Goal: Transaction & Acquisition: Book appointment/travel/reservation

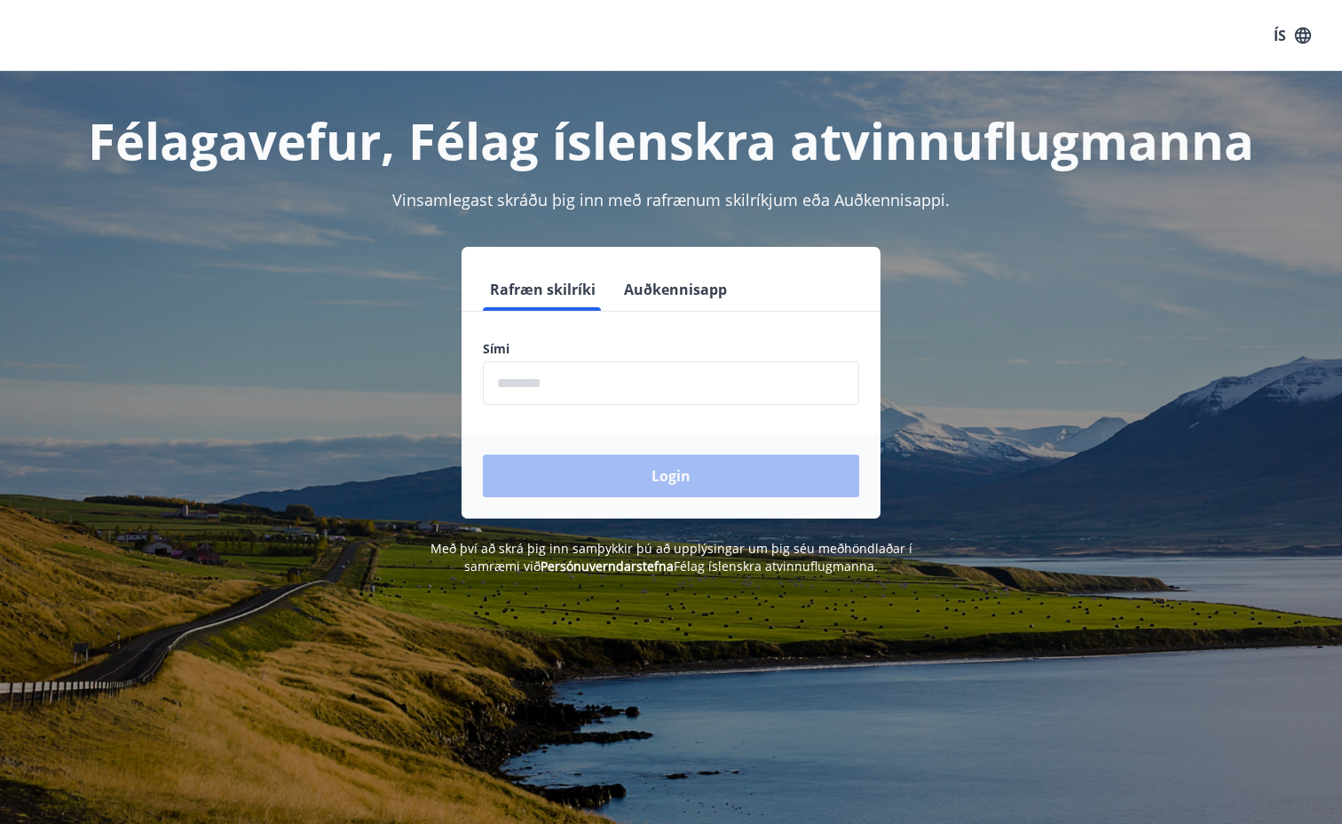
click at [555, 380] on input "phone" at bounding box center [671, 383] width 376 height 44
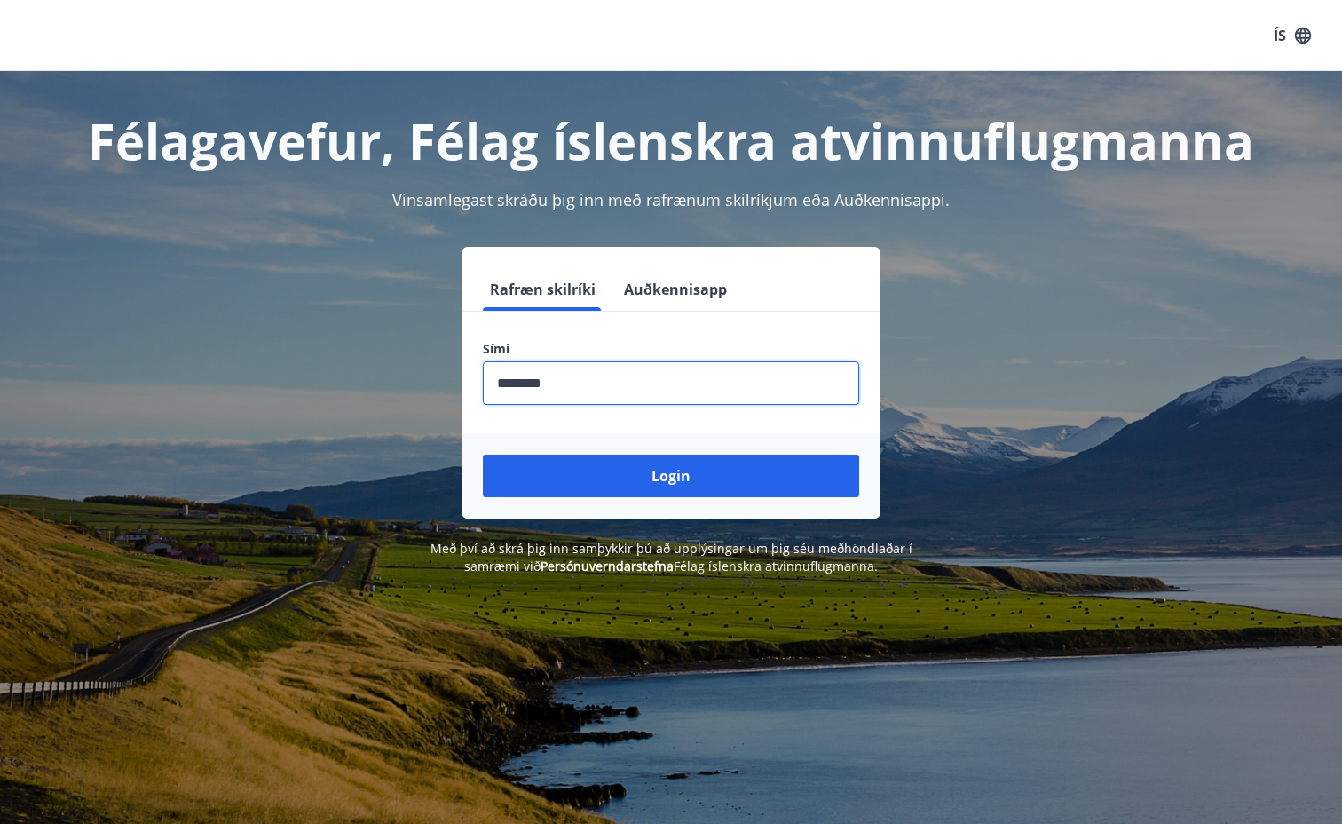
type input "********"
click at [588, 463] on button "Login" at bounding box center [671, 476] width 376 height 43
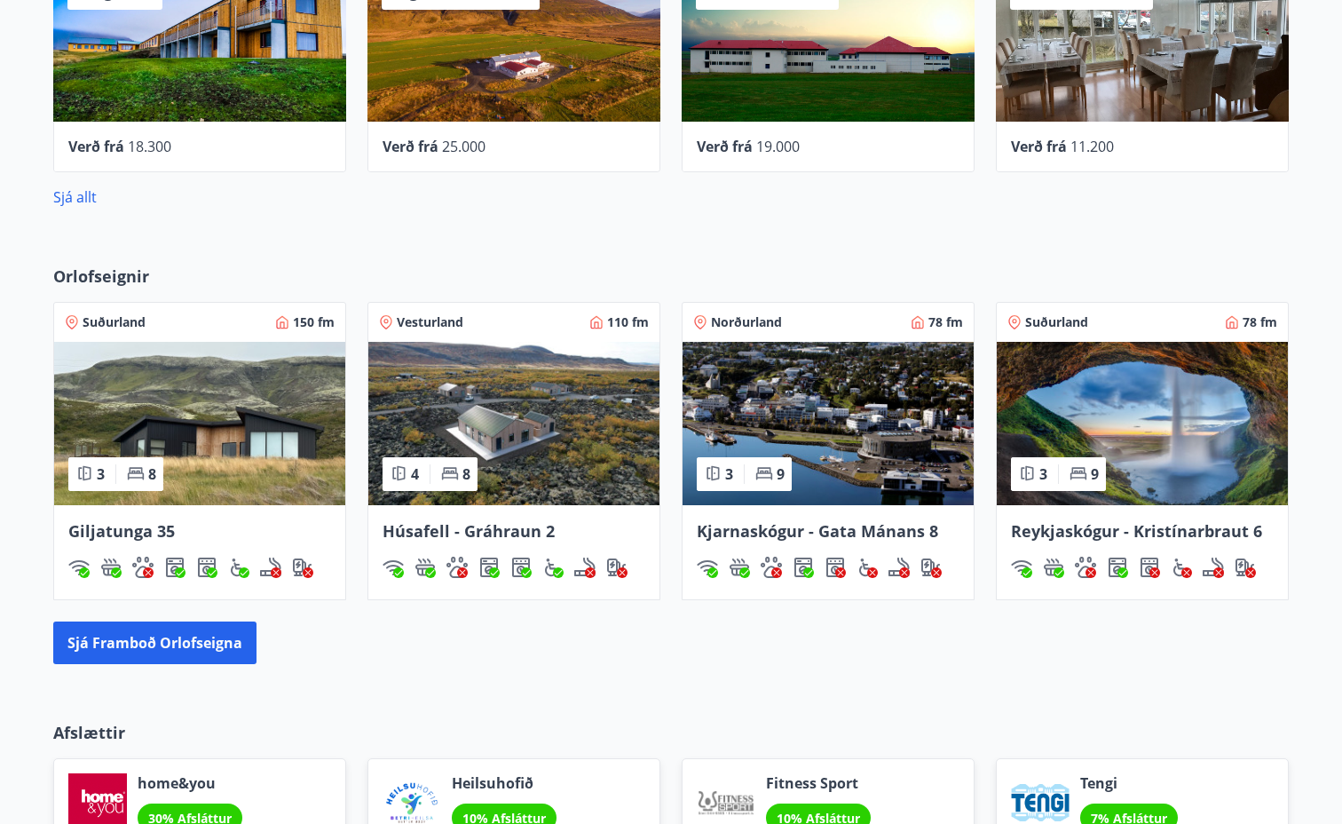
scroll to position [906, 0]
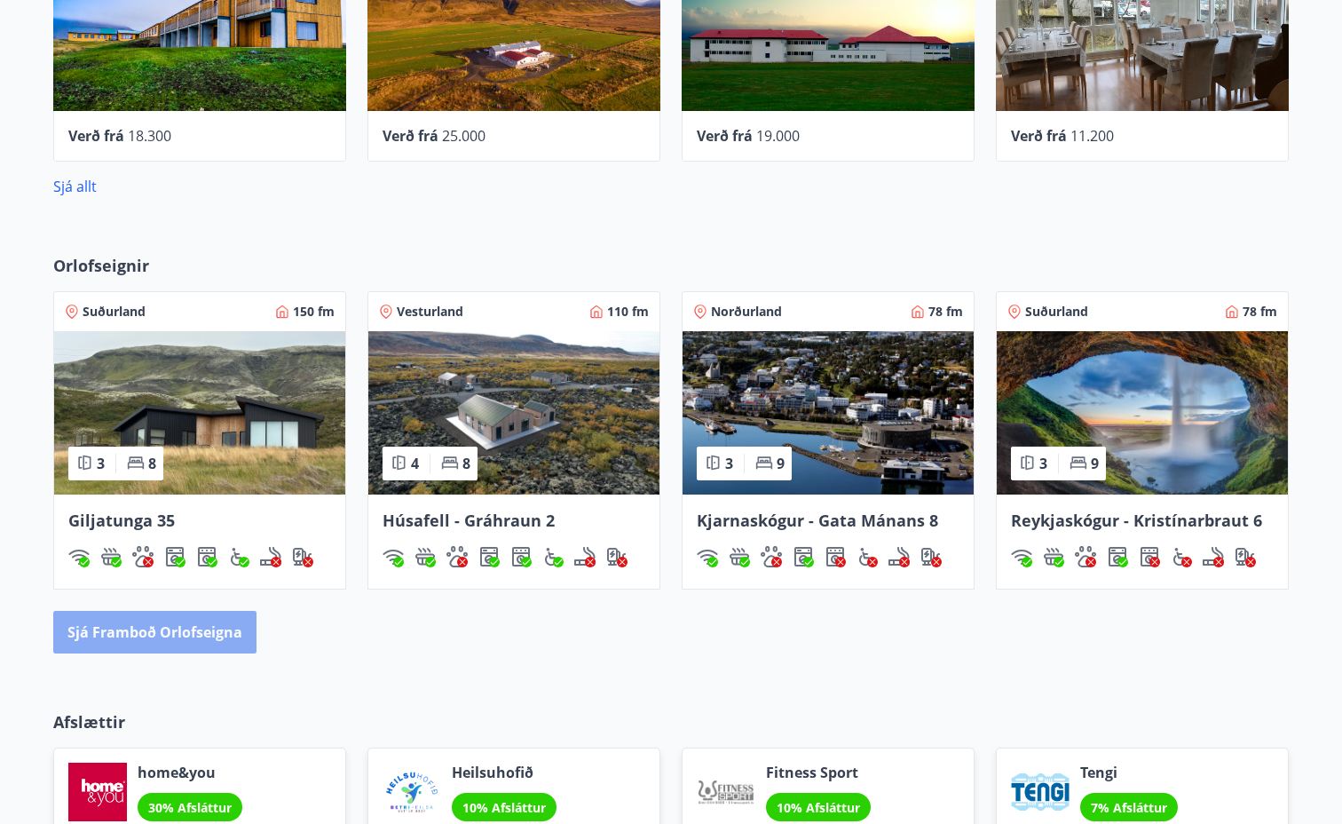
click at [157, 640] on button "Sjá framboð orlofseigna" at bounding box center [154, 632] width 203 height 43
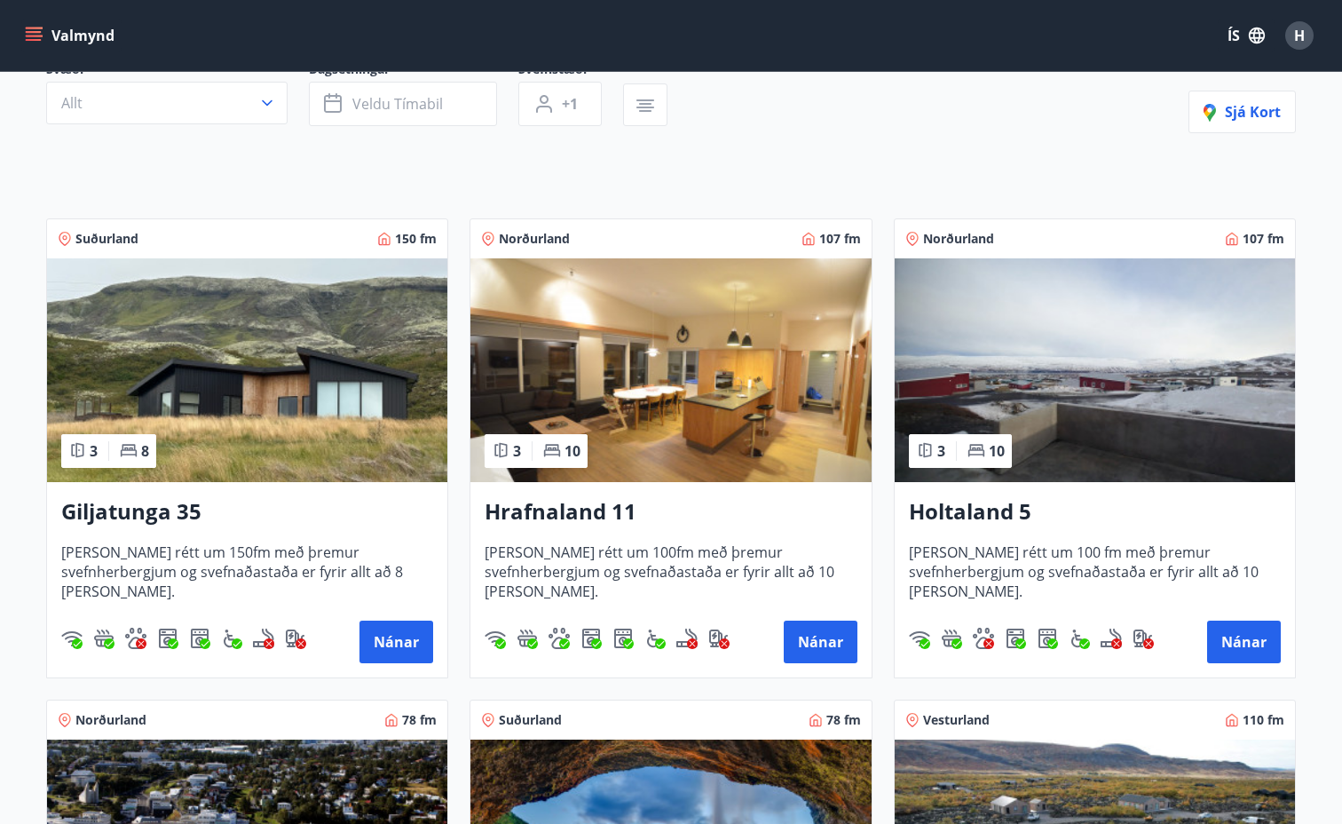
scroll to position [194, 0]
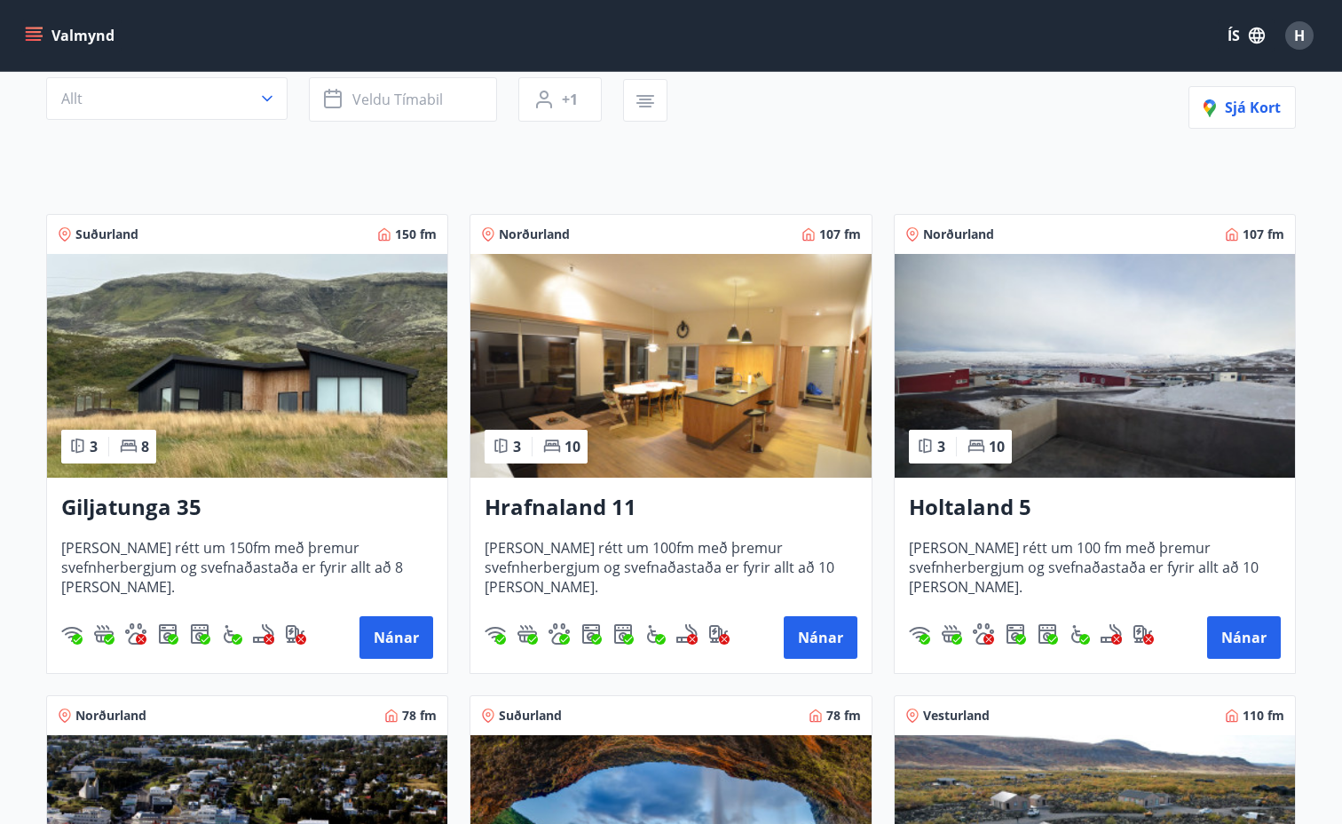
click at [684, 436] on img at bounding box center [671, 366] width 400 height 224
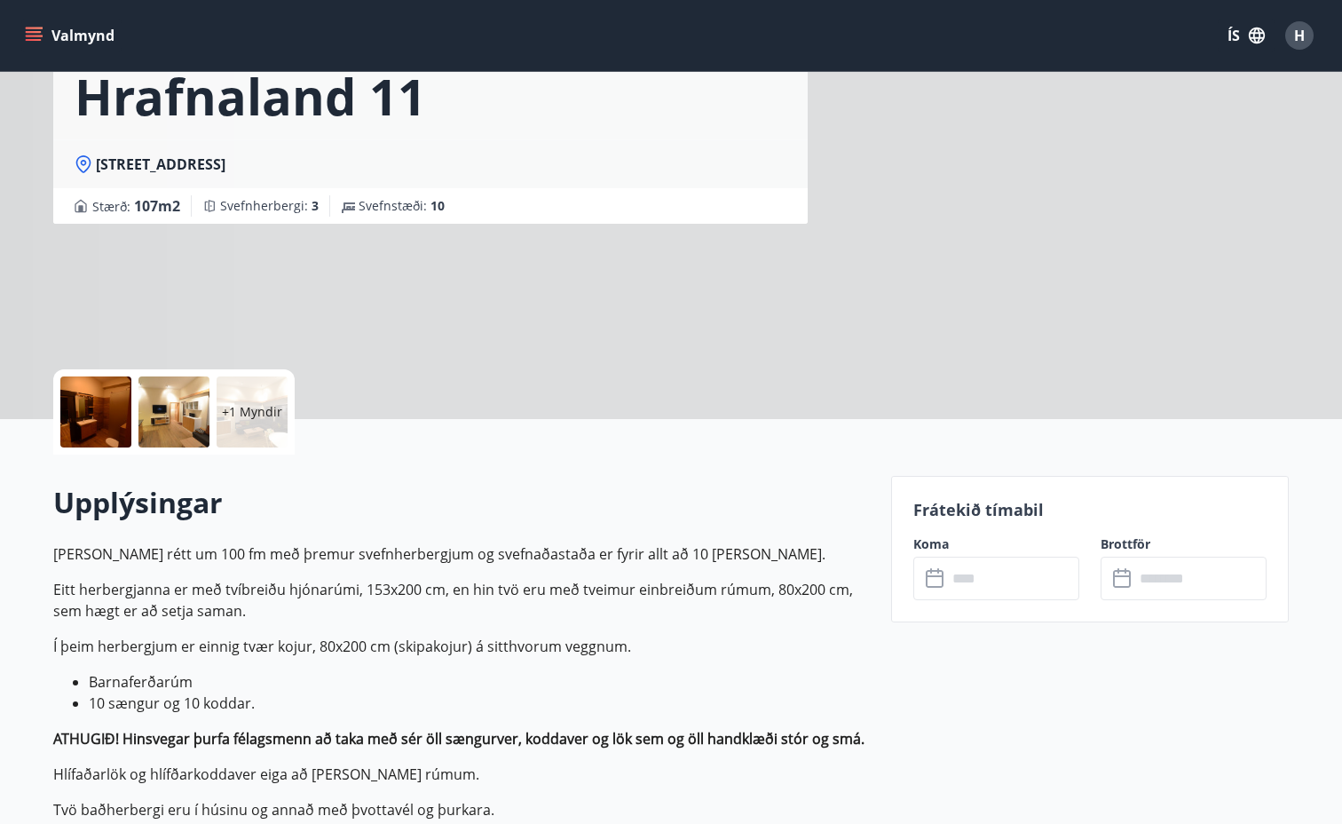
scroll to position [125, 0]
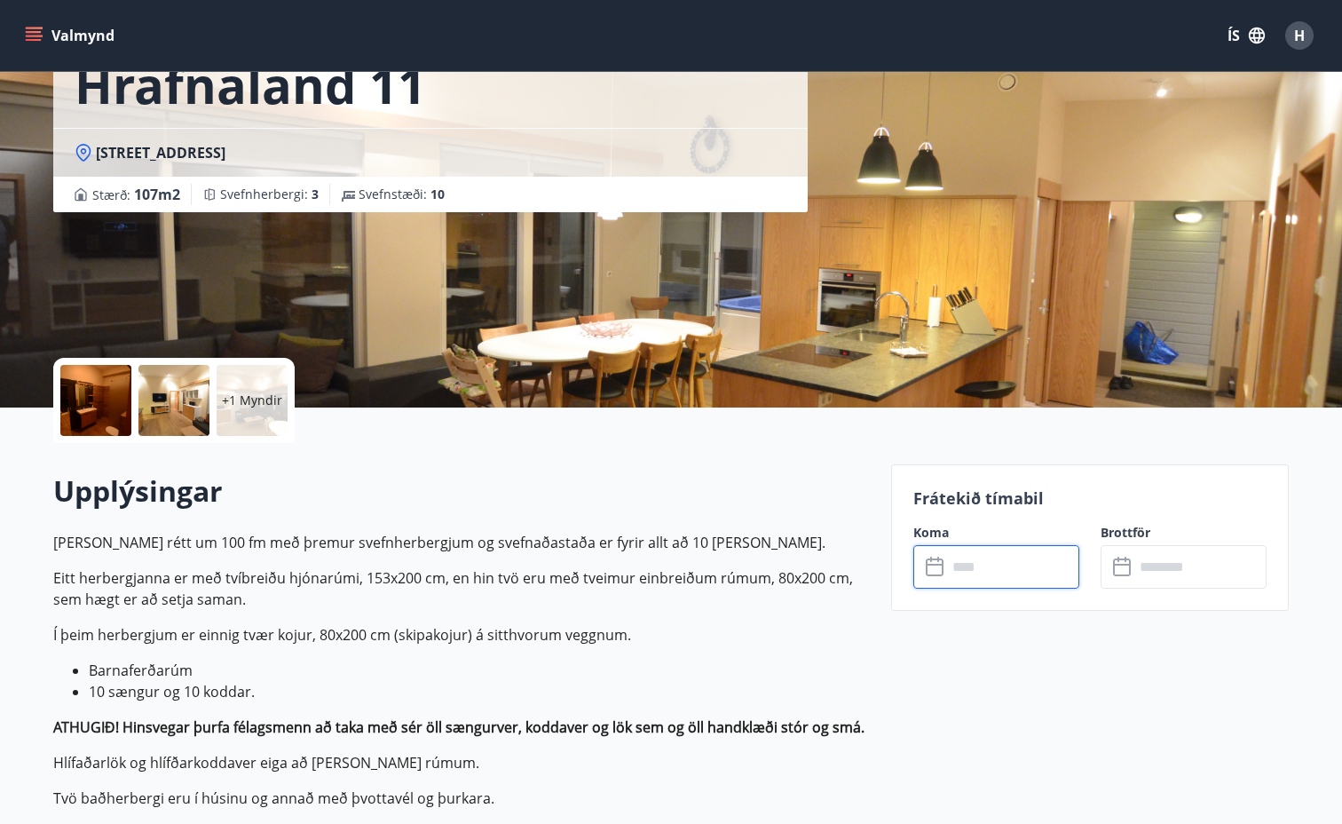
click at [994, 567] on input "text" at bounding box center [1013, 567] width 132 height 44
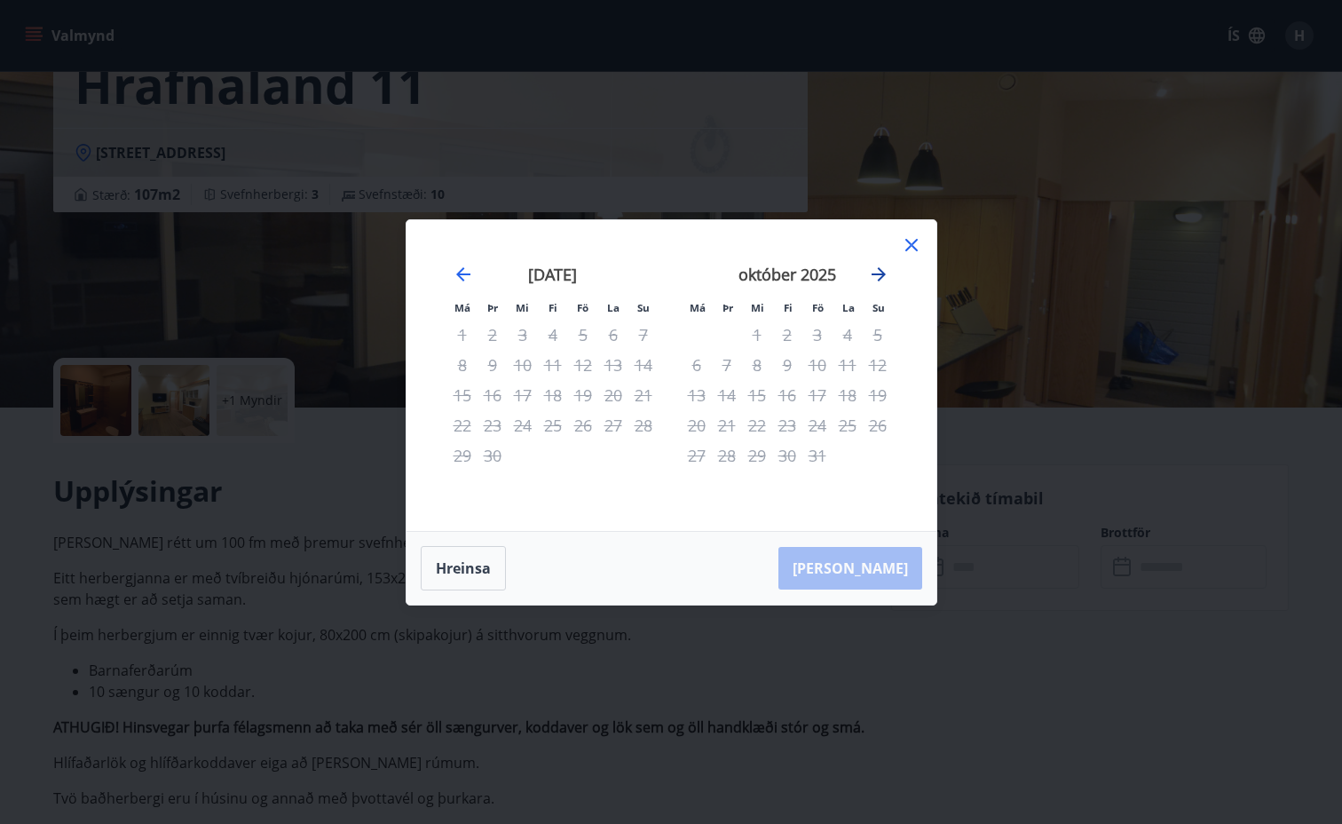
click at [885, 273] on icon "Move forward to switch to the next month." at bounding box center [878, 274] width 21 height 21
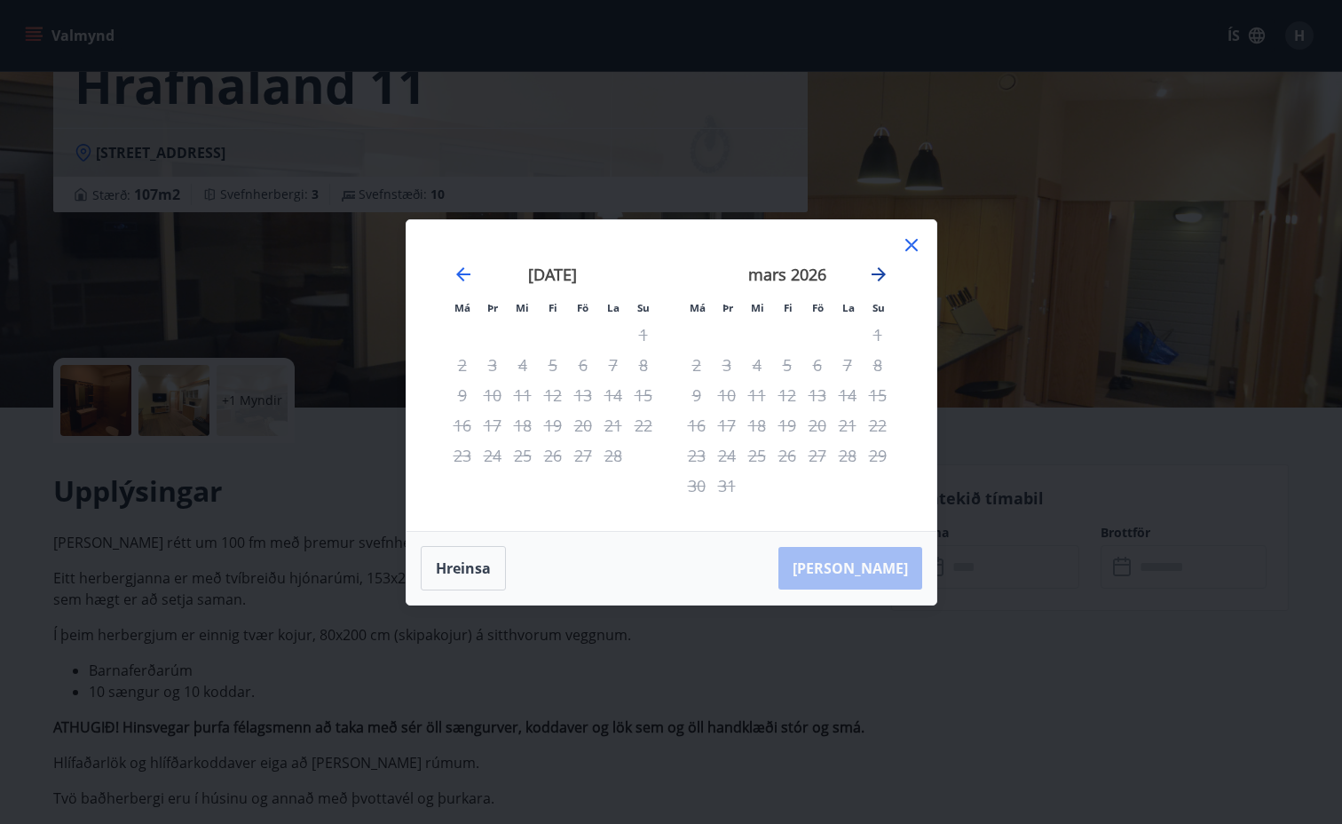
click at [885, 273] on icon "Move forward to switch to the next month." at bounding box center [878, 274] width 21 height 21
click at [464, 273] on icon "Move backward to switch to the previous month." at bounding box center [463, 274] width 21 height 21
click at [878, 273] on icon "Move forward to switch to the next month." at bounding box center [878, 274] width 21 height 21
click at [879, 273] on icon "Move forward to switch to the next month." at bounding box center [878, 274] width 21 height 21
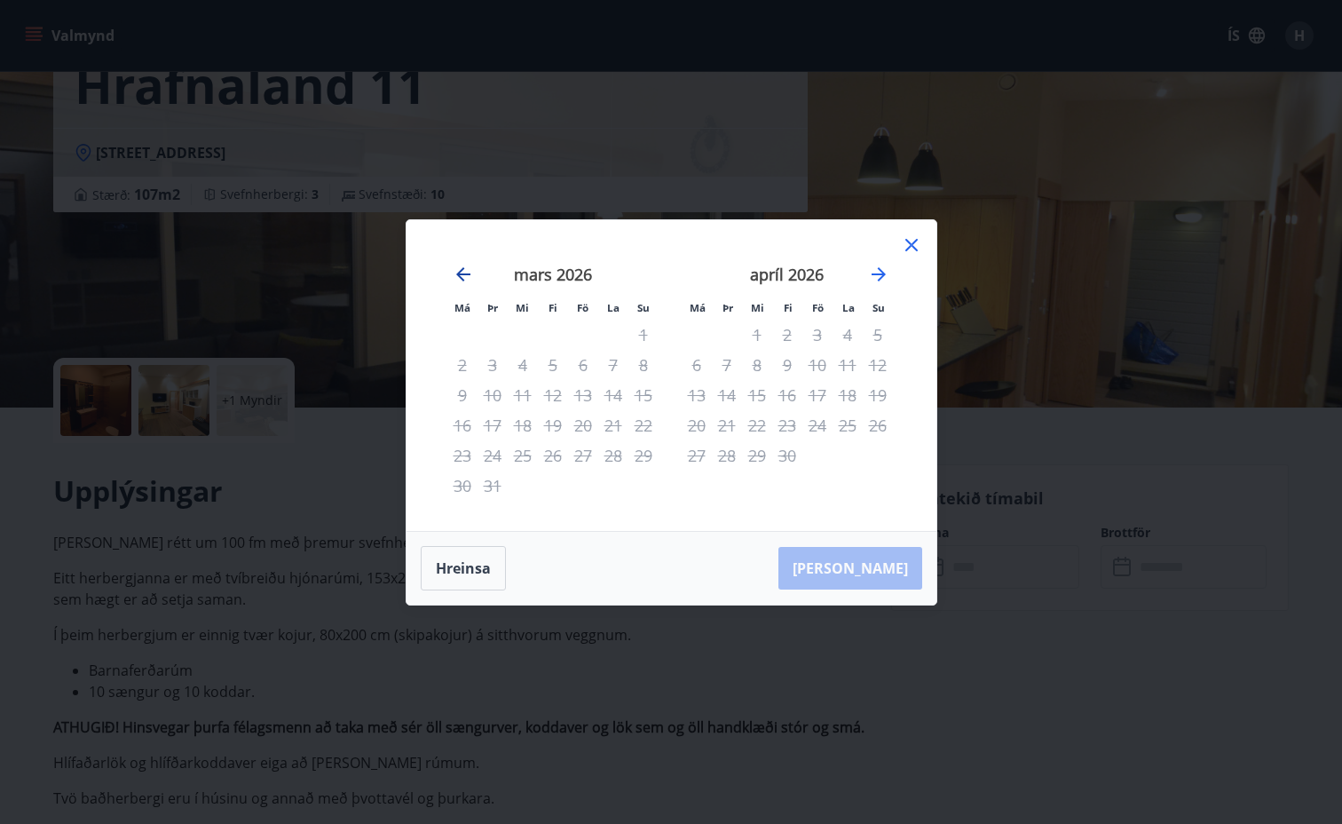
click at [464, 275] on icon "Move backward to switch to the previous month." at bounding box center [463, 274] width 21 height 21
click at [914, 248] on icon at bounding box center [912, 245] width 12 height 12
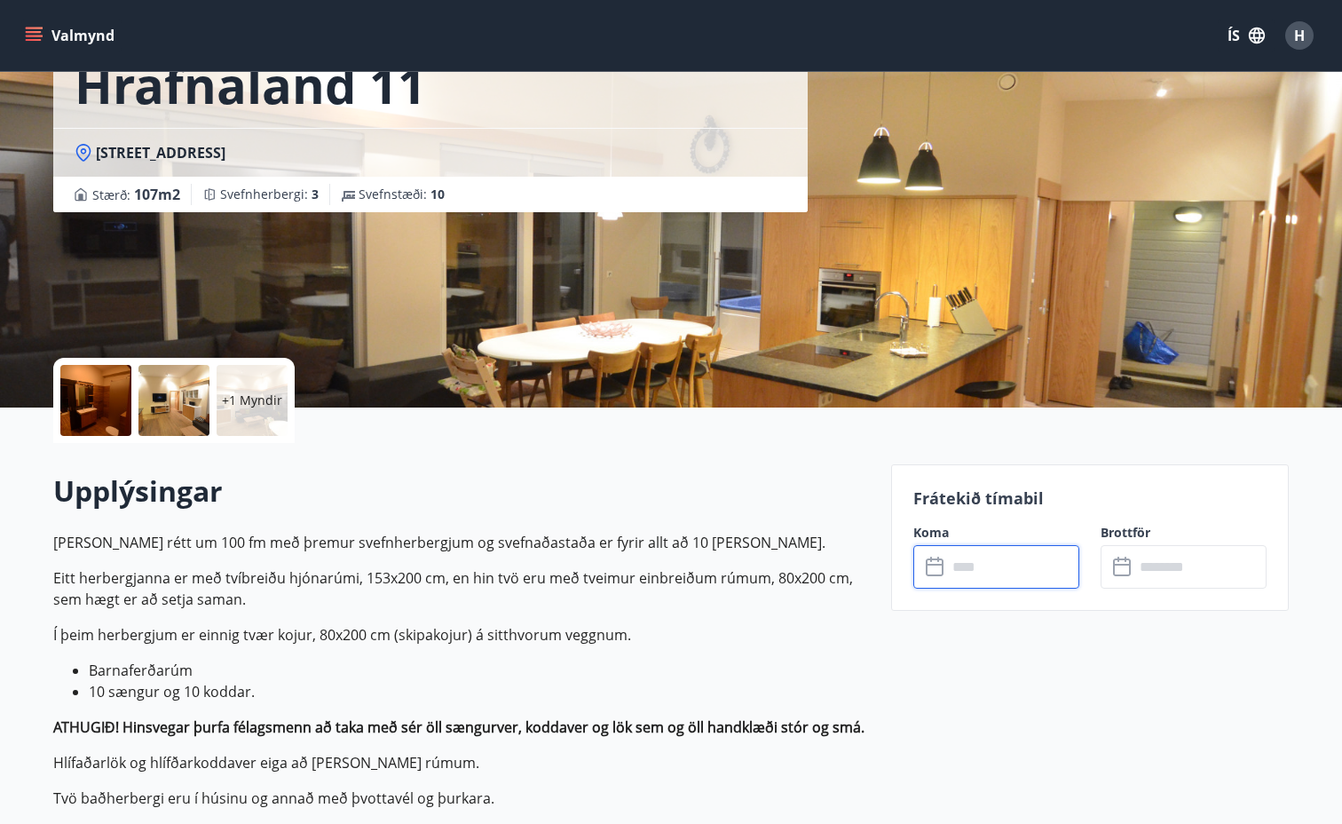
click at [1005, 566] on input "text" at bounding box center [1013, 567] width 132 height 44
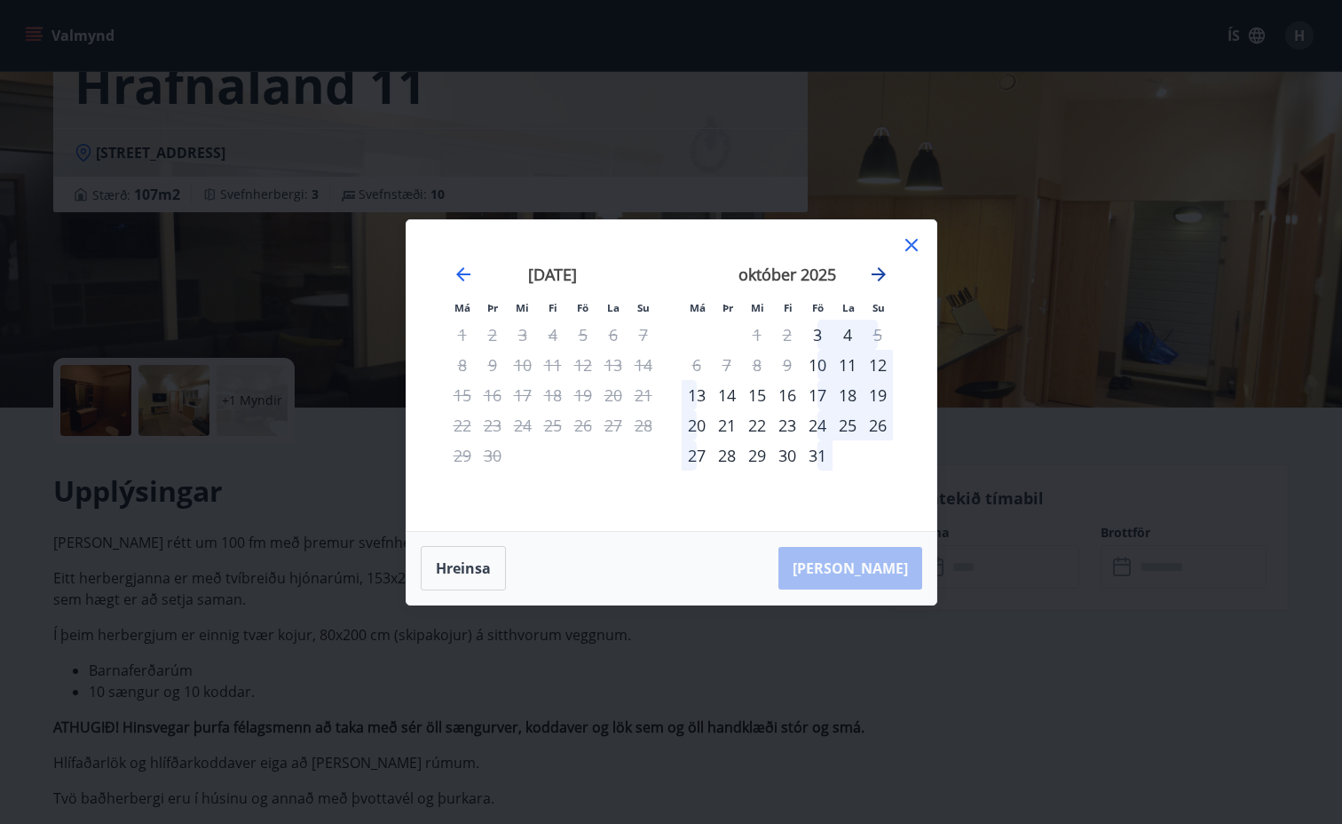
click at [884, 273] on icon "Move forward to switch to the next month." at bounding box center [879, 274] width 14 height 14
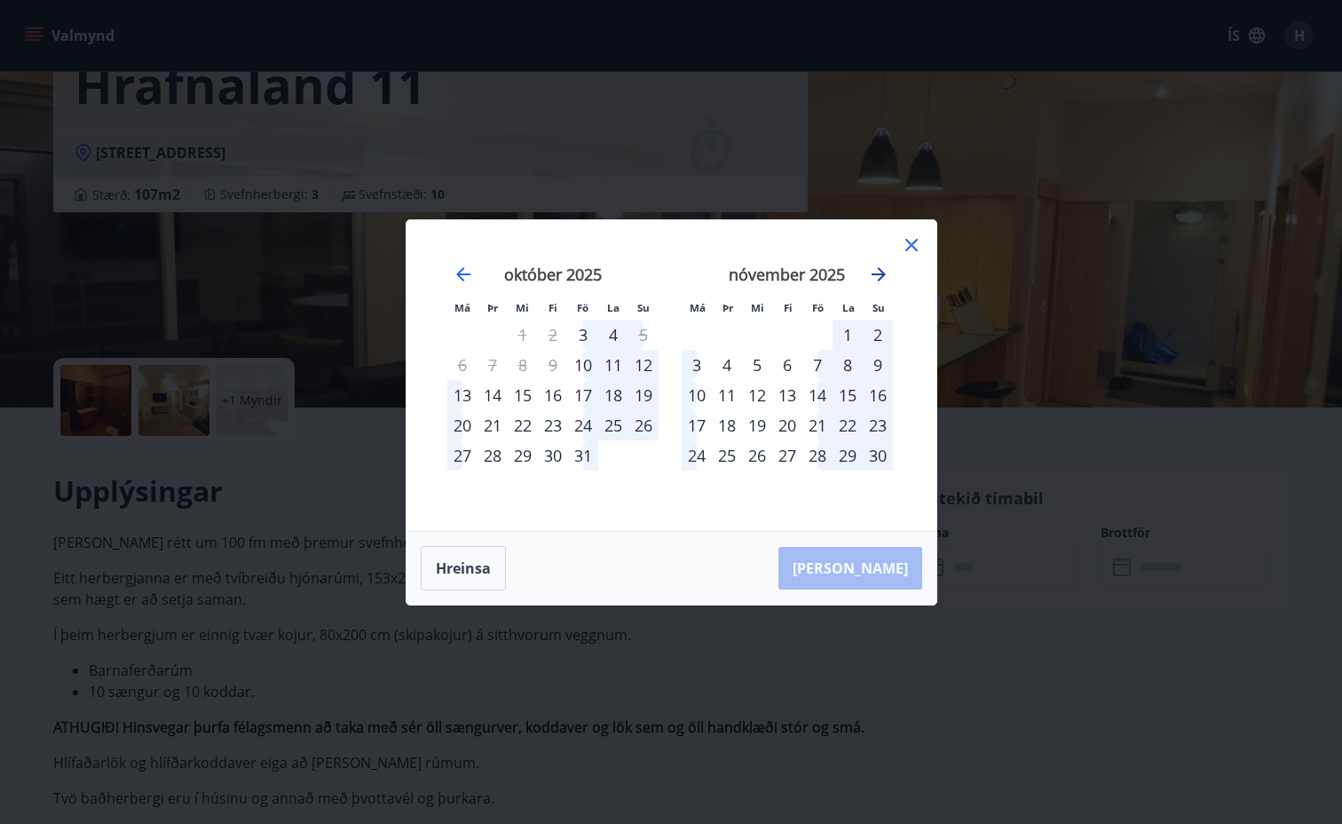
click at [884, 273] on icon "Move forward to switch to the next month." at bounding box center [879, 274] width 14 height 14
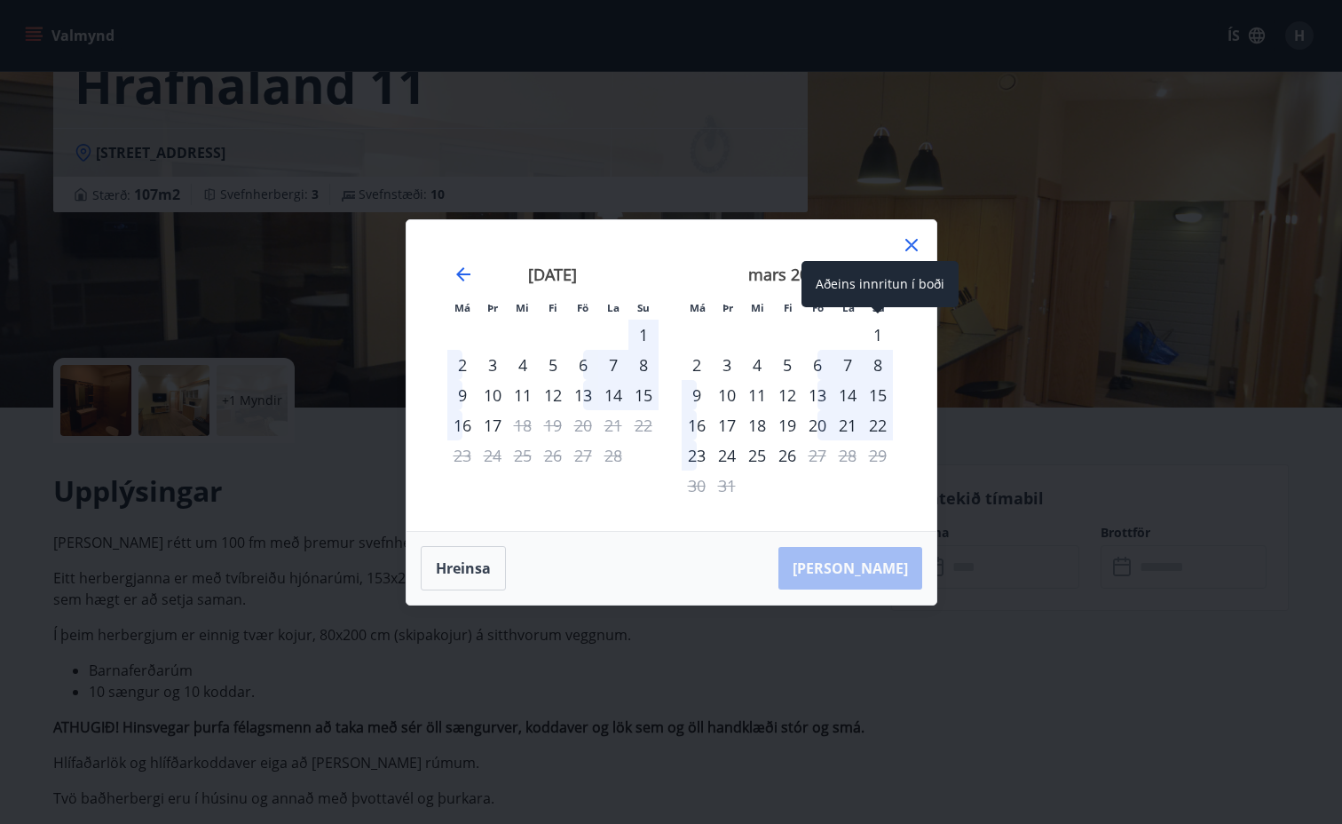
click at [875, 336] on div "1" at bounding box center [878, 335] width 30 height 30
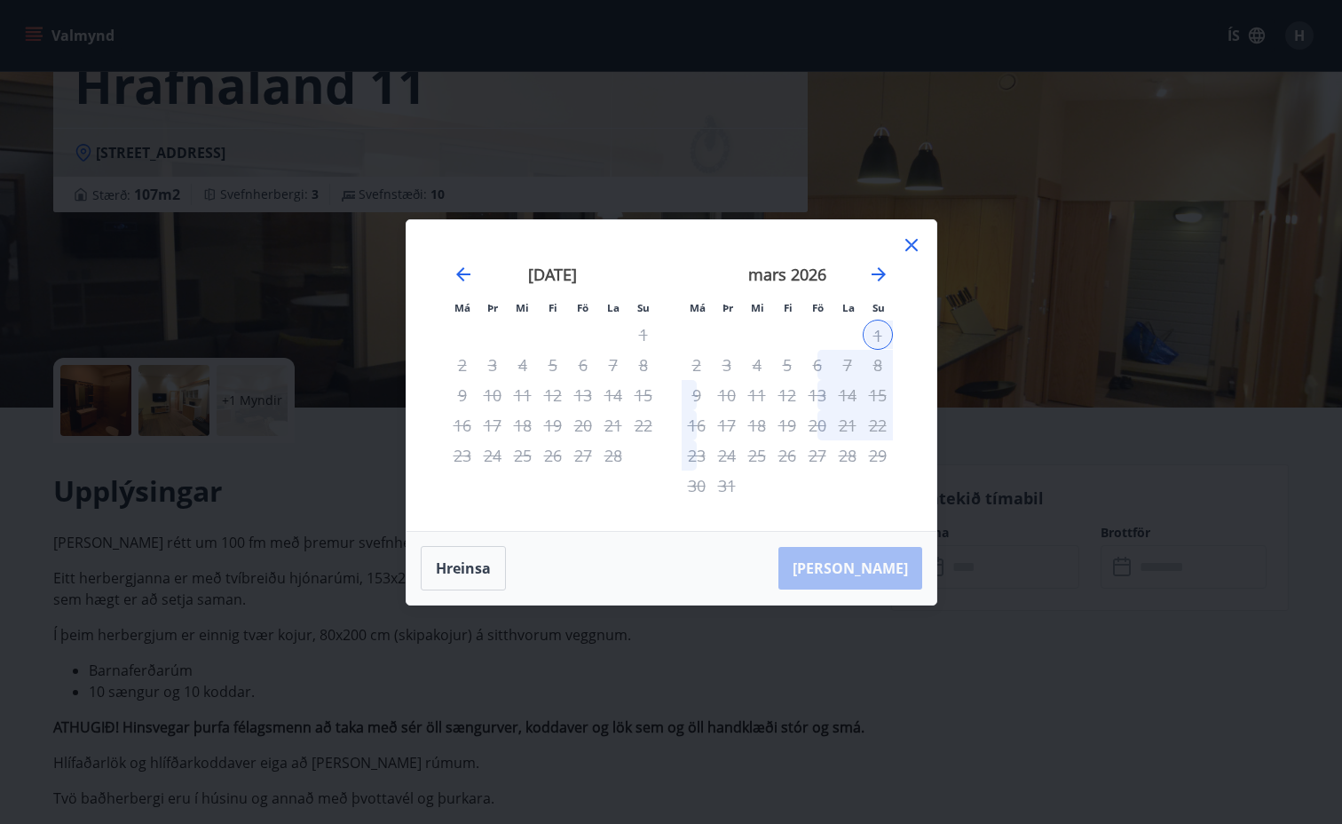
click at [693, 360] on div "2" at bounding box center [697, 365] width 30 height 30
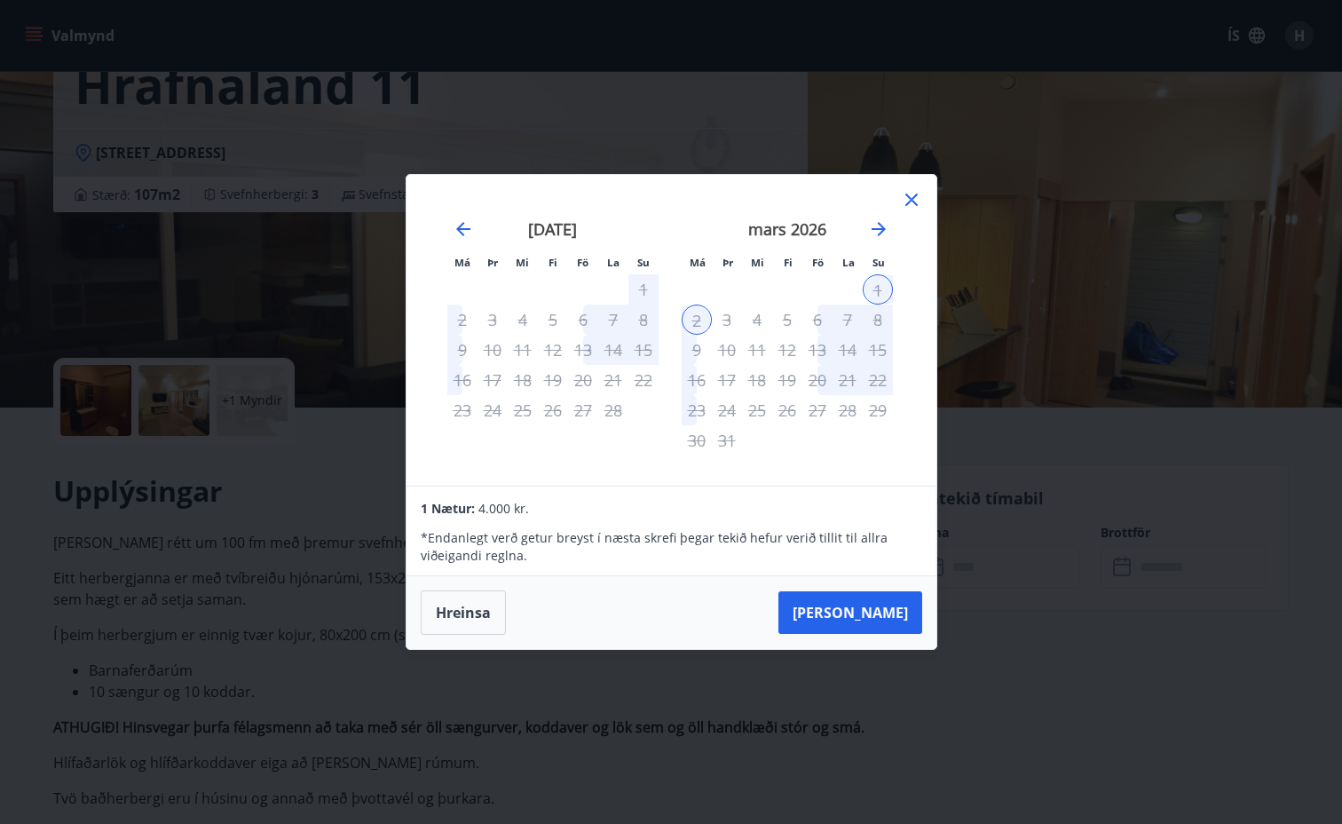
click at [731, 316] on div "3" at bounding box center [727, 320] width 30 height 30
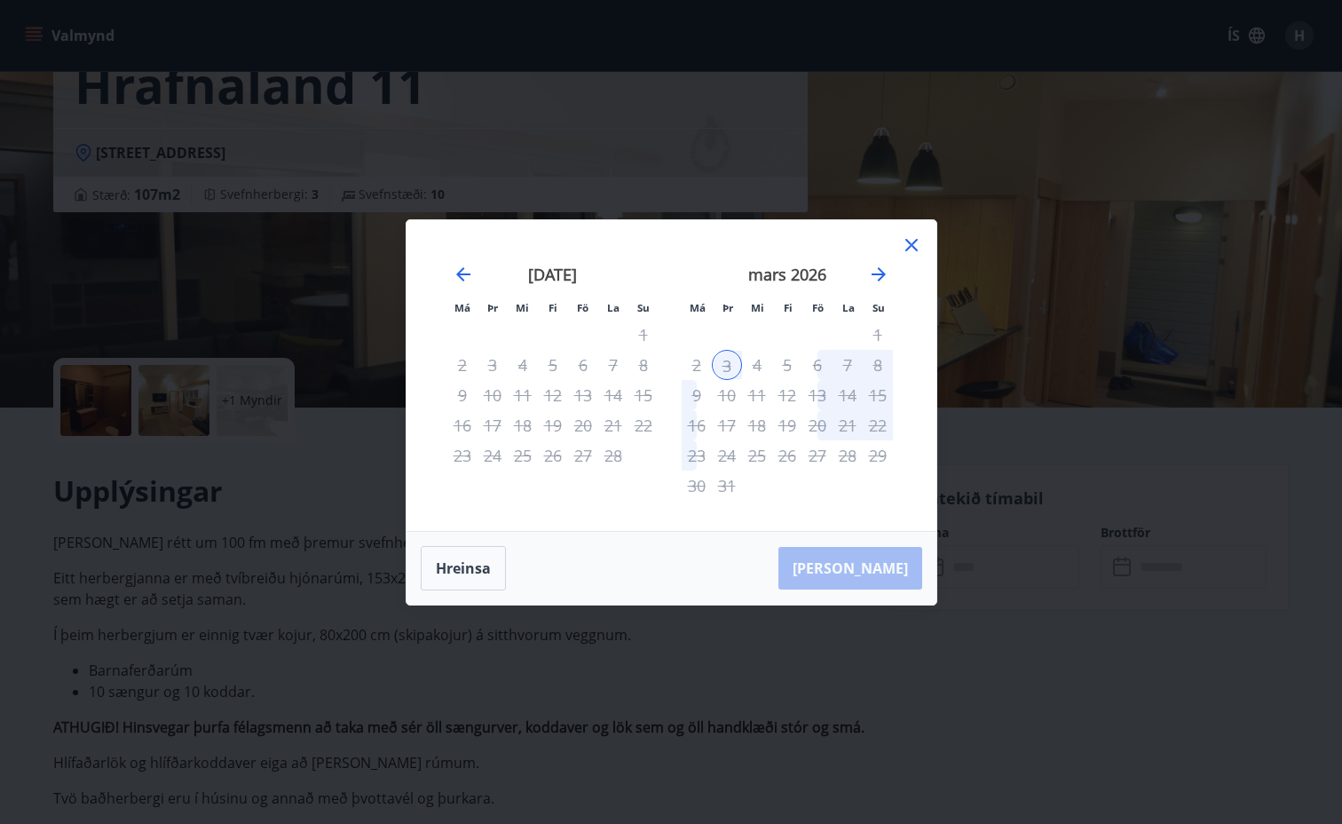
click at [877, 327] on div "1" at bounding box center [878, 335] width 30 height 30
click at [881, 336] on div "1" at bounding box center [878, 335] width 30 height 30
click at [465, 268] on icon "Move backward to switch to the previous month." at bounding box center [463, 274] width 21 height 21
click at [875, 274] on icon "Move forward to switch to the next month." at bounding box center [879, 274] width 14 height 14
click at [875, 335] on div "1" at bounding box center [878, 335] width 30 height 30
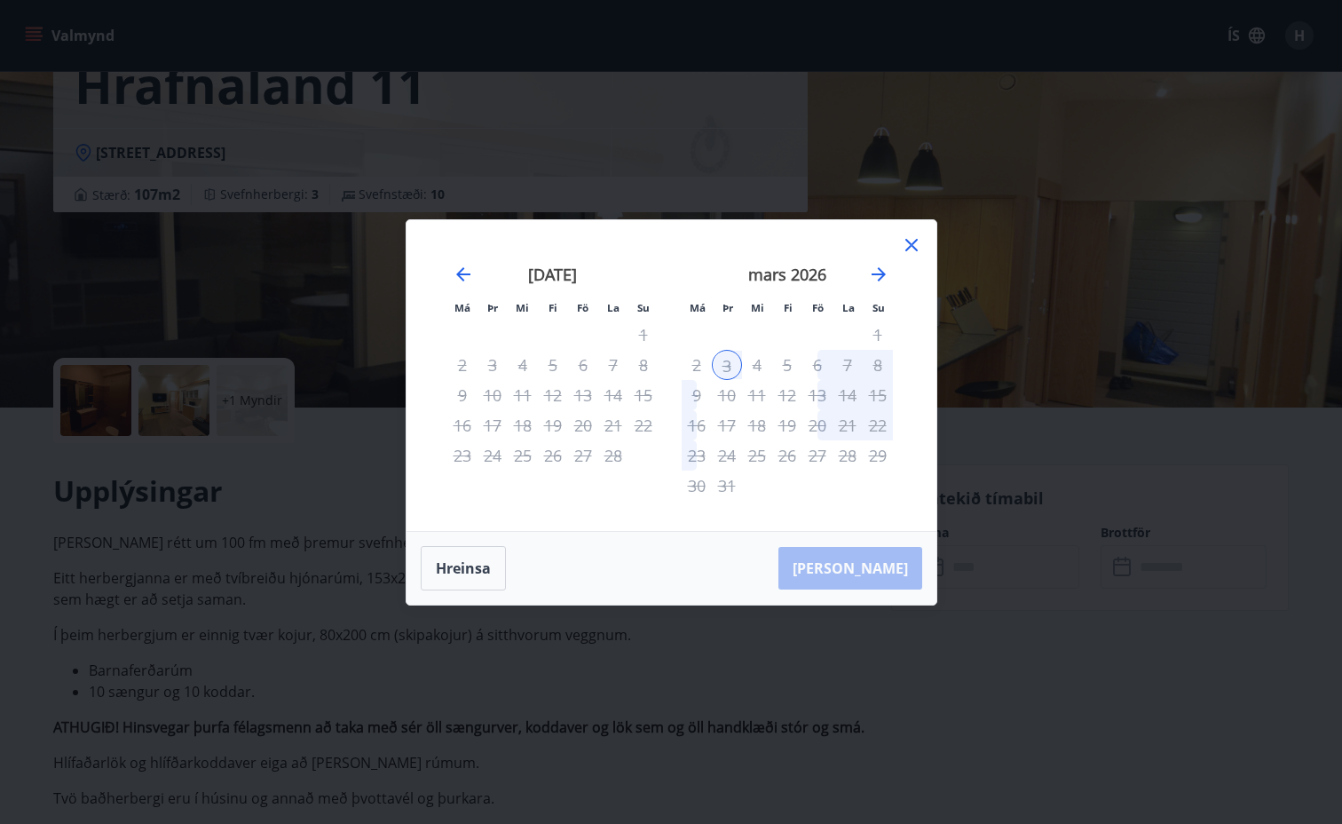
click at [875, 335] on div "1" at bounding box center [878, 335] width 30 height 30
click at [875, 334] on div "1" at bounding box center [878, 335] width 30 height 30
click at [877, 331] on div "1" at bounding box center [878, 335] width 30 height 30
click at [748, 366] on div "4" at bounding box center [757, 365] width 30 height 30
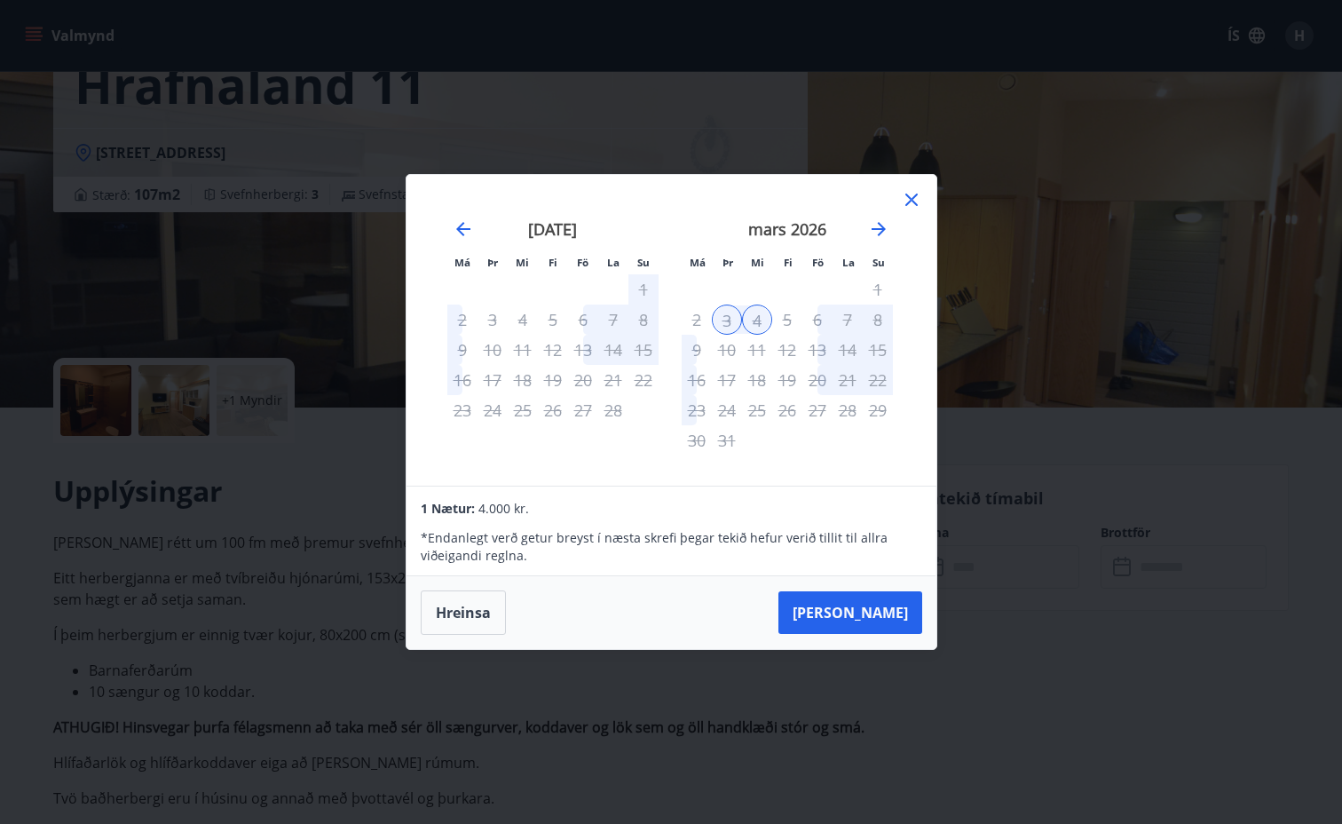
click at [877, 316] on div "8" at bounding box center [878, 320] width 30 height 30
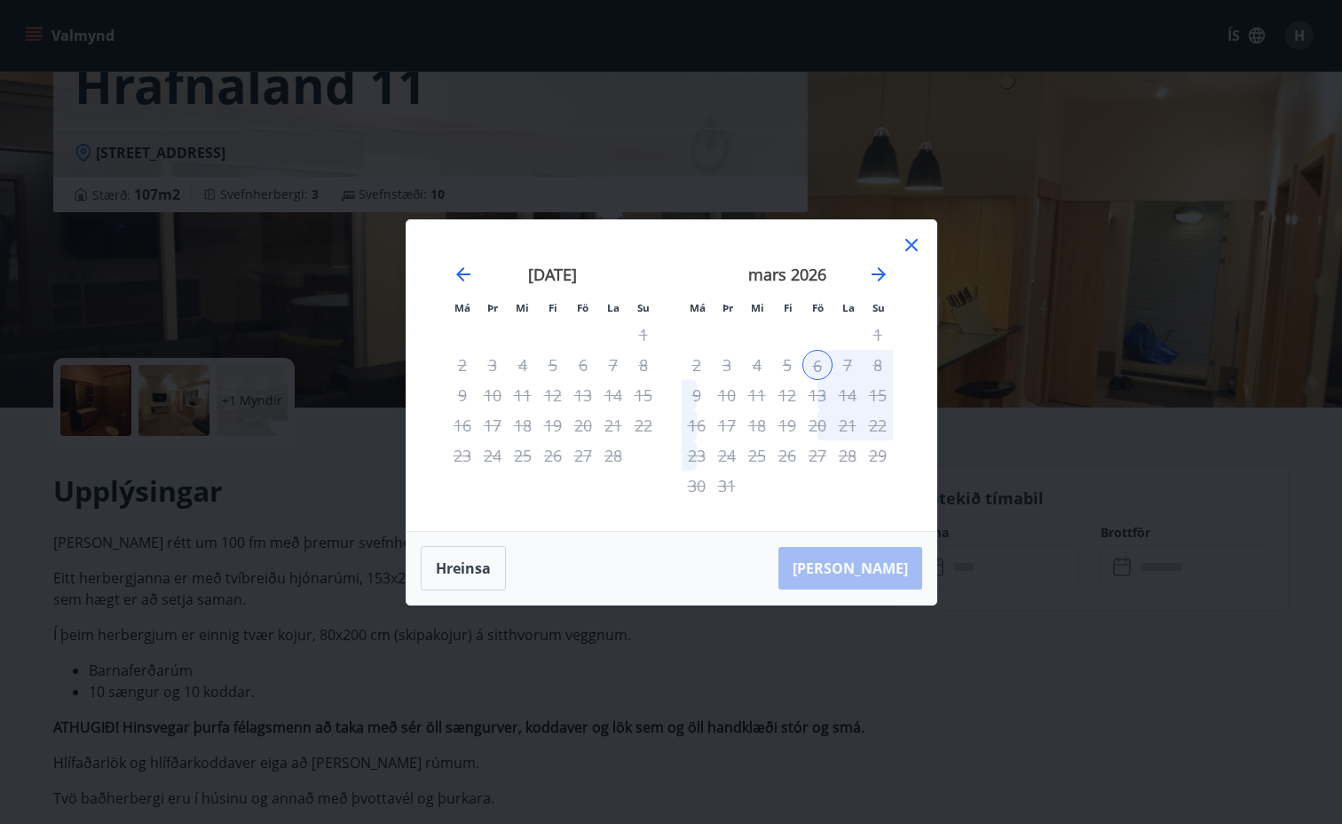
click at [875, 332] on div "1" at bounding box center [878, 335] width 30 height 30
click at [816, 362] on div "6" at bounding box center [818, 365] width 30 height 30
click at [845, 360] on div "7" at bounding box center [848, 365] width 30 height 30
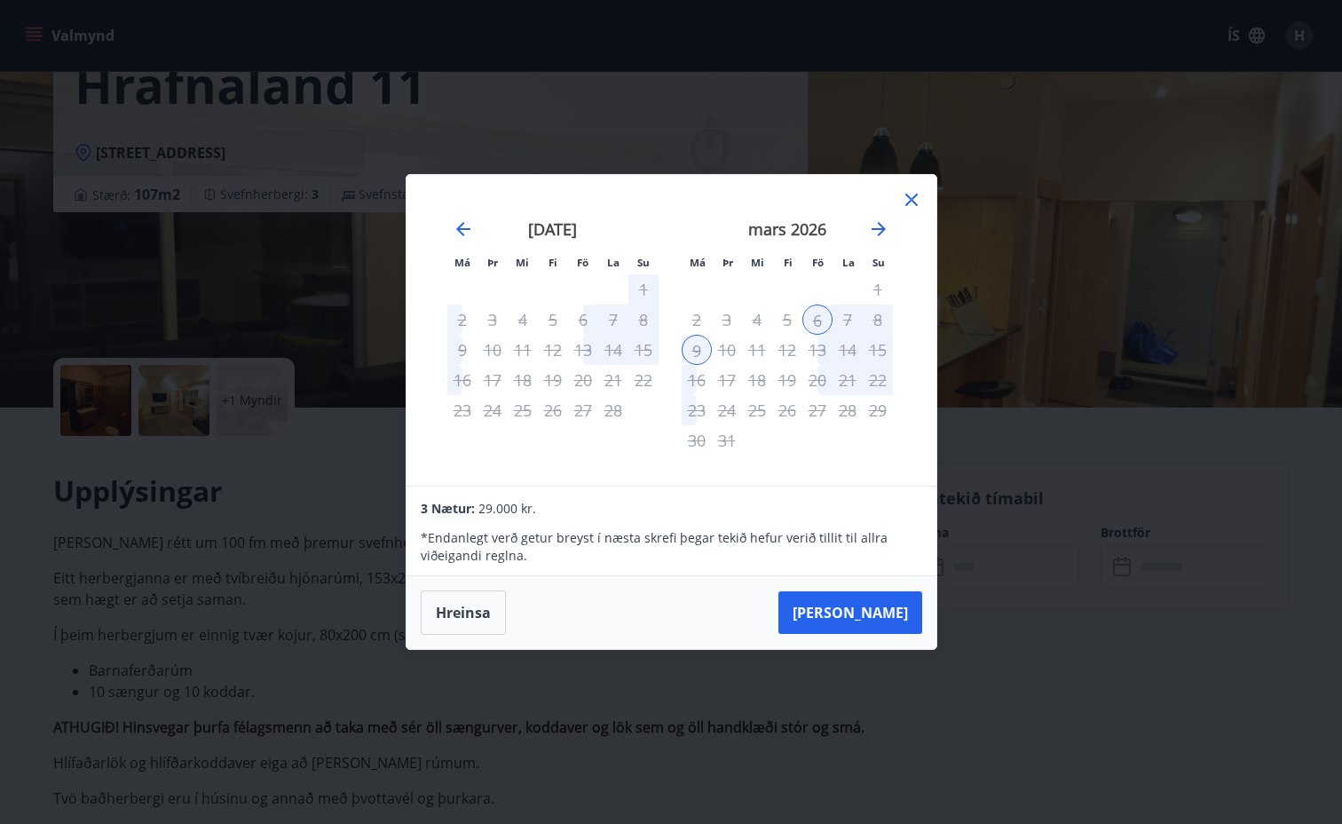
click at [823, 317] on div "6" at bounding box center [818, 320] width 30 height 30
click at [888, 614] on button "[PERSON_NAME]" at bounding box center [851, 612] width 144 height 43
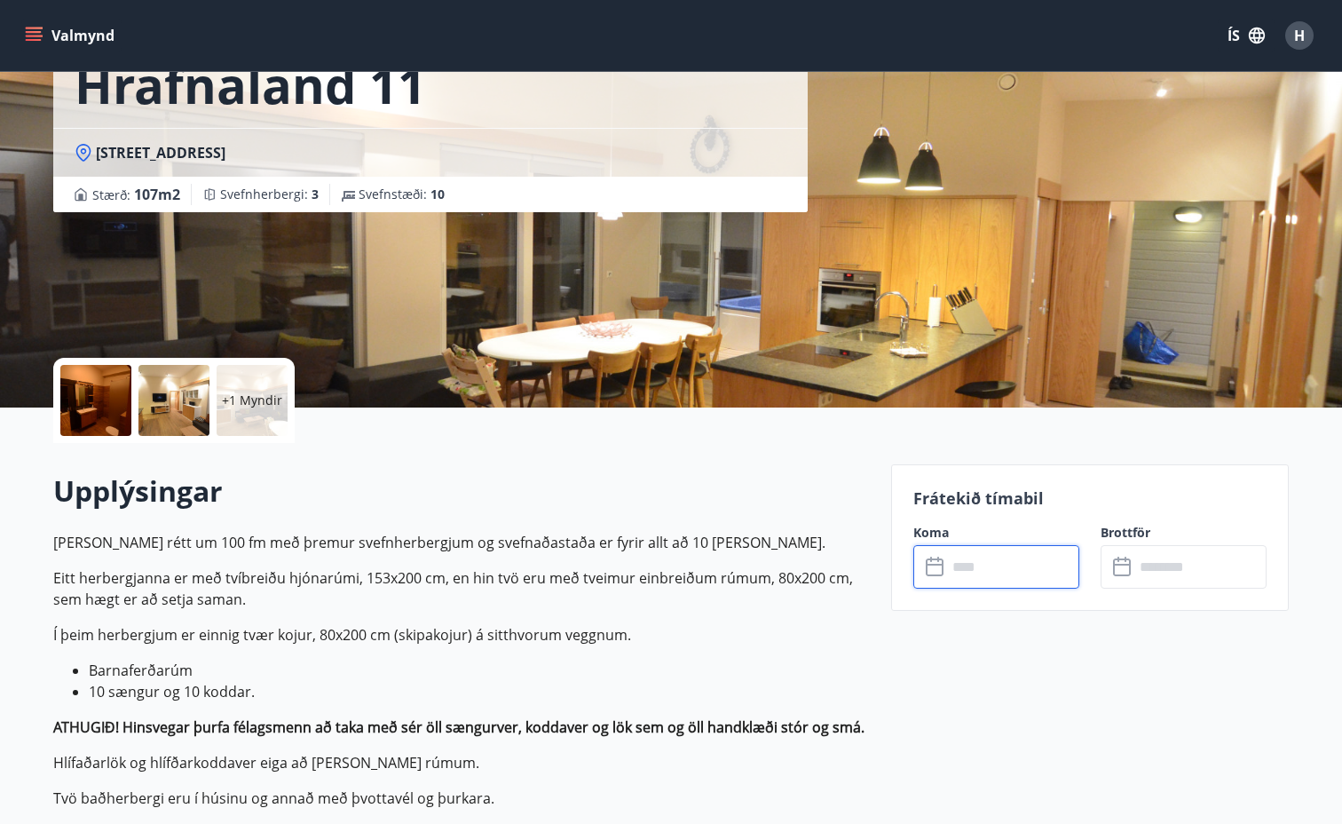
type input "******"
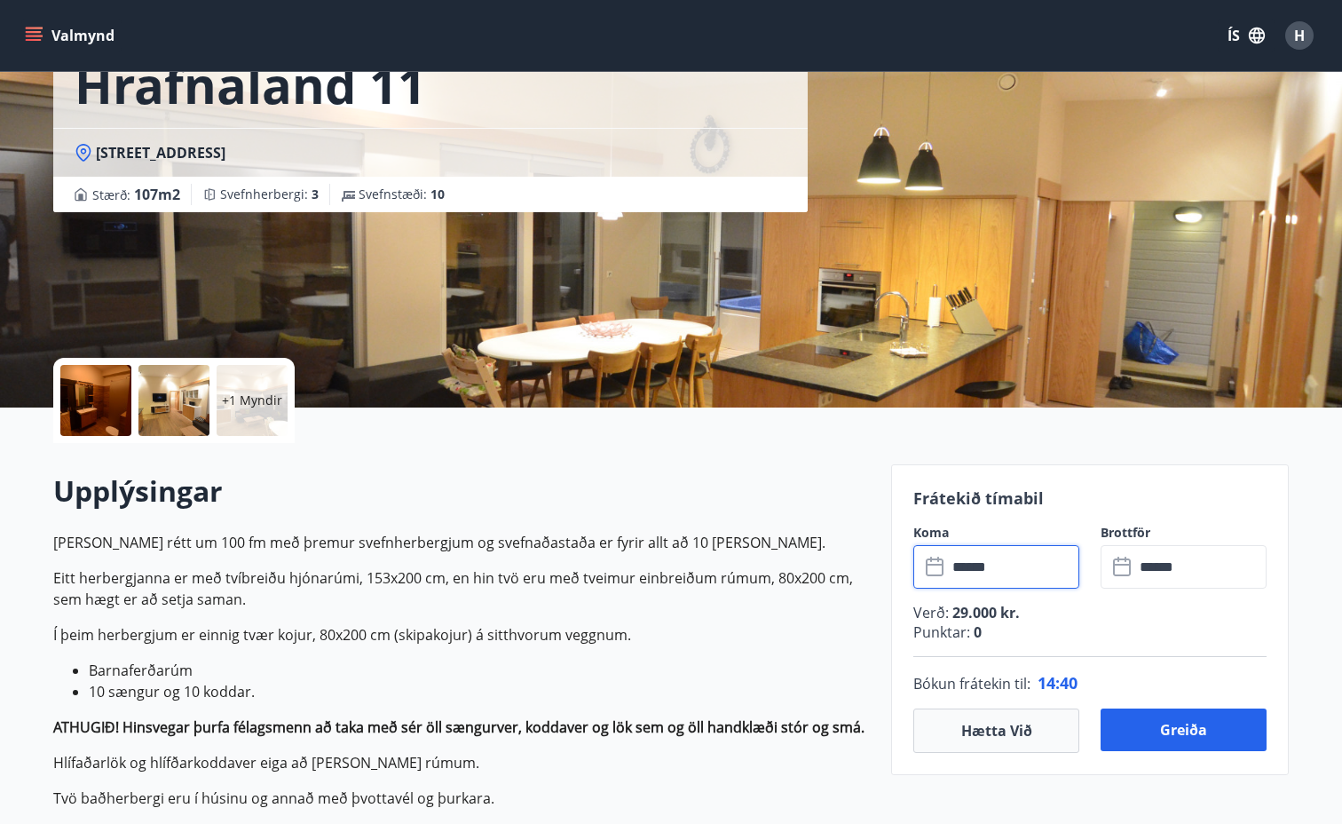
click at [1154, 575] on input "******" at bounding box center [1201, 567] width 132 height 44
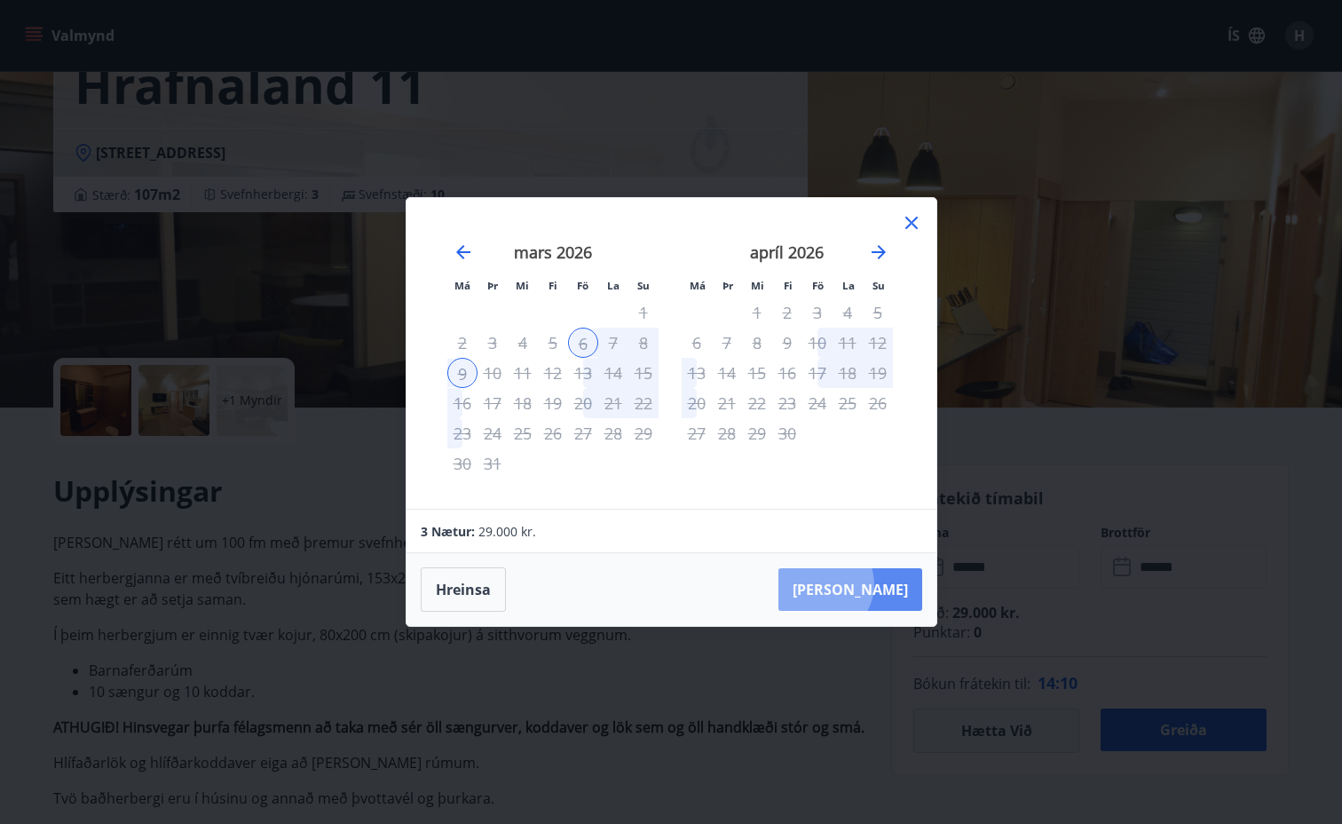
click at [875, 584] on button "[PERSON_NAME]" at bounding box center [851, 589] width 144 height 43
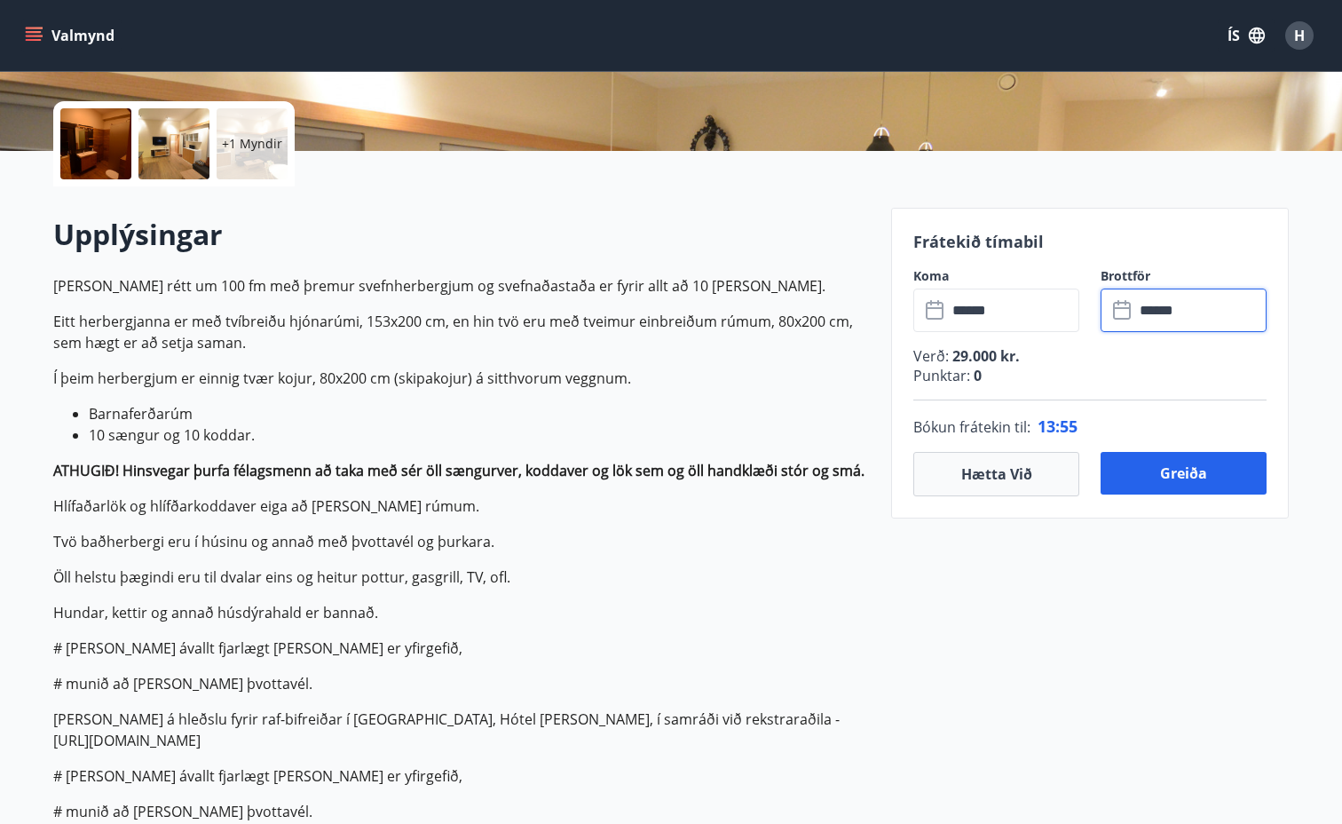
scroll to position [385, 0]
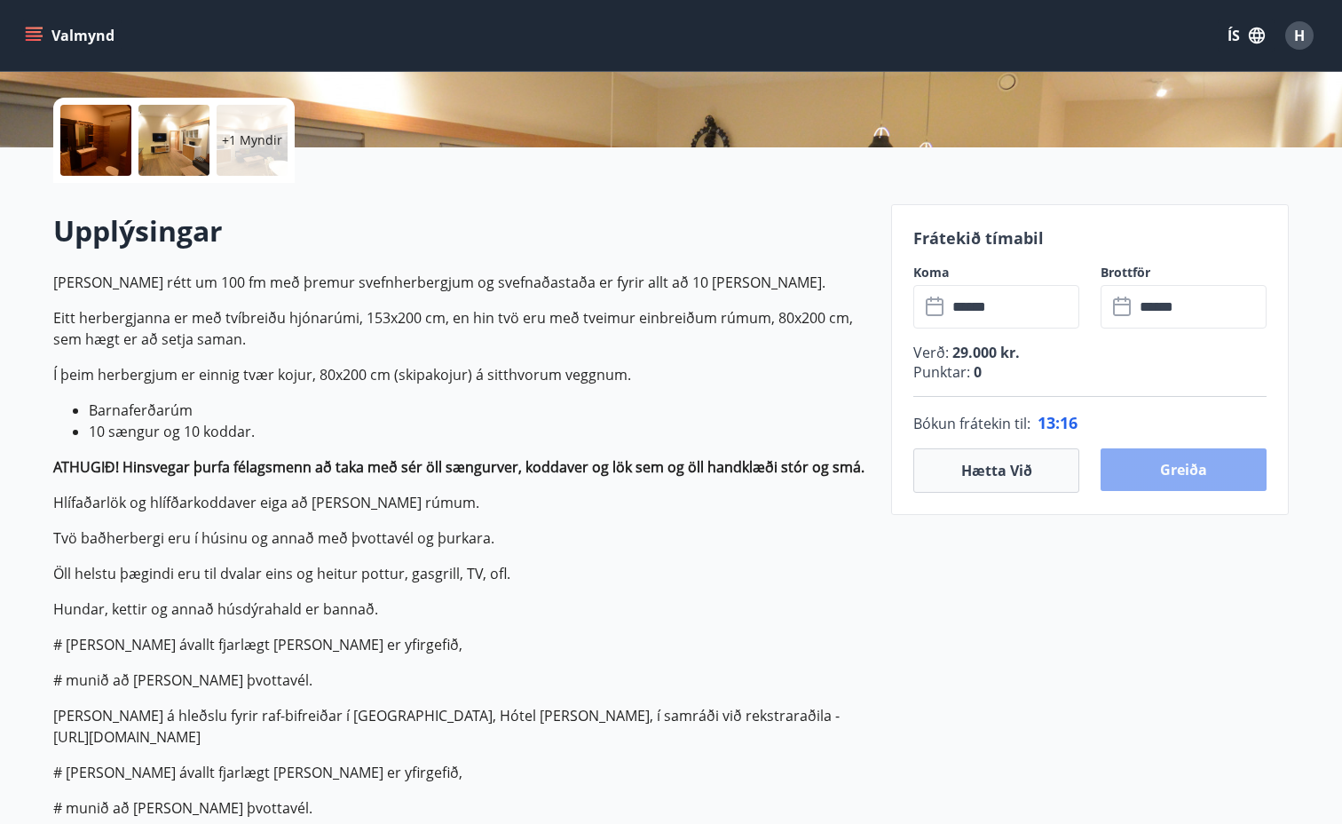
click at [1165, 476] on button "Greiða" at bounding box center [1184, 469] width 166 height 43
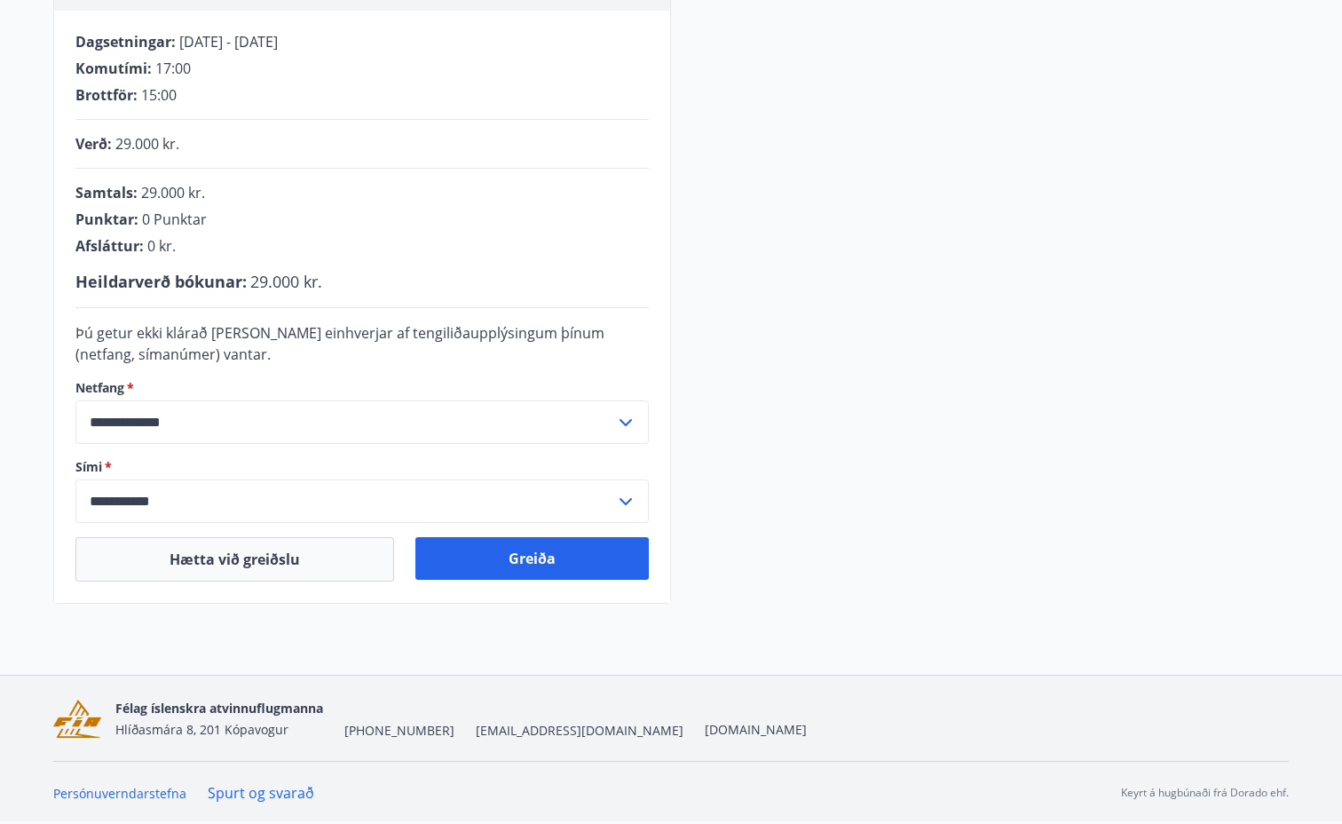
scroll to position [351, 0]
click at [521, 557] on button "Greiða" at bounding box center [533, 558] width 234 height 43
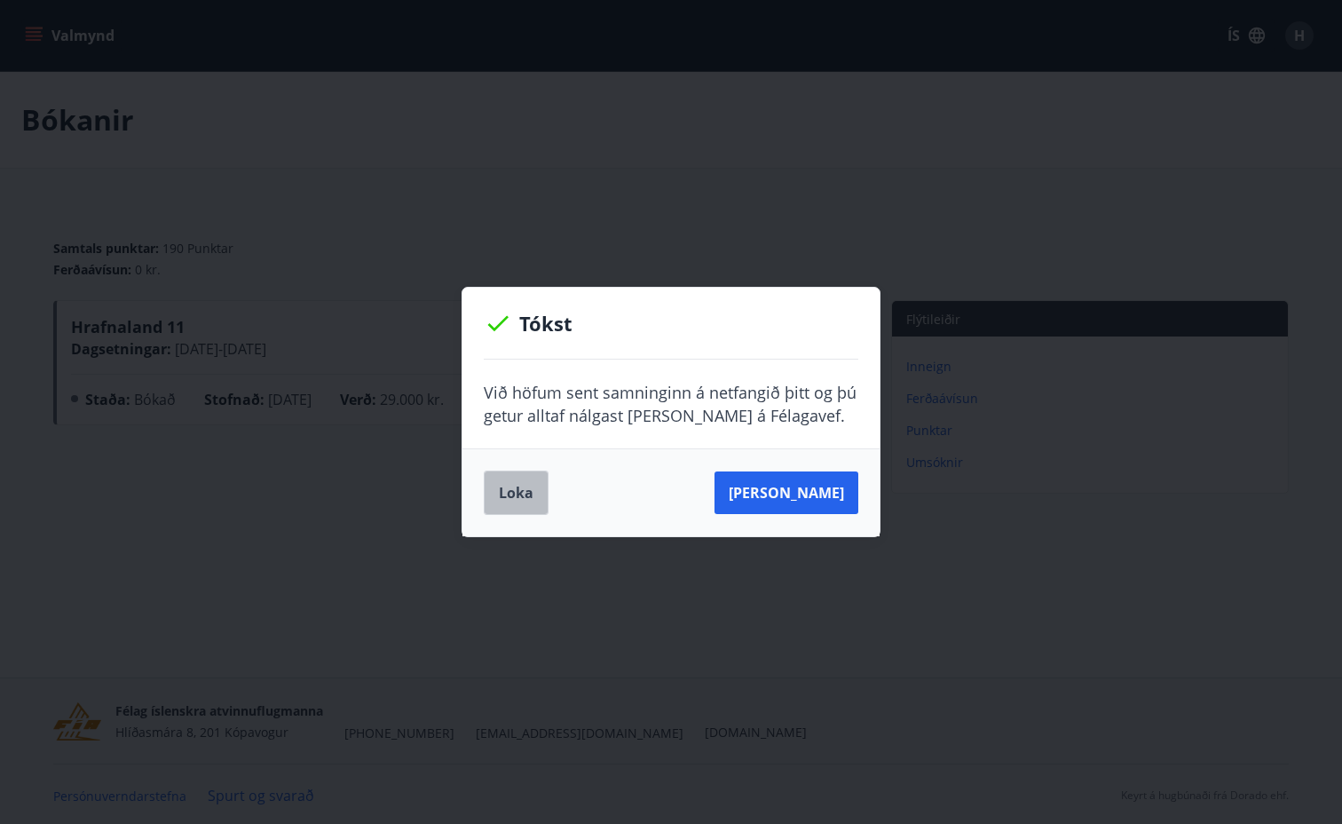
click at [507, 487] on button "Loka" at bounding box center [516, 493] width 65 height 44
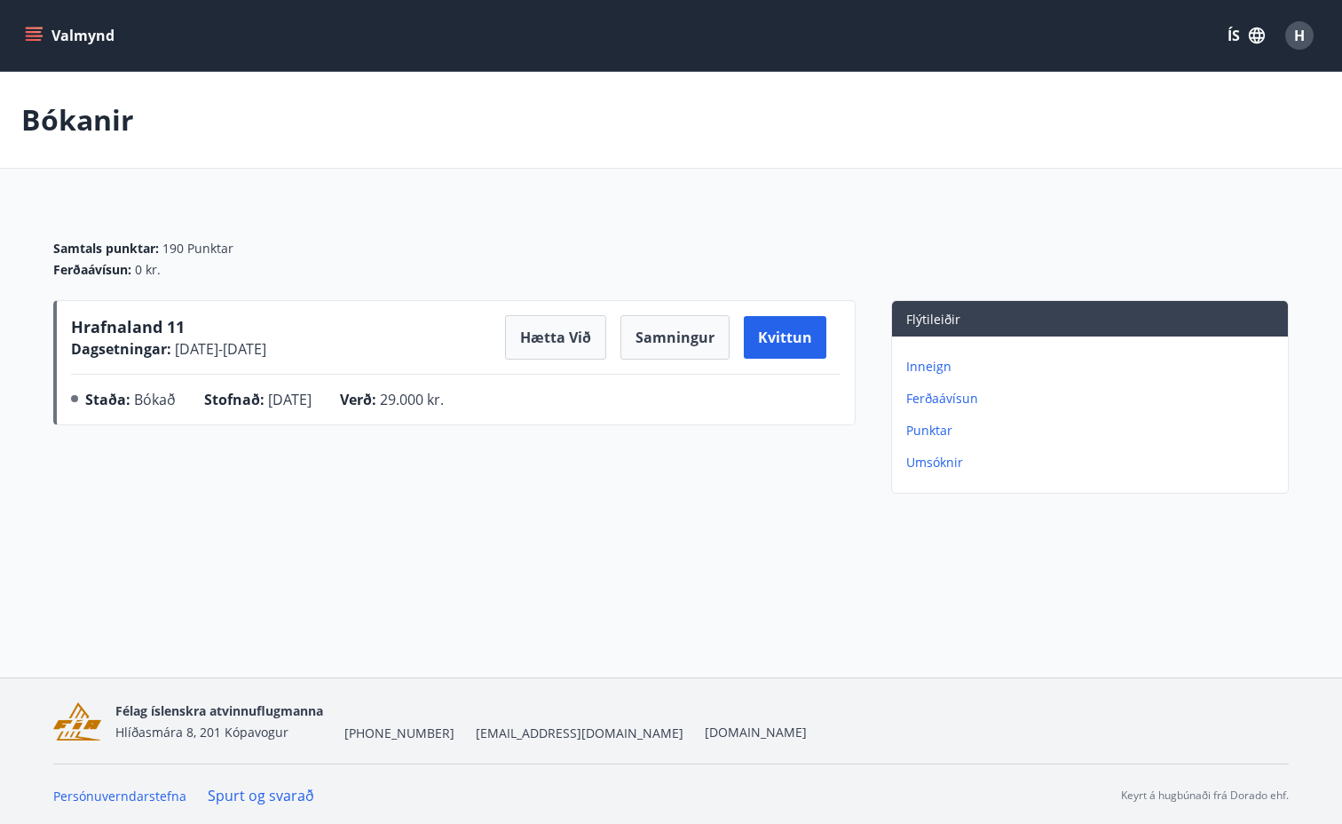
click at [77, 36] on button "Valmynd" at bounding box center [71, 36] width 100 height 32
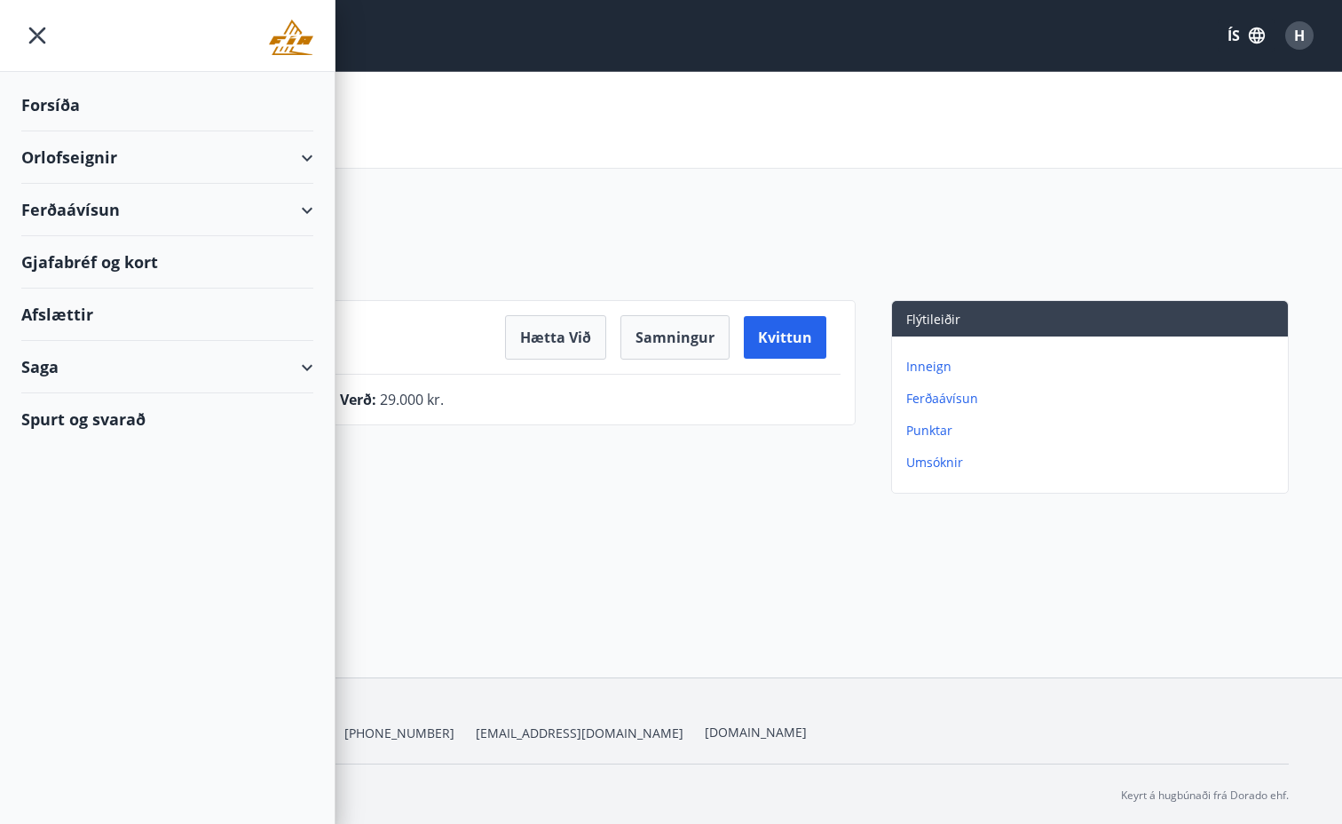
click at [97, 148] on div "Orlofseignir" at bounding box center [167, 157] width 292 height 52
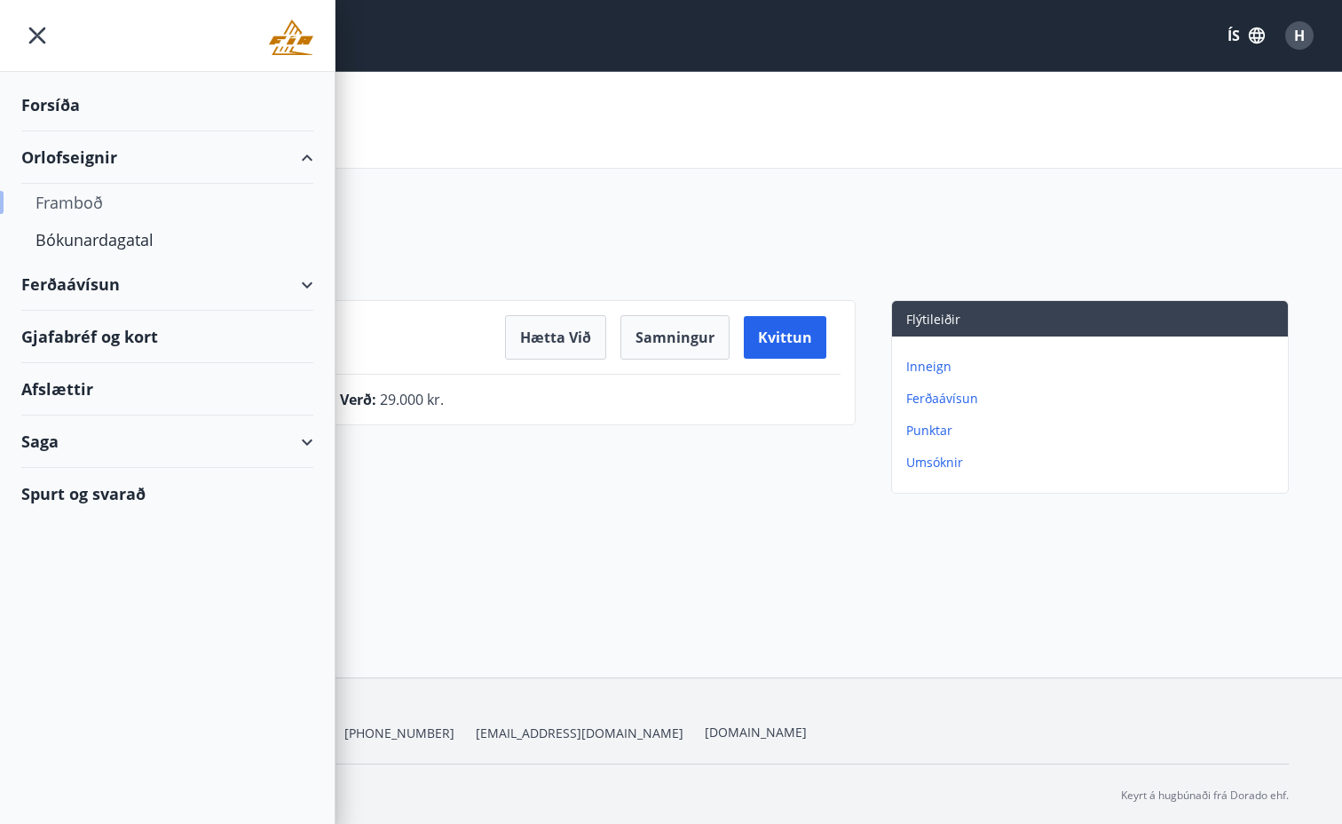
click at [90, 194] on div "Framboð" at bounding box center [168, 202] width 264 height 37
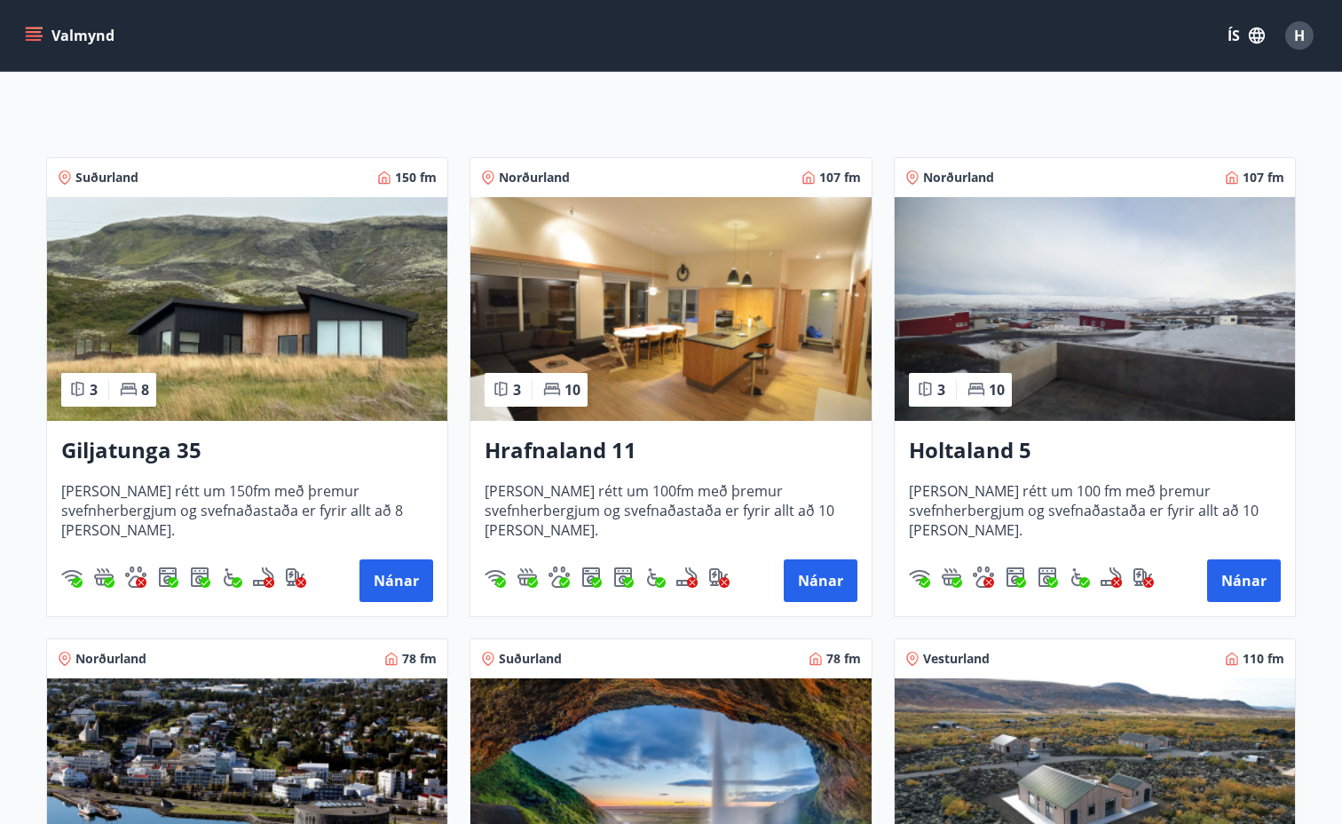
scroll to position [256, 0]
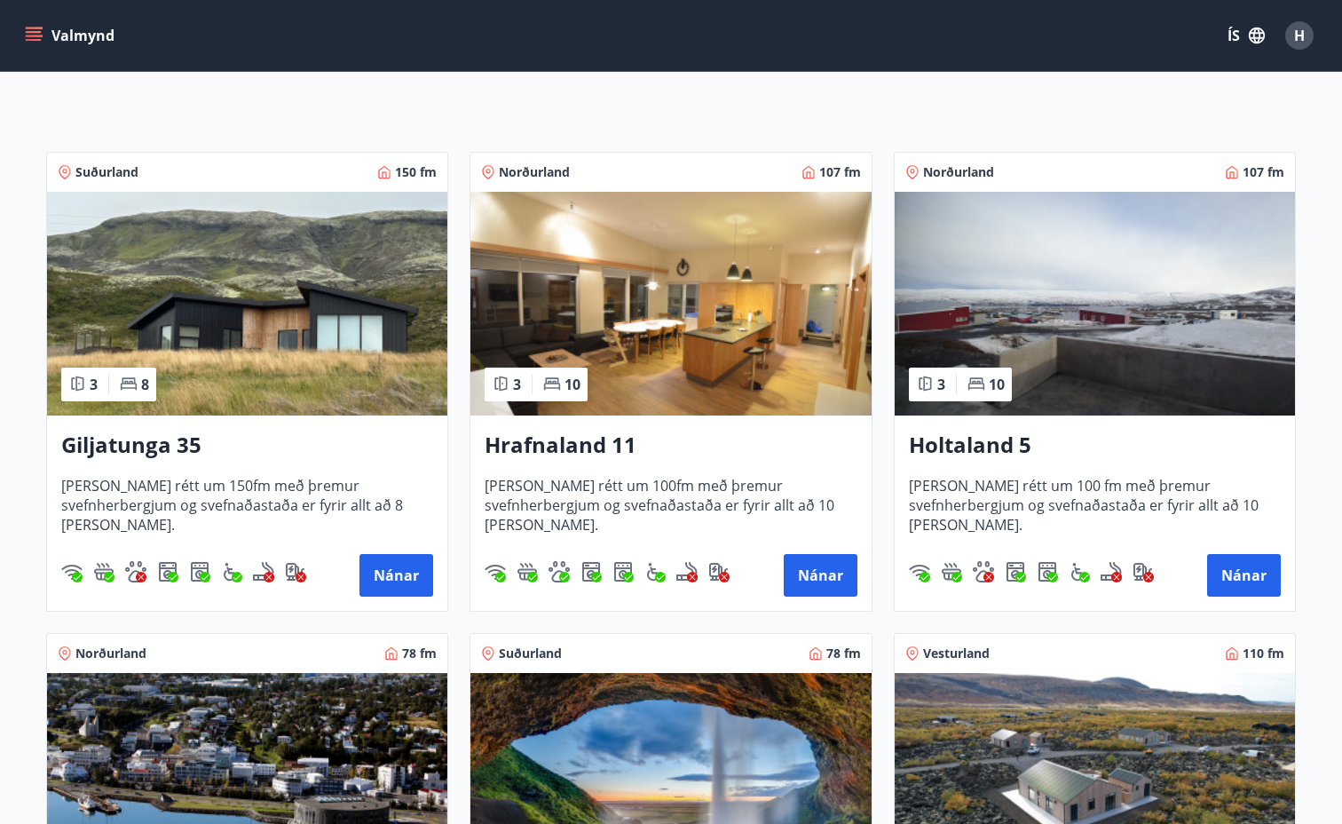
click at [665, 362] on img at bounding box center [671, 304] width 400 height 224
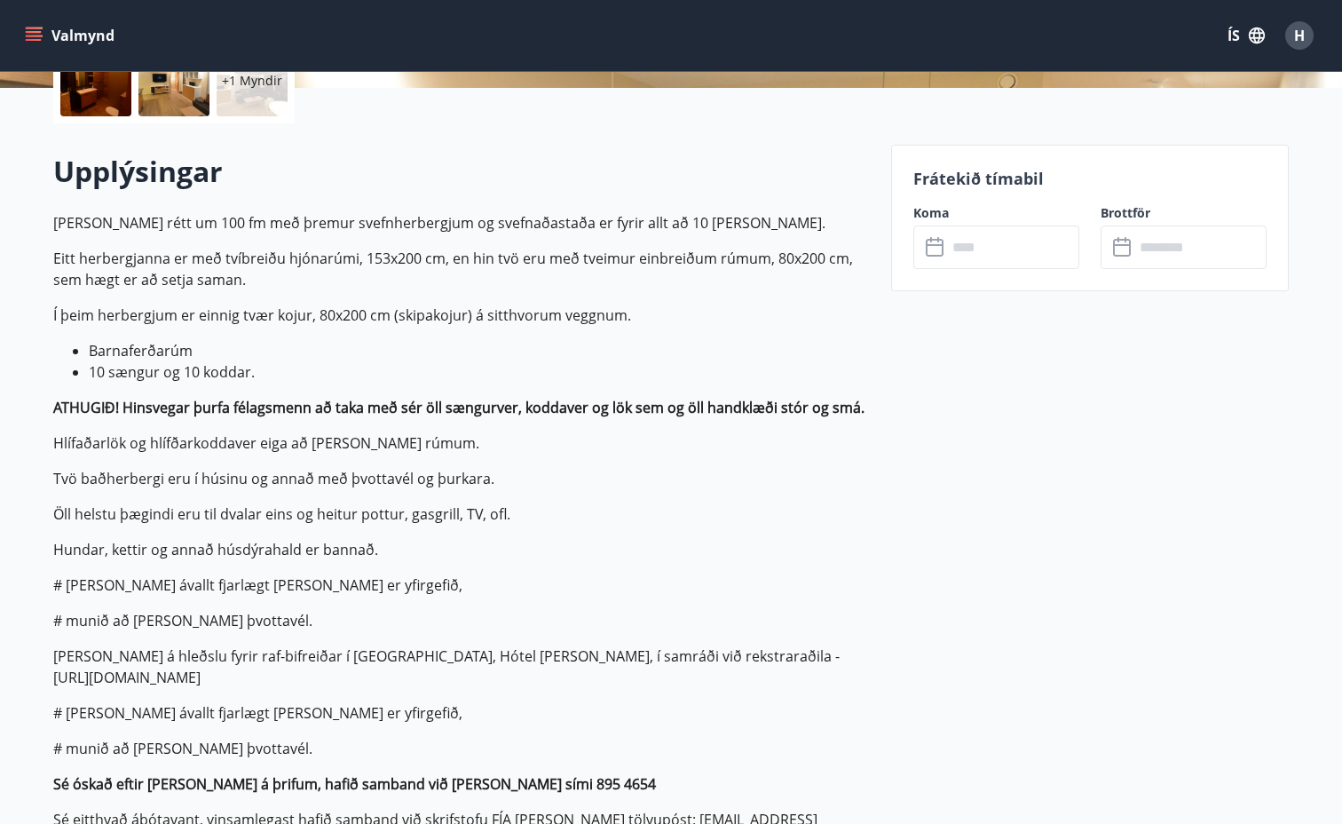
scroll to position [453, 0]
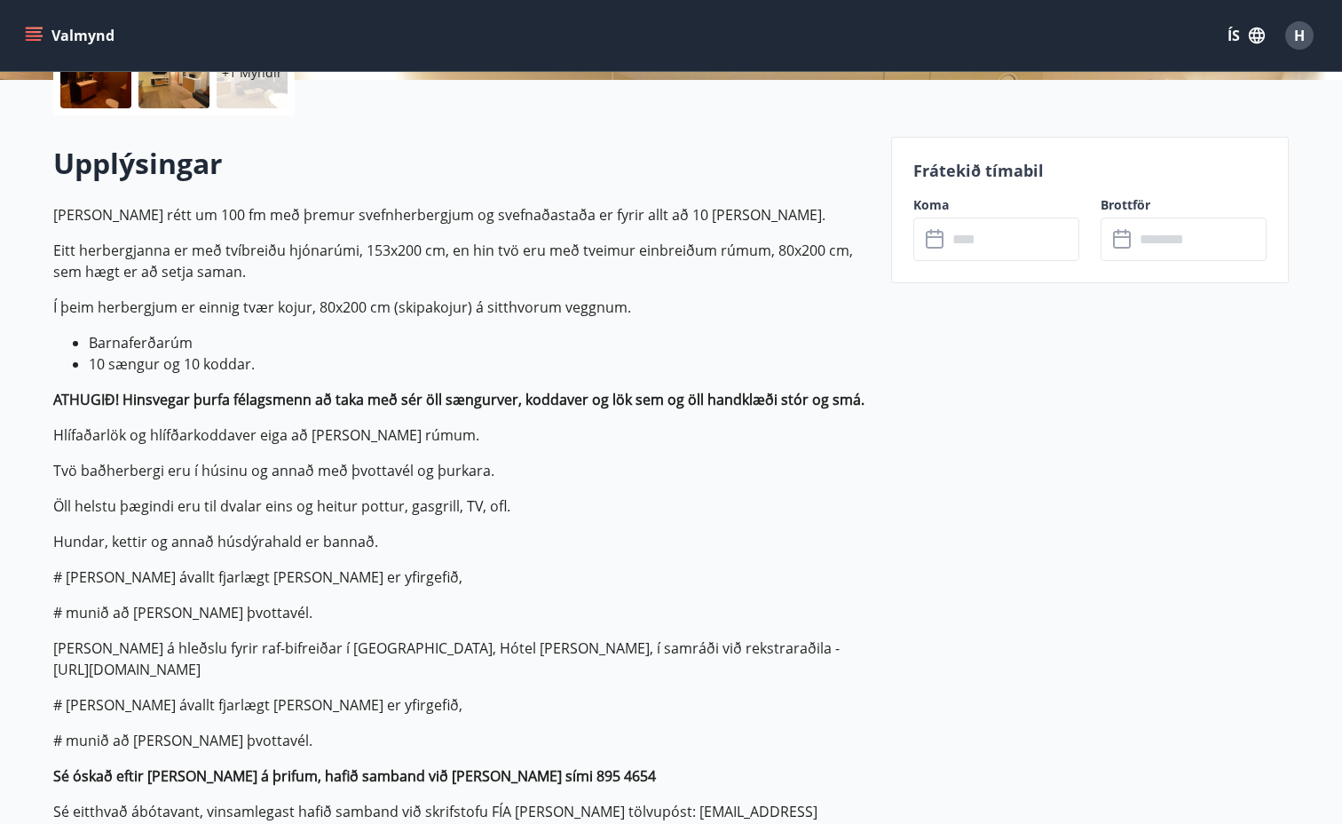
click at [1016, 241] on input "text" at bounding box center [1013, 240] width 132 height 44
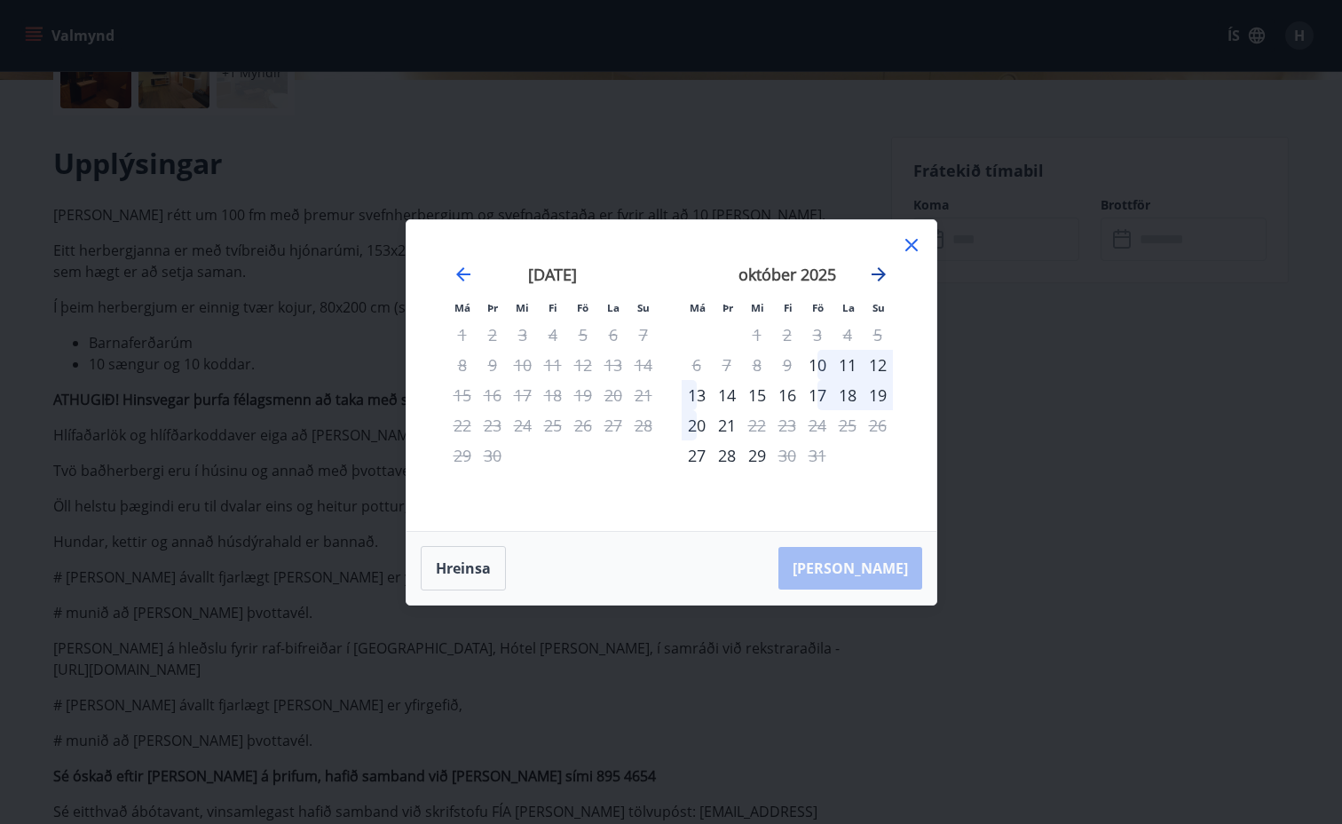
click at [871, 273] on icon "Move forward to switch to the next month." at bounding box center [878, 274] width 21 height 21
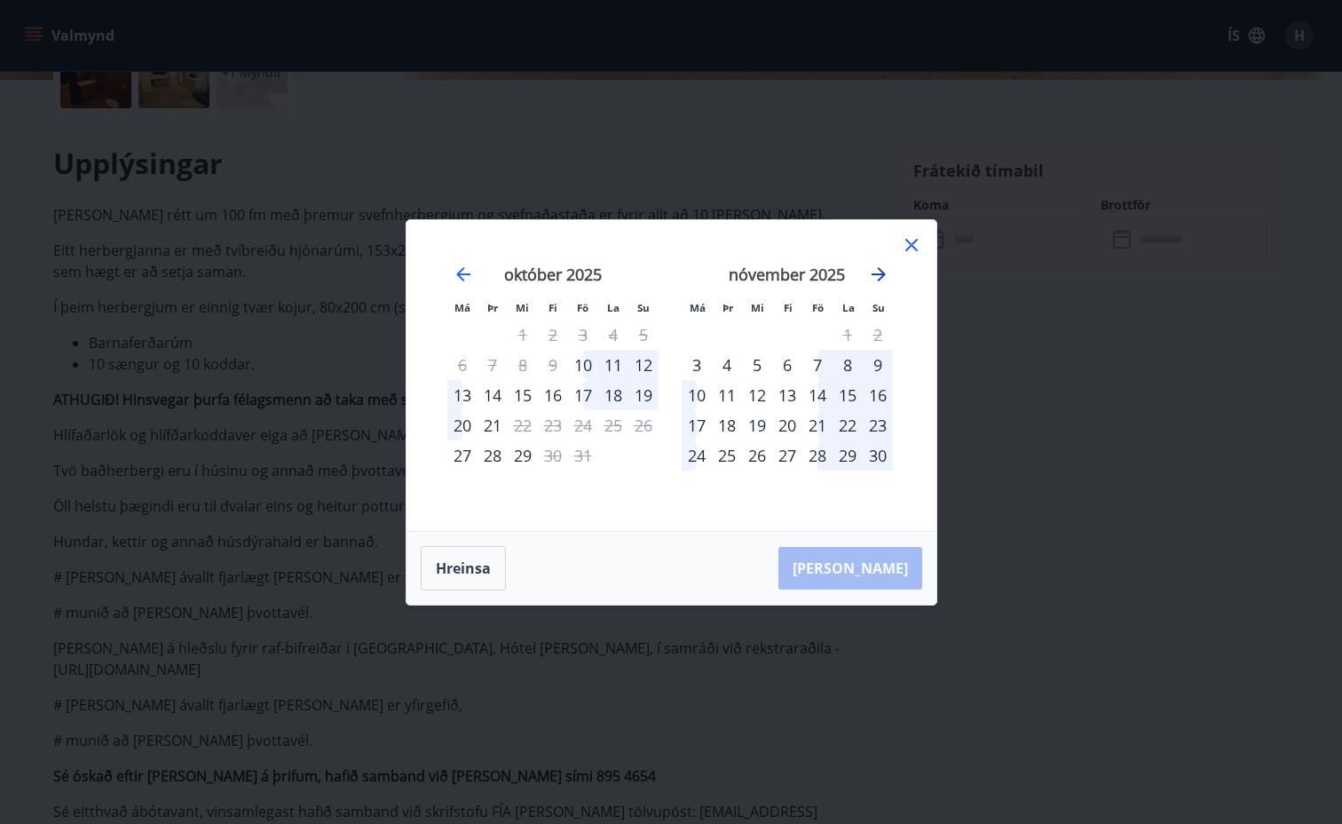
click at [871, 273] on icon "Move forward to switch to the next month." at bounding box center [878, 274] width 21 height 21
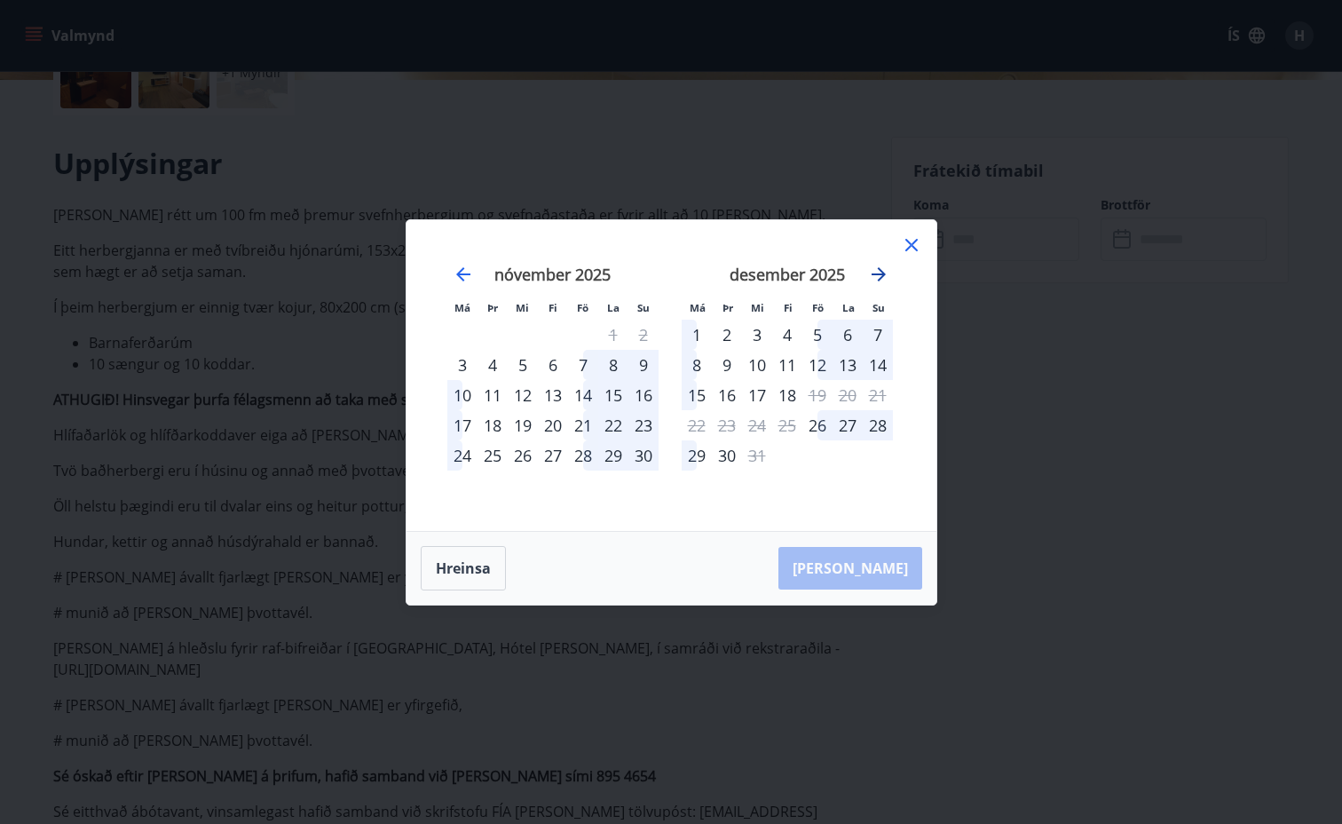
click at [871, 273] on icon "Move forward to switch to the next month." at bounding box center [878, 274] width 21 height 21
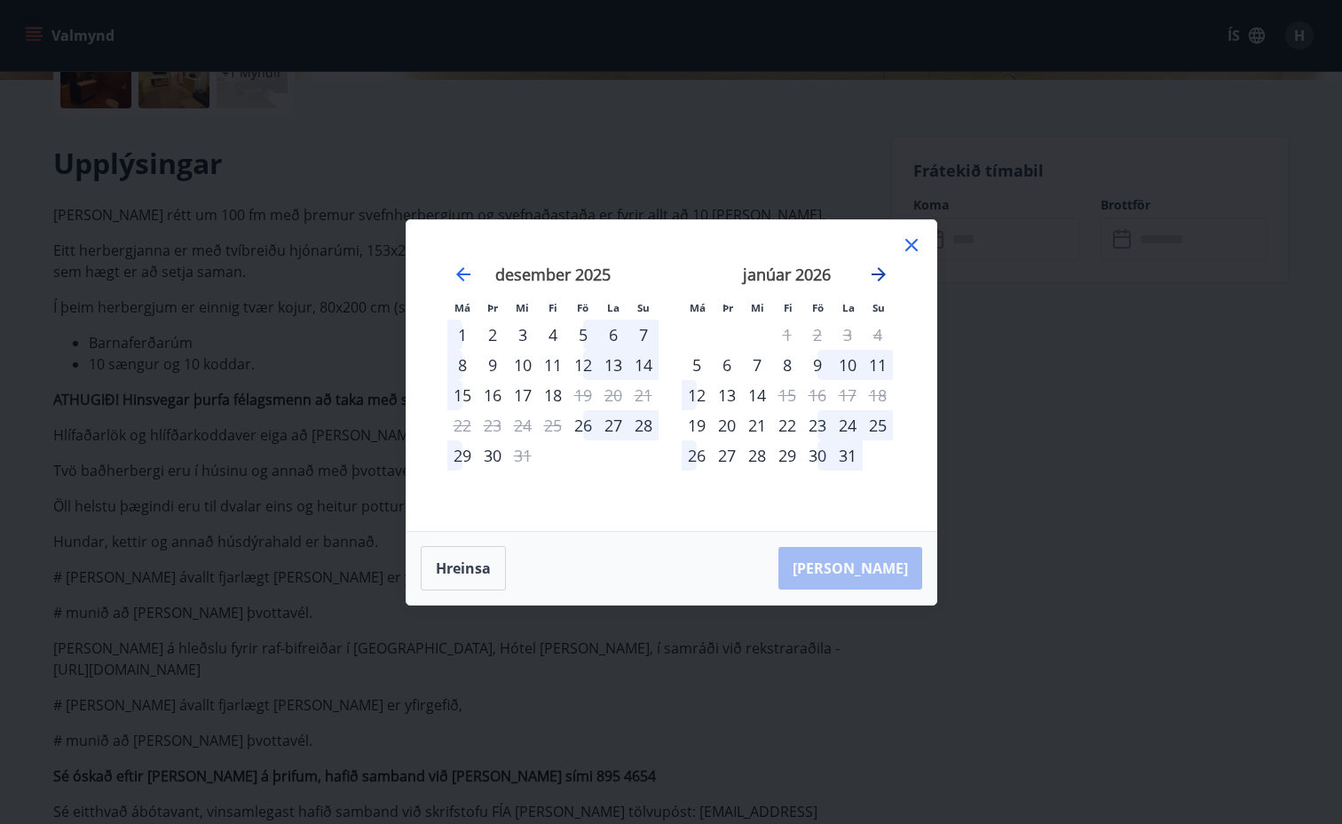
click at [871, 273] on icon "Move forward to switch to the next month." at bounding box center [878, 274] width 21 height 21
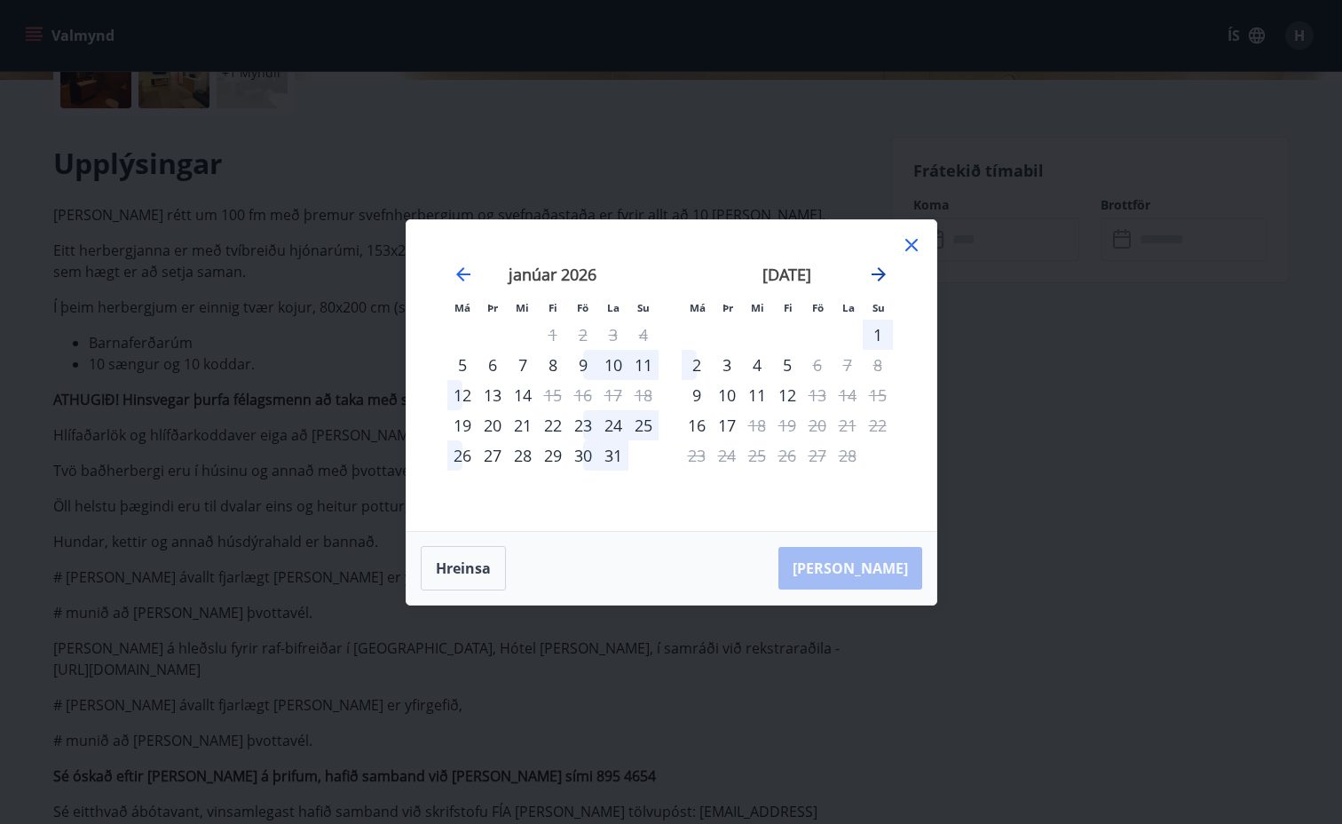
click at [871, 273] on icon "Move forward to switch to the next month." at bounding box center [878, 274] width 21 height 21
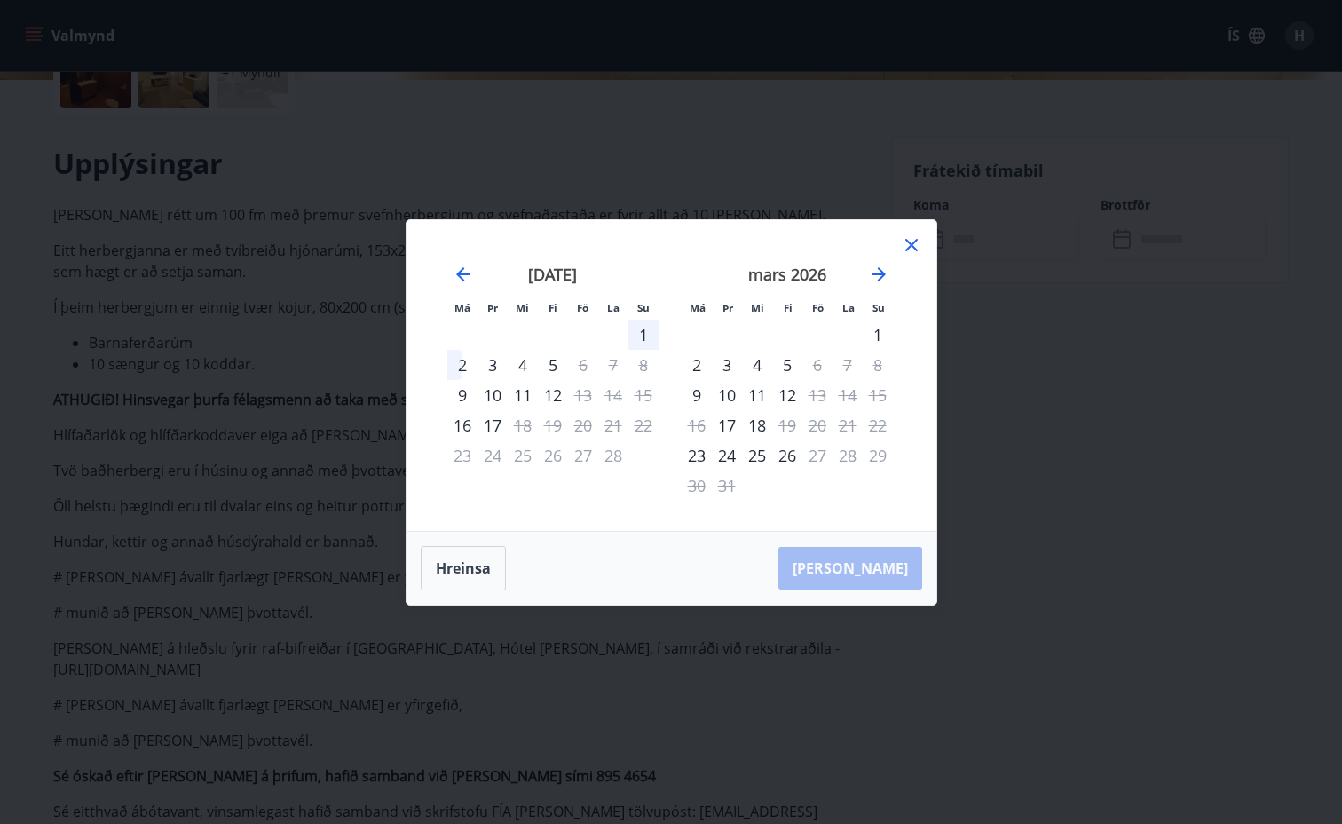
click at [756, 366] on div "4" at bounding box center [757, 365] width 30 height 30
click at [786, 367] on div "5" at bounding box center [787, 365] width 30 height 30
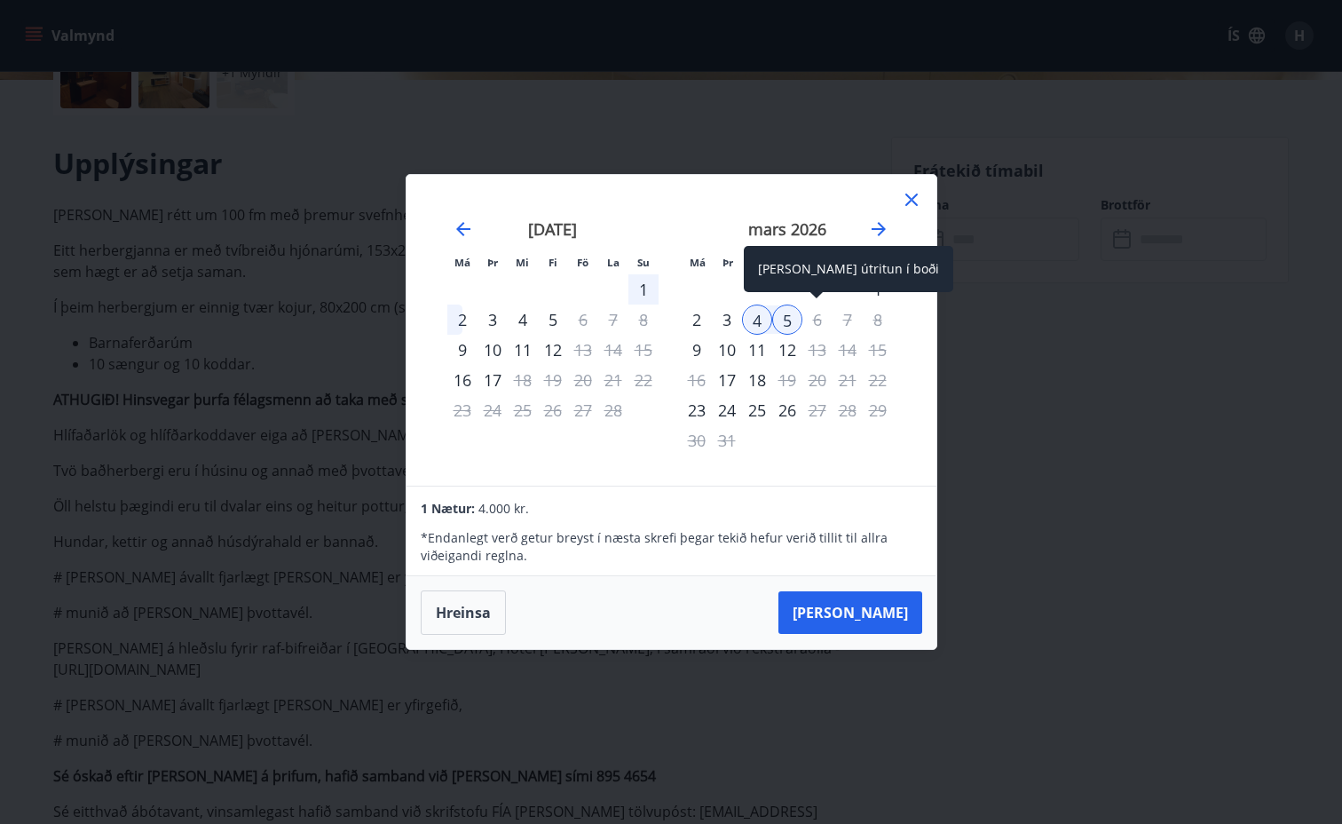
click at [815, 319] on div "6" at bounding box center [818, 320] width 30 height 30
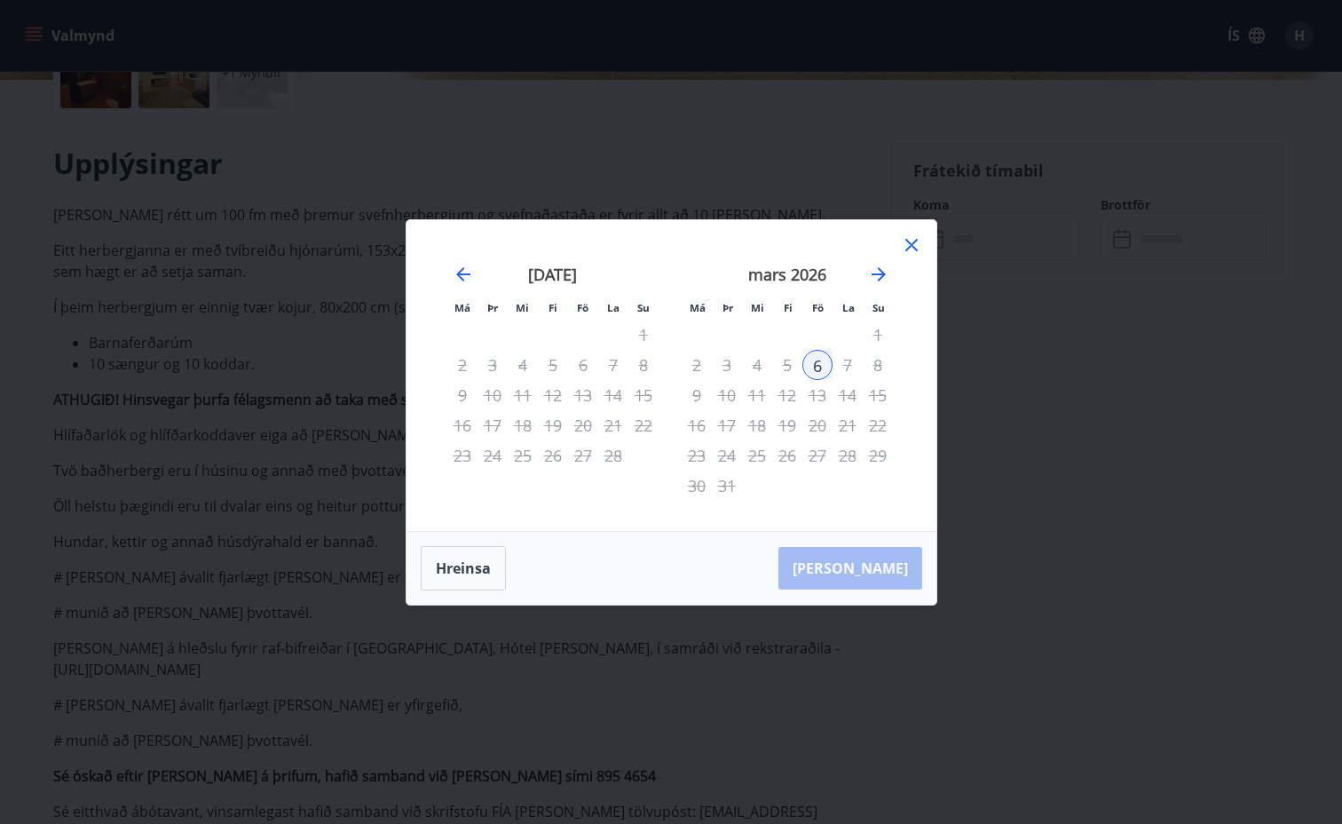
click at [785, 366] on div "5" at bounding box center [787, 365] width 30 height 30
click at [757, 366] on div "4" at bounding box center [757, 365] width 30 height 30
click at [784, 365] on div "5" at bounding box center [787, 365] width 30 height 30
click at [455, 276] on icon "Move backward to switch to the previous month." at bounding box center [463, 274] width 21 height 21
click at [880, 270] on icon "Move forward to switch to the next month." at bounding box center [879, 274] width 14 height 14
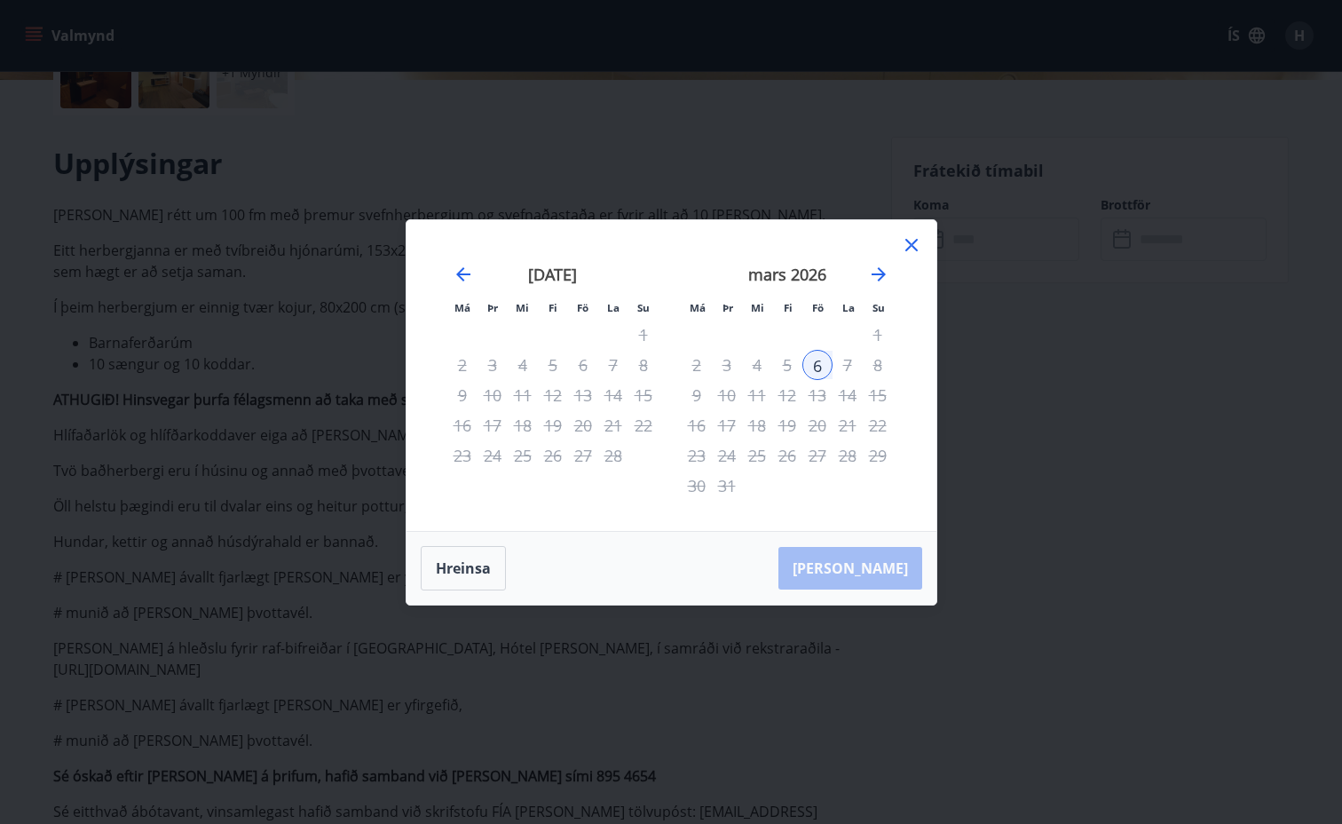
click at [783, 368] on div "5" at bounding box center [787, 365] width 30 height 30
click at [757, 368] on div "4" at bounding box center [757, 365] width 30 height 30
click at [790, 367] on div "5" at bounding box center [787, 365] width 30 height 30
click at [756, 368] on div "4" at bounding box center [757, 365] width 30 height 30
click at [910, 243] on icon at bounding box center [912, 245] width 12 height 12
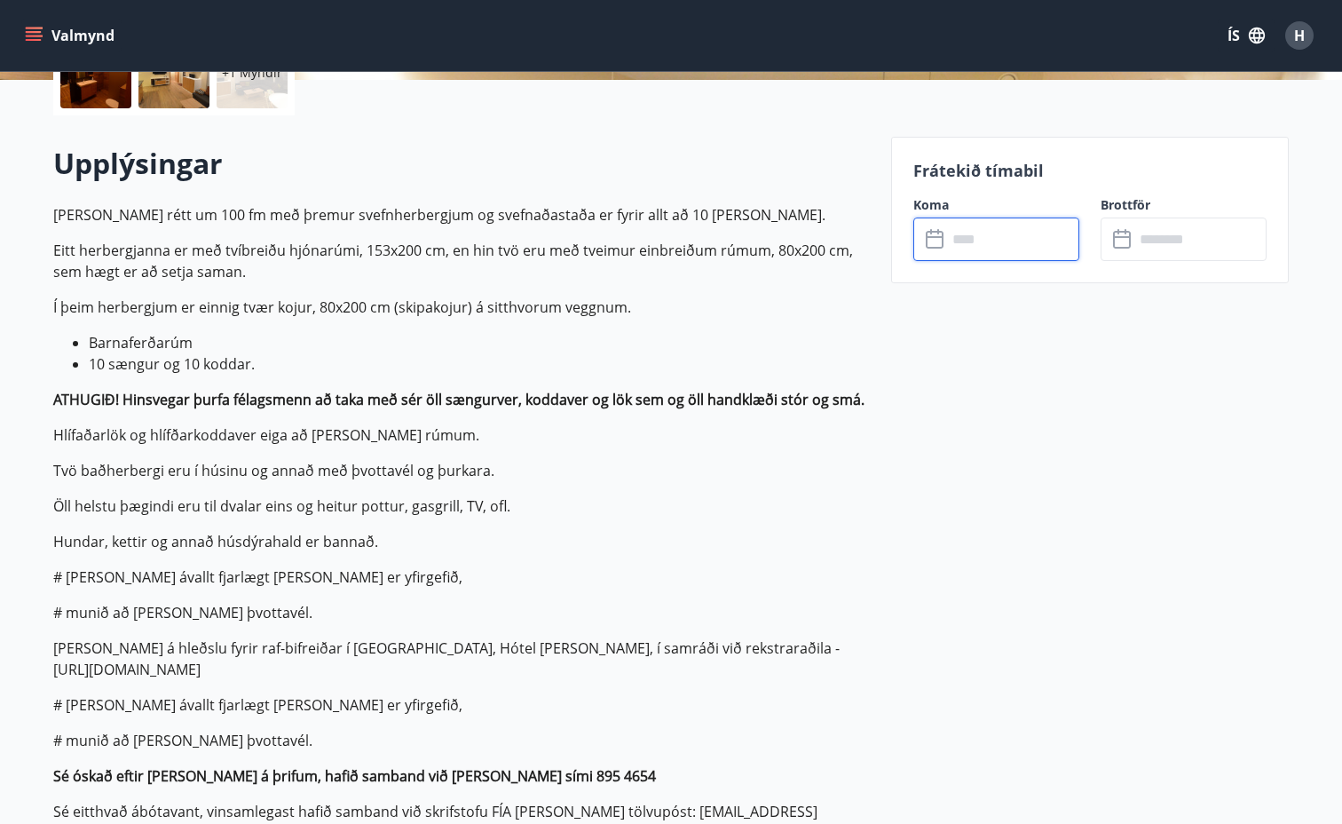
click at [967, 242] on input "text" at bounding box center [1013, 240] width 132 height 44
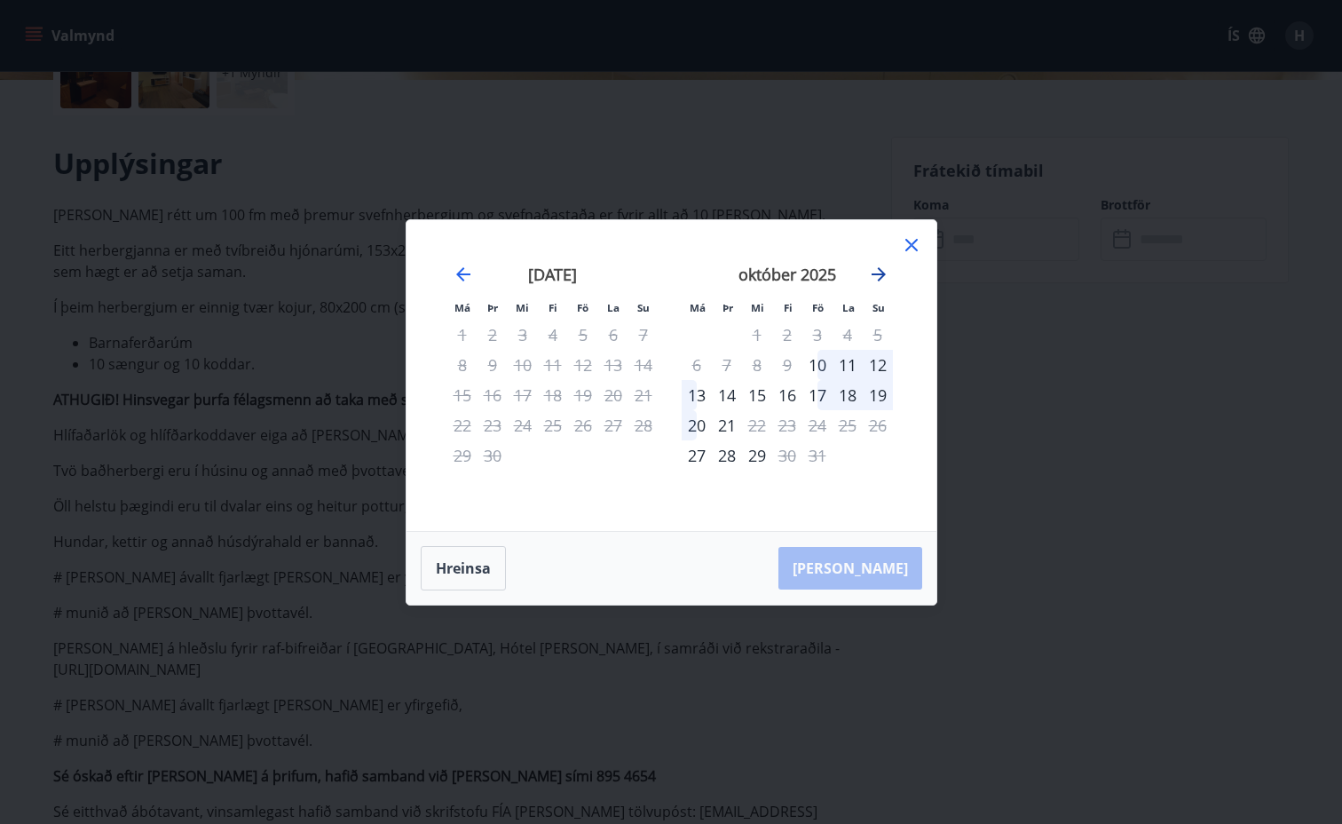
click at [876, 270] on icon "Move forward to switch to the next month." at bounding box center [878, 274] width 21 height 21
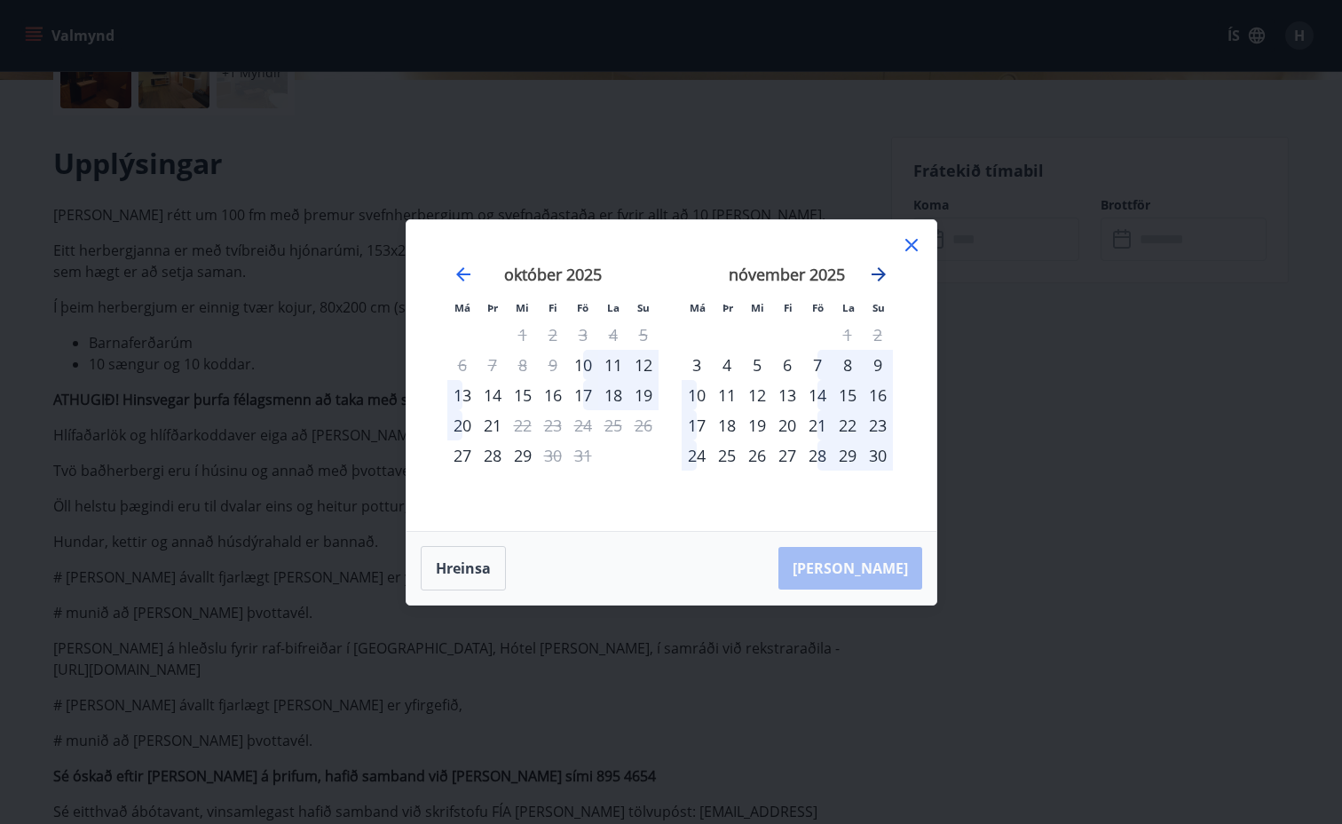
click at [876, 270] on icon "Move forward to switch to the next month." at bounding box center [878, 274] width 21 height 21
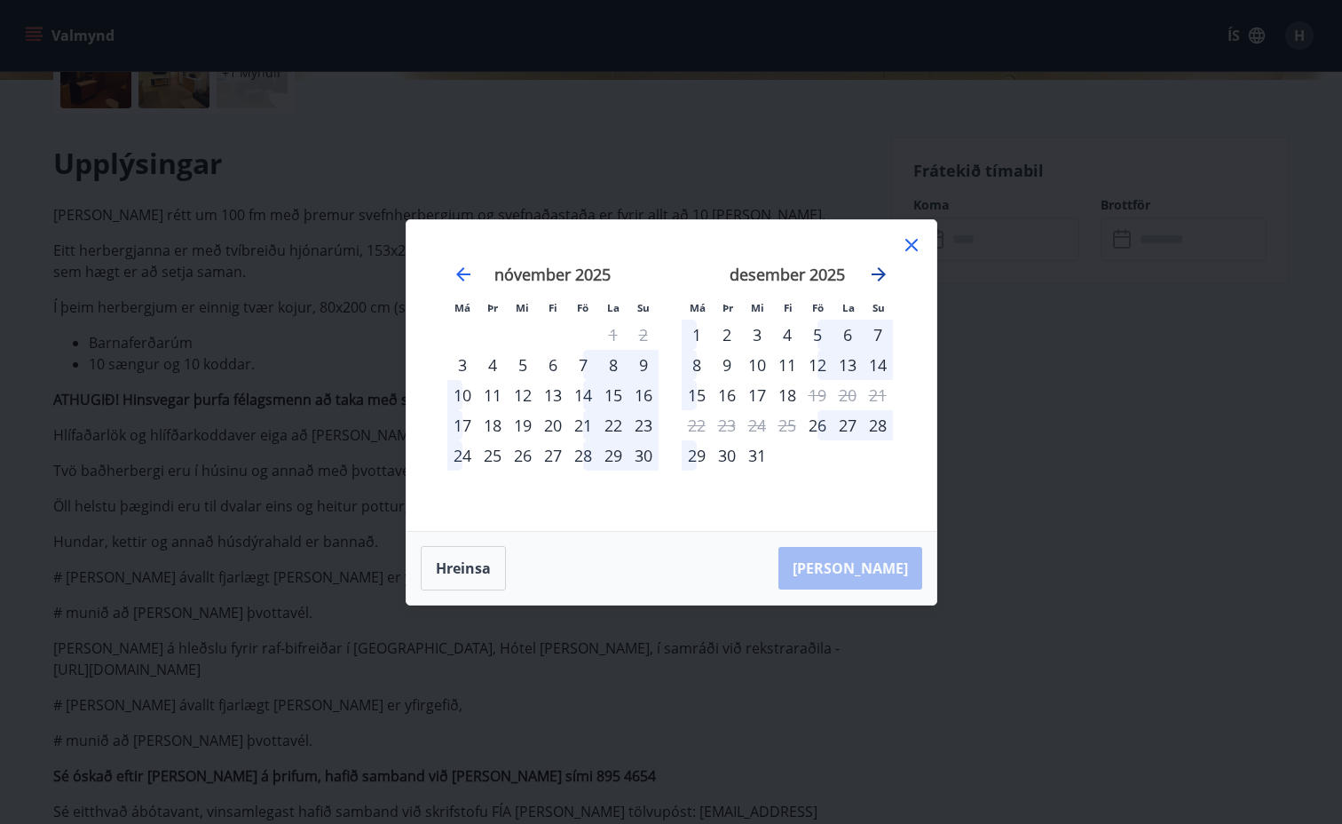
click at [876, 270] on icon "Move forward to switch to the next month." at bounding box center [878, 274] width 21 height 21
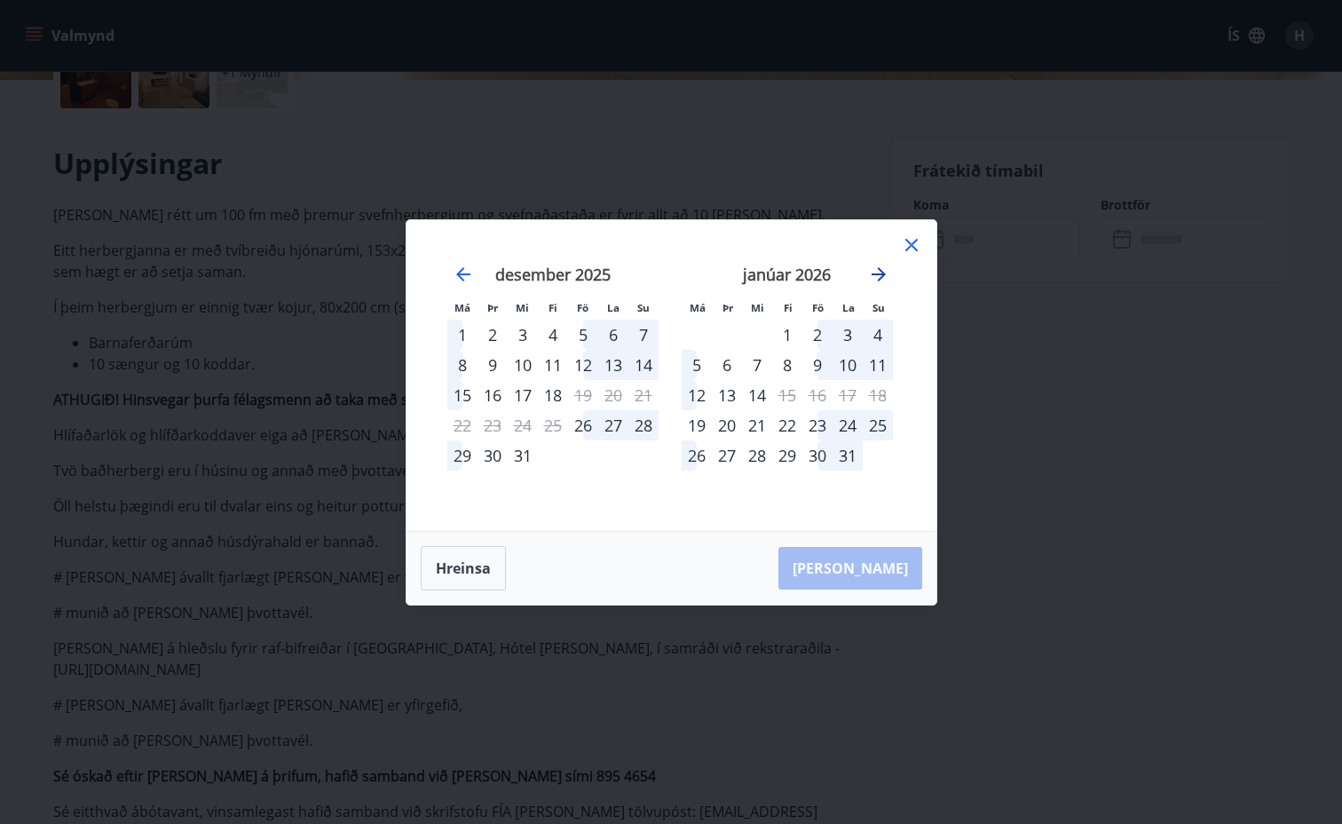
click at [876, 270] on icon "Move forward to switch to the next month." at bounding box center [878, 274] width 21 height 21
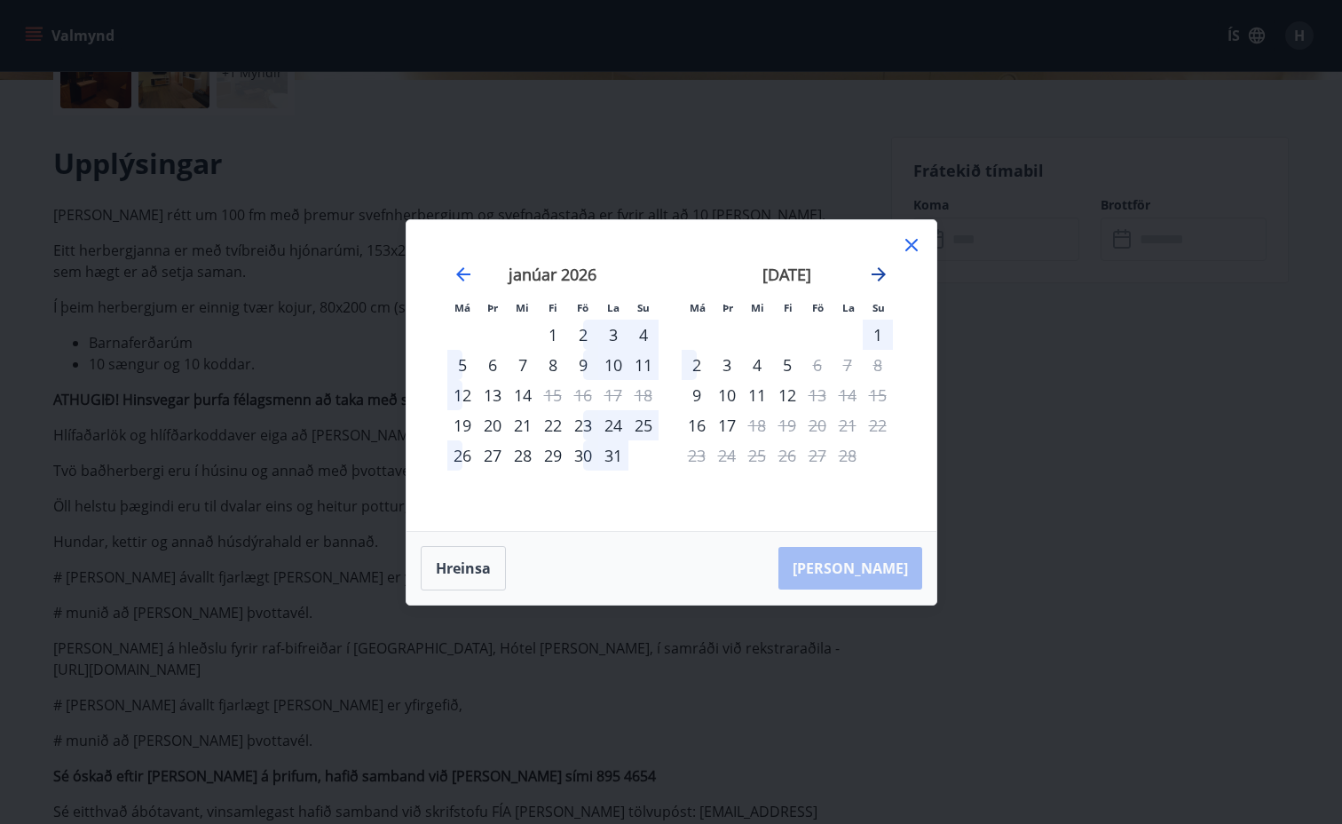
click at [876, 270] on icon "Move forward to switch to the next month." at bounding box center [878, 274] width 21 height 21
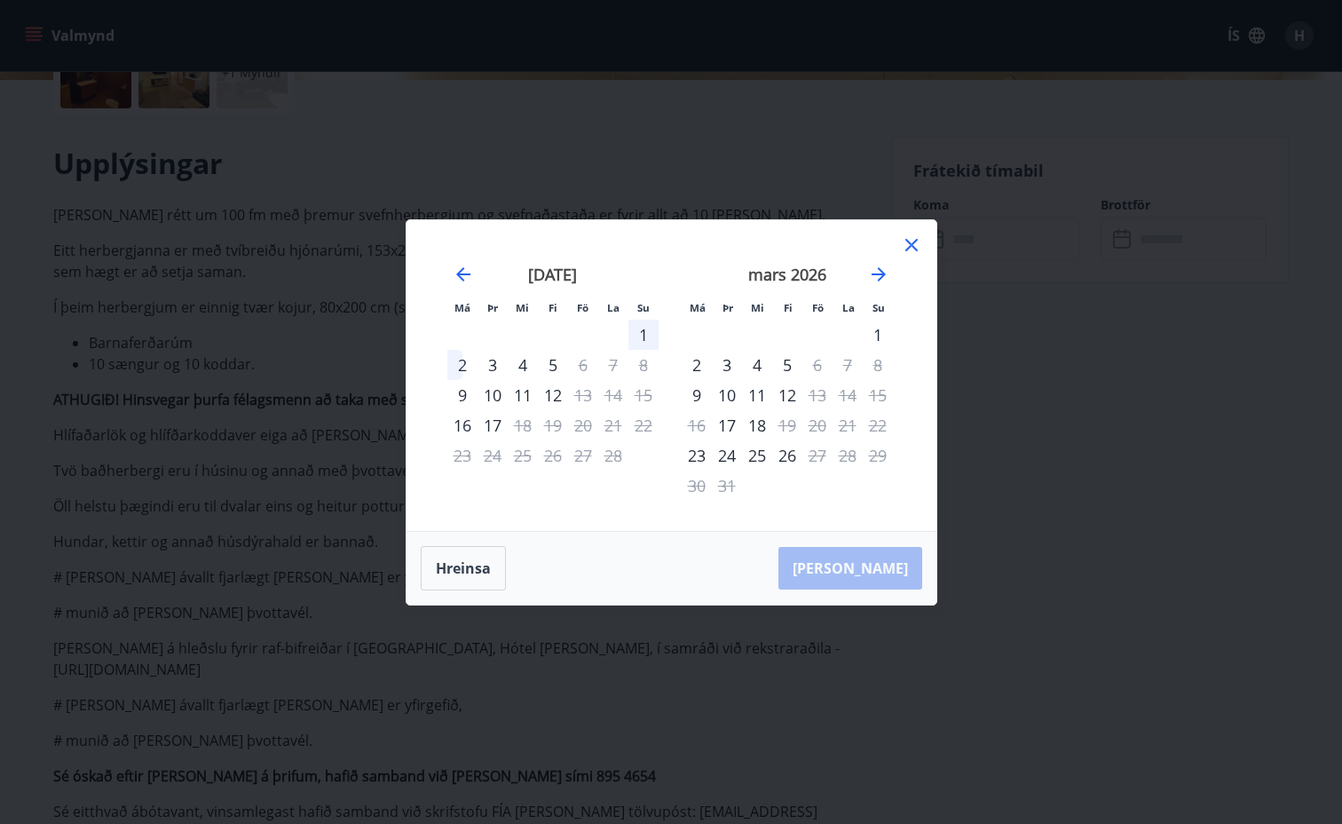
click at [753, 365] on div "4" at bounding box center [757, 365] width 30 height 30
click at [784, 364] on div "5" at bounding box center [787, 365] width 30 height 30
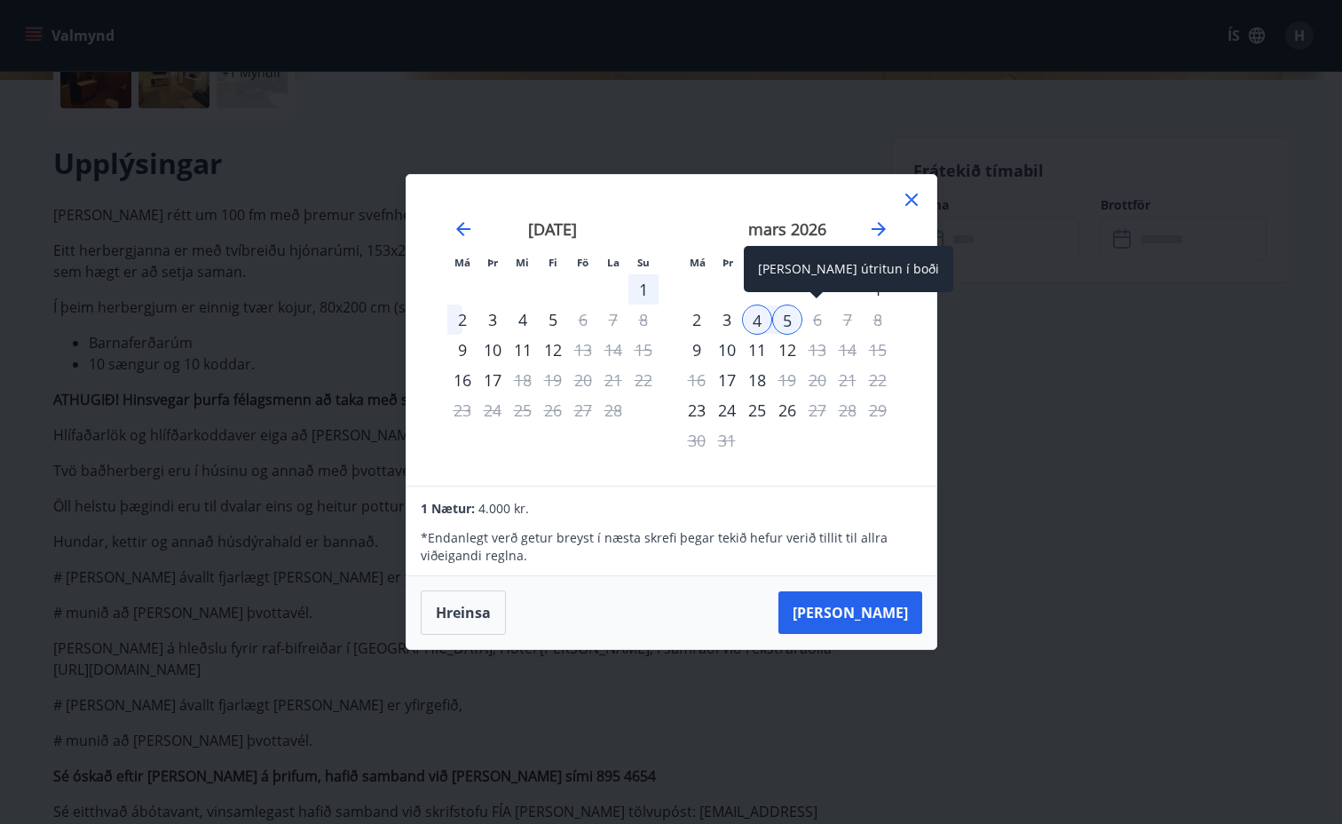
click at [815, 319] on div "6" at bounding box center [818, 320] width 30 height 30
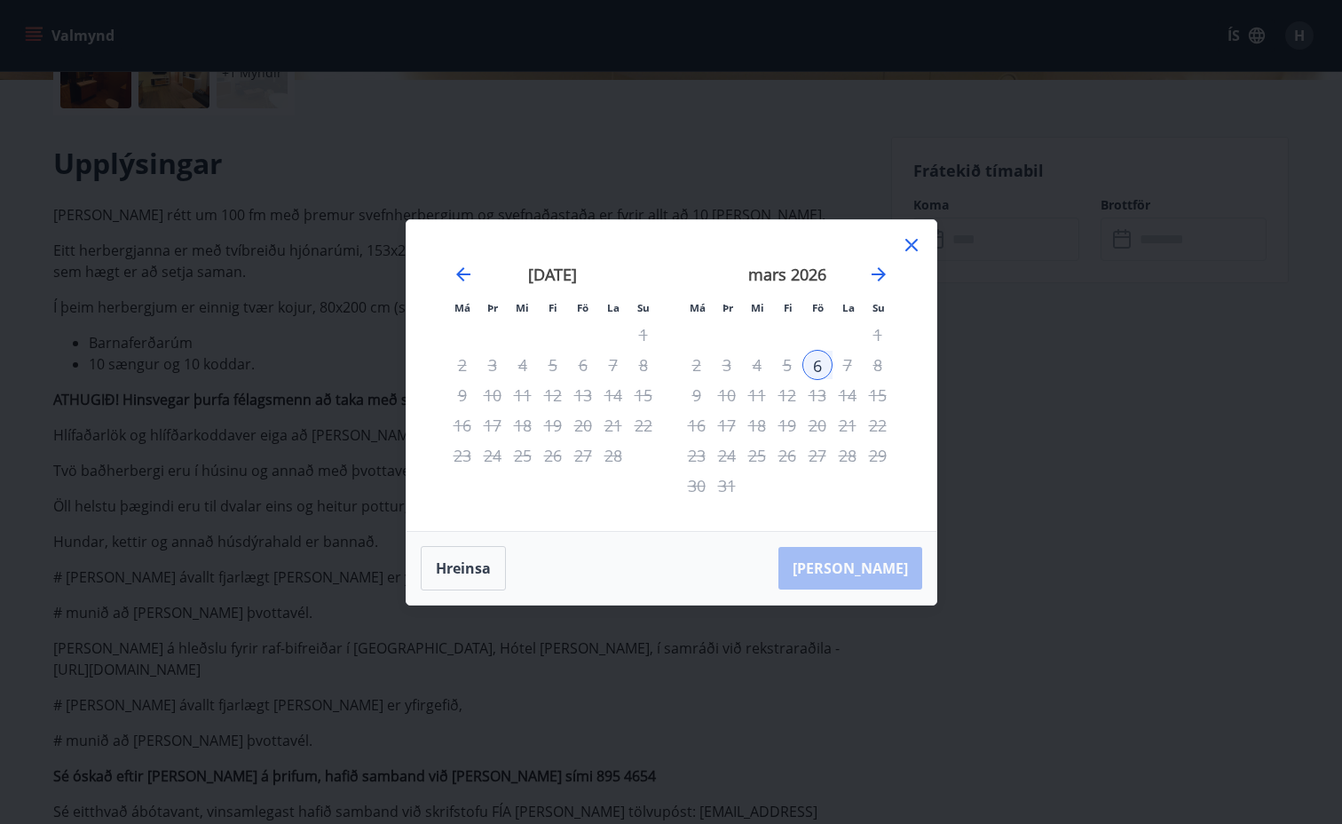
click at [916, 244] on icon at bounding box center [911, 244] width 21 height 21
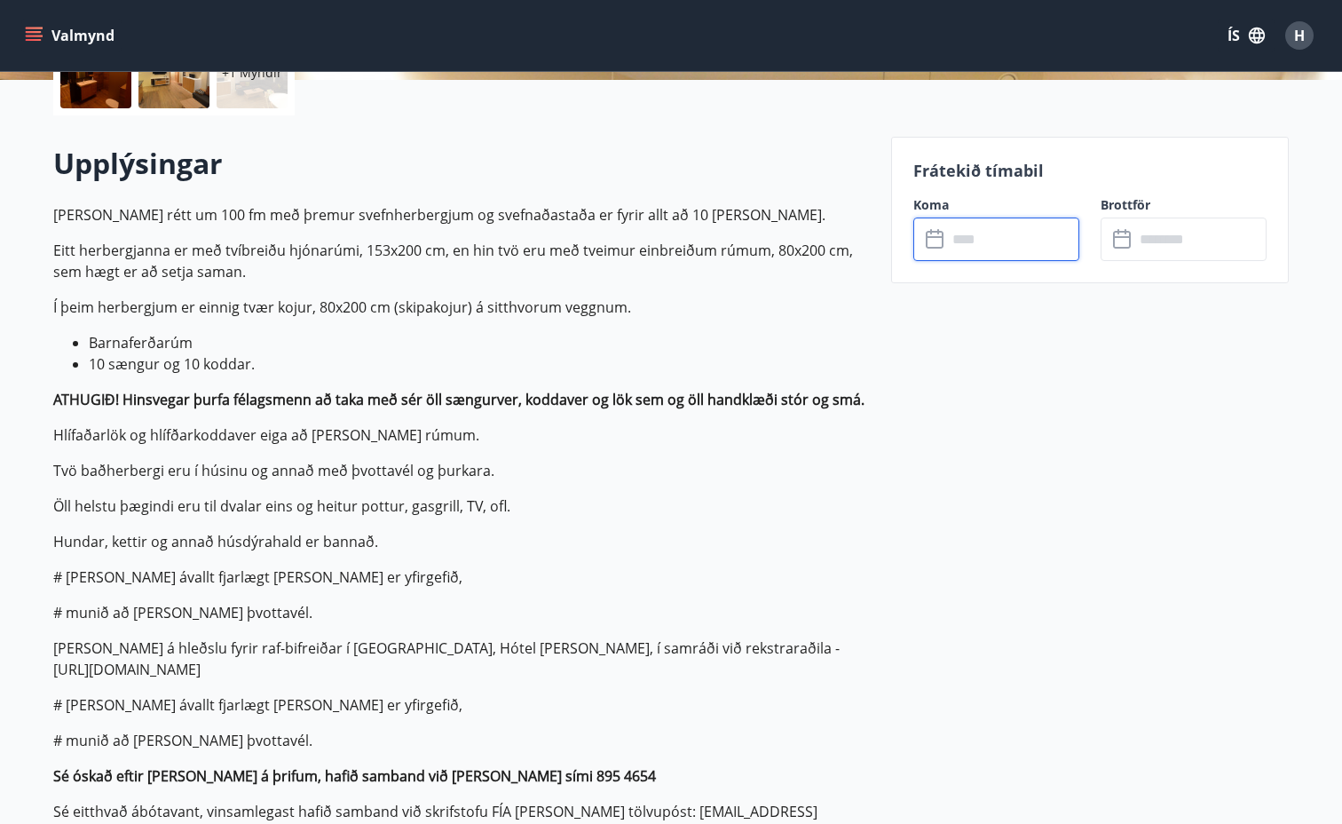
click at [1012, 235] on input "text" at bounding box center [1013, 240] width 132 height 44
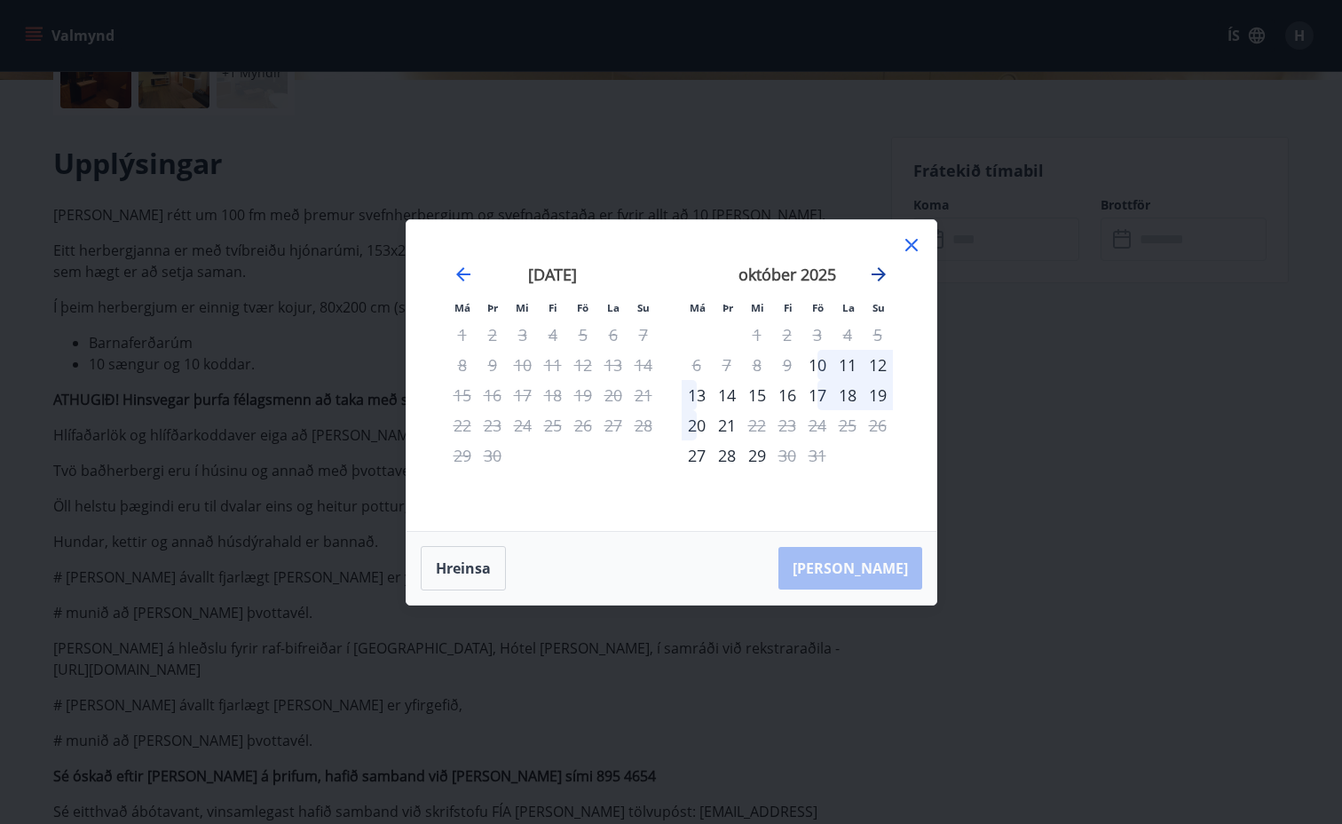
click at [875, 270] on icon "Move forward to switch to the next month." at bounding box center [878, 274] width 21 height 21
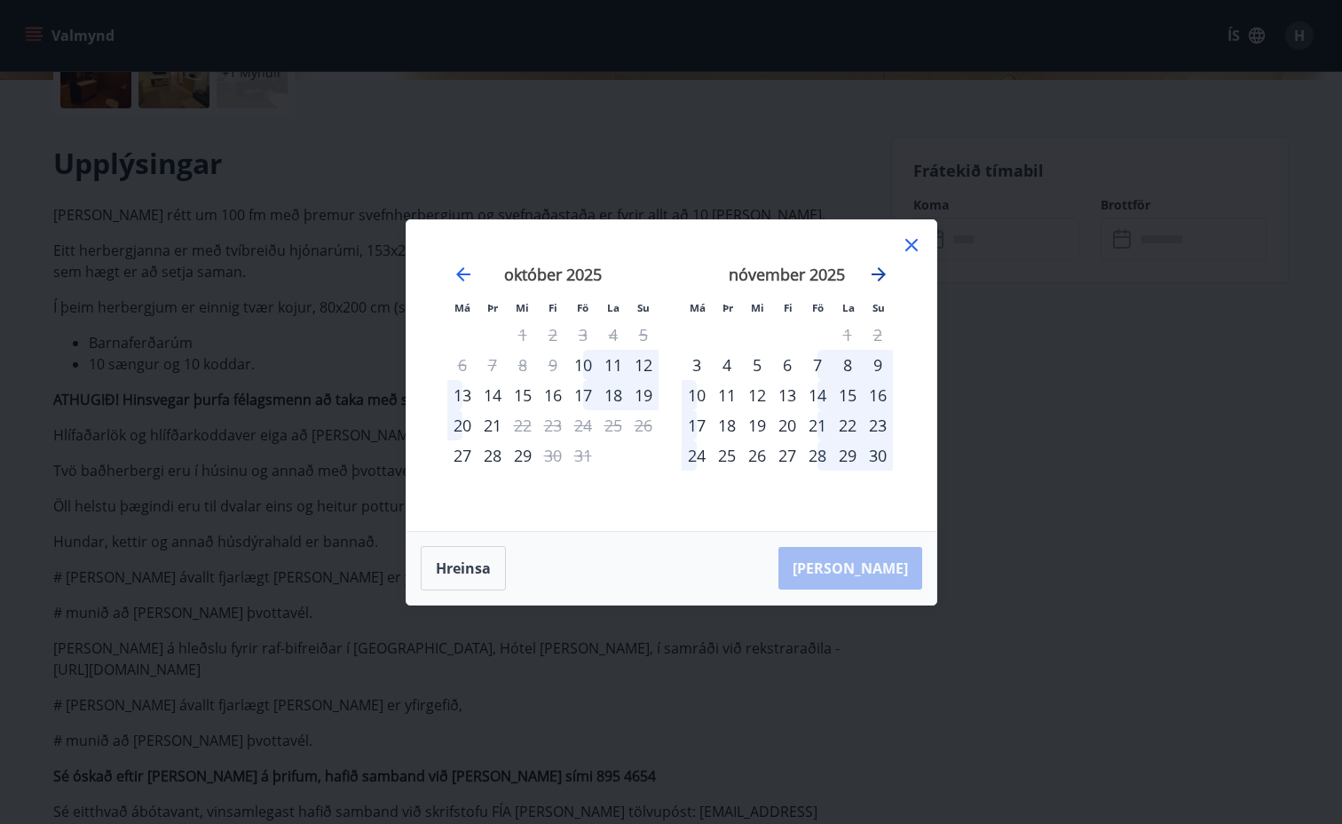
click at [875, 270] on icon "Move forward to switch to the next month." at bounding box center [878, 274] width 21 height 21
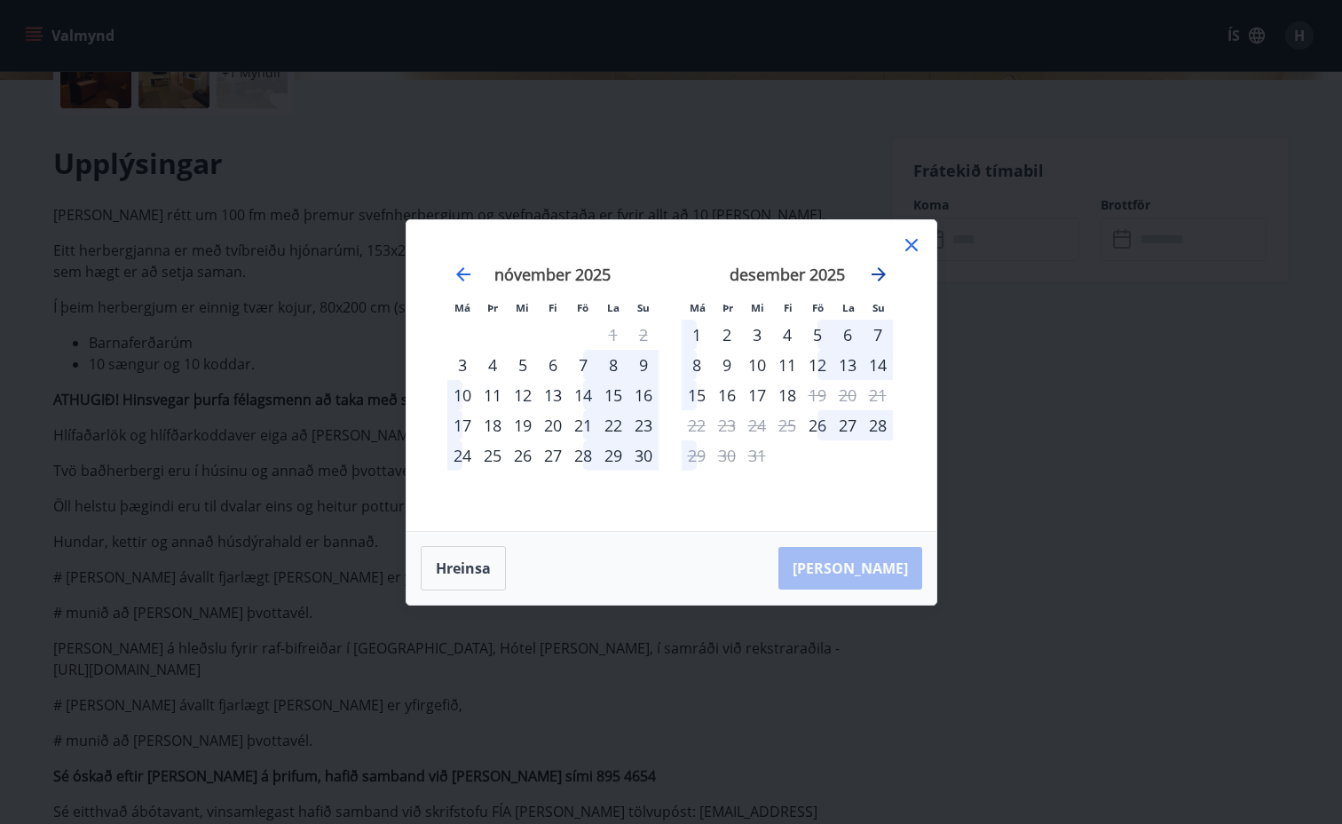
click at [875, 270] on icon "Move forward to switch to the next month." at bounding box center [878, 274] width 21 height 21
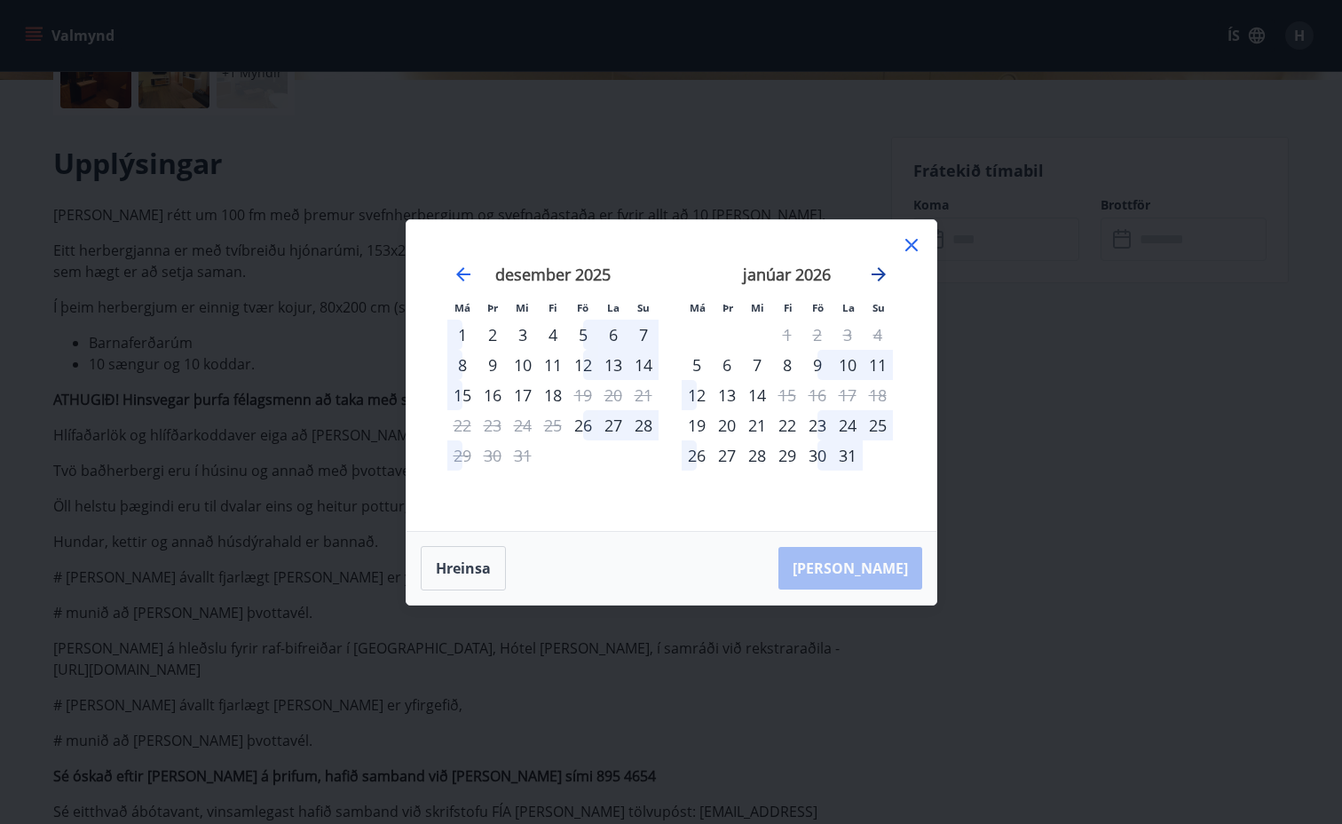
click at [875, 270] on icon "Move forward to switch to the next month." at bounding box center [878, 274] width 21 height 21
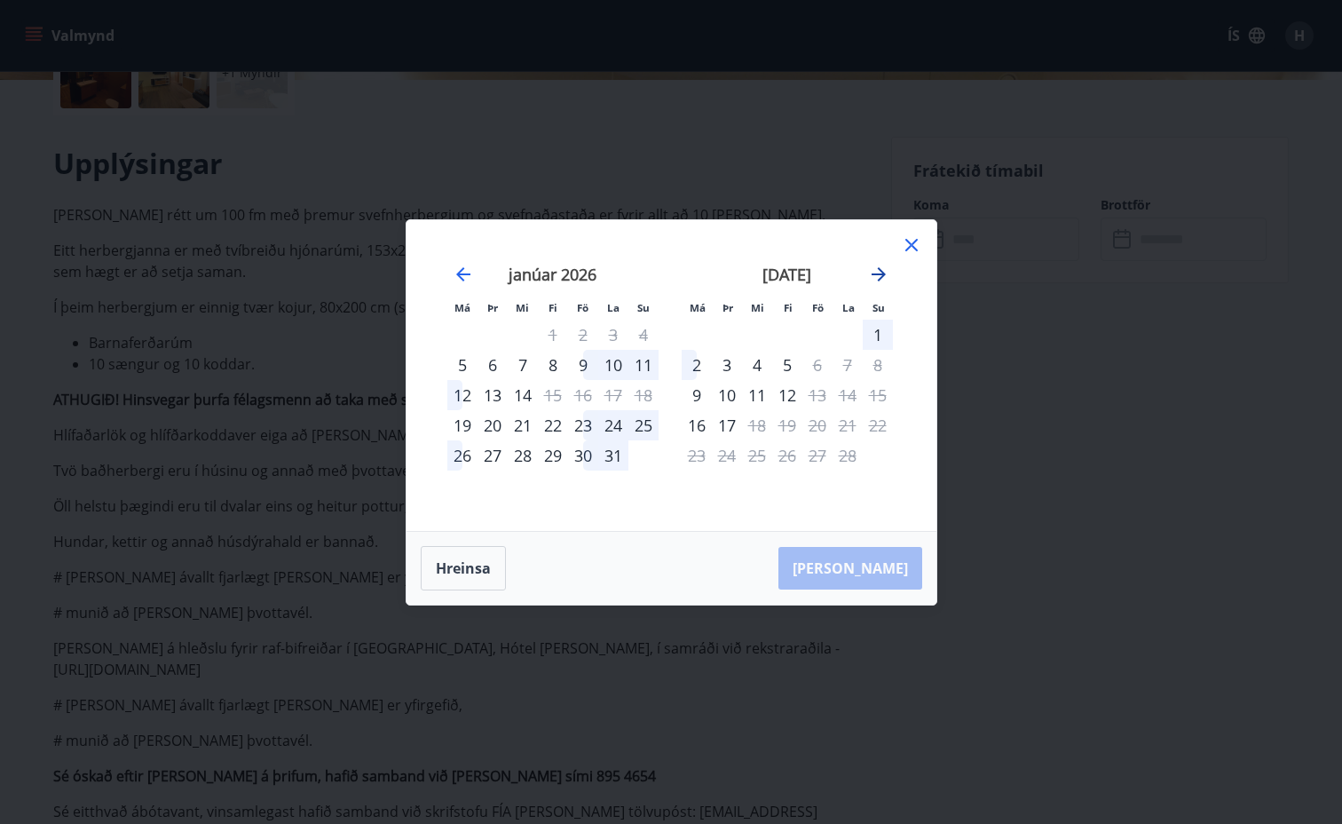
click at [875, 270] on icon "Move forward to switch to the next month." at bounding box center [878, 274] width 21 height 21
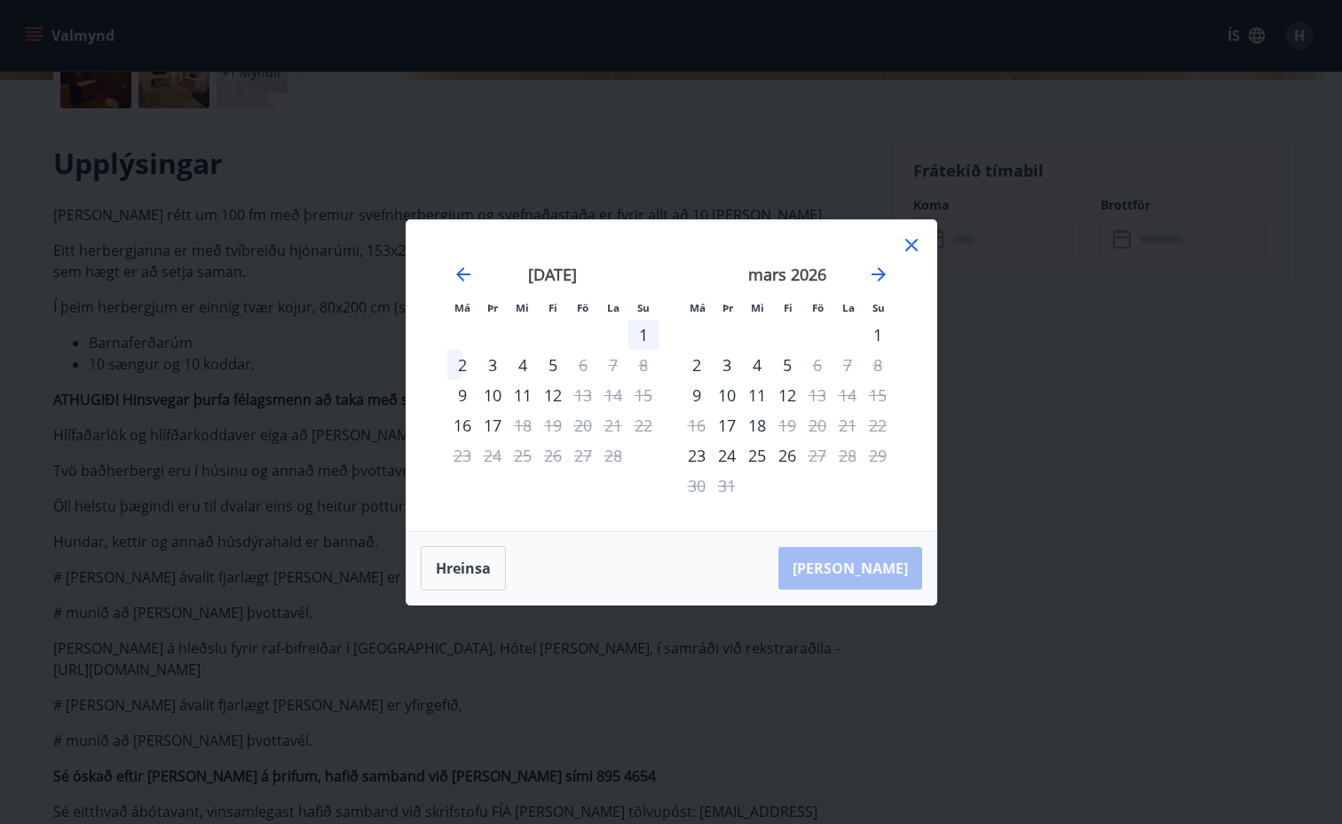
click at [757, 362] on div "4" at bounding box center [757, 365] width 30 height 30
click at [785, 360] on div "5" at bounding box center [787, 365] width 30 height 30
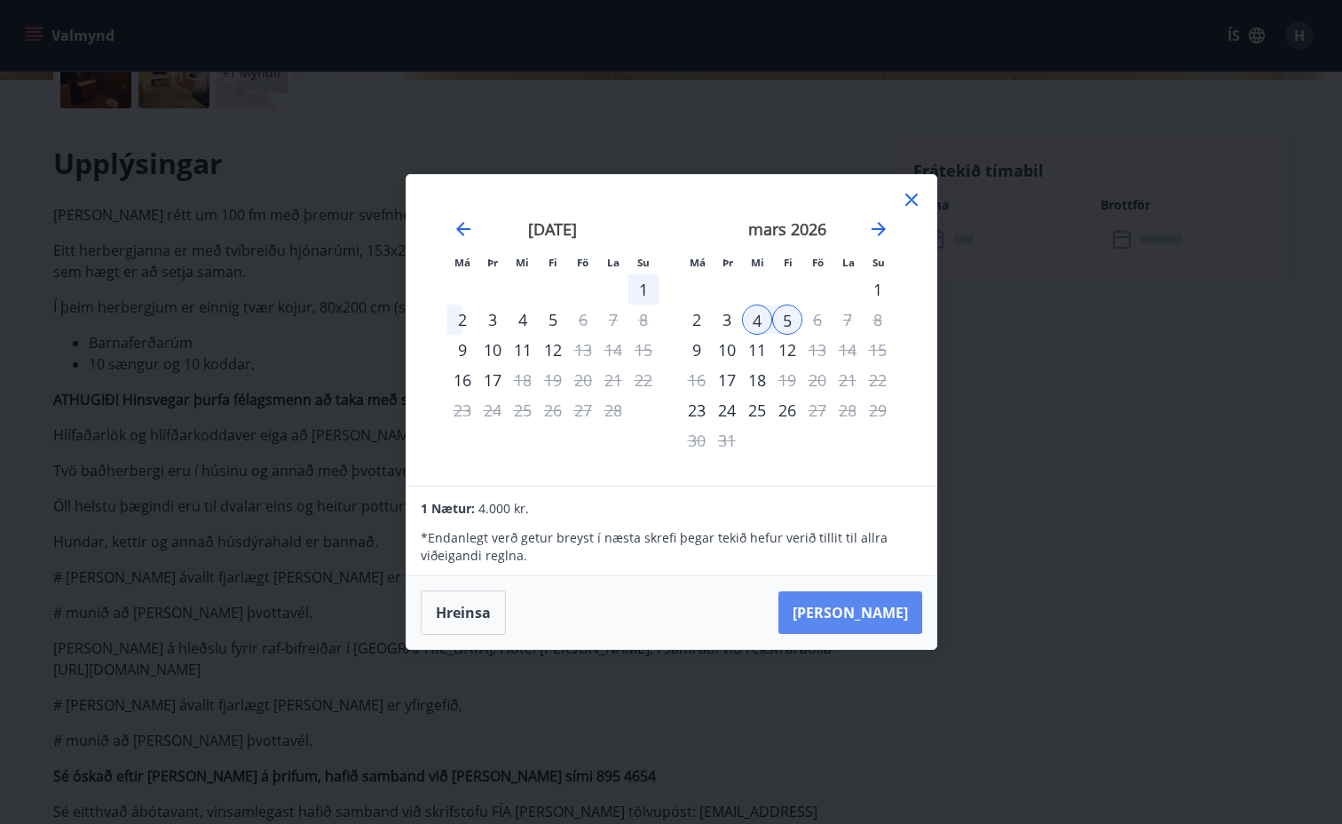
click at [885, 621] on button "[PERSON_NAME]" at bounding box center [851, 612] width 144 height 43
click at [867, 606] on button "[PERSON_NAME]" at bounding box center [851, 612] width 144 height 43
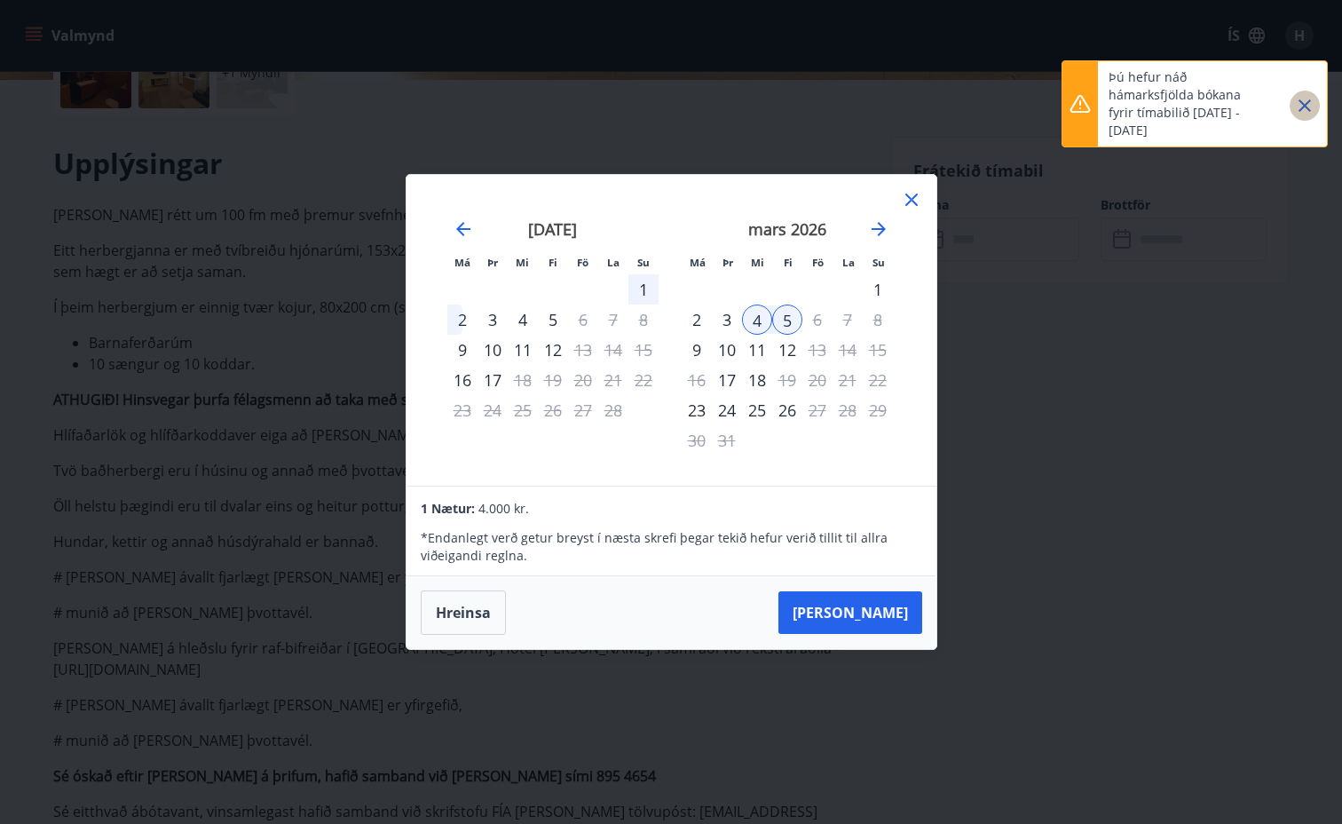
click at [1308, 99] on icon "Close" at bounding box center [1304, 105] width 21 height 21
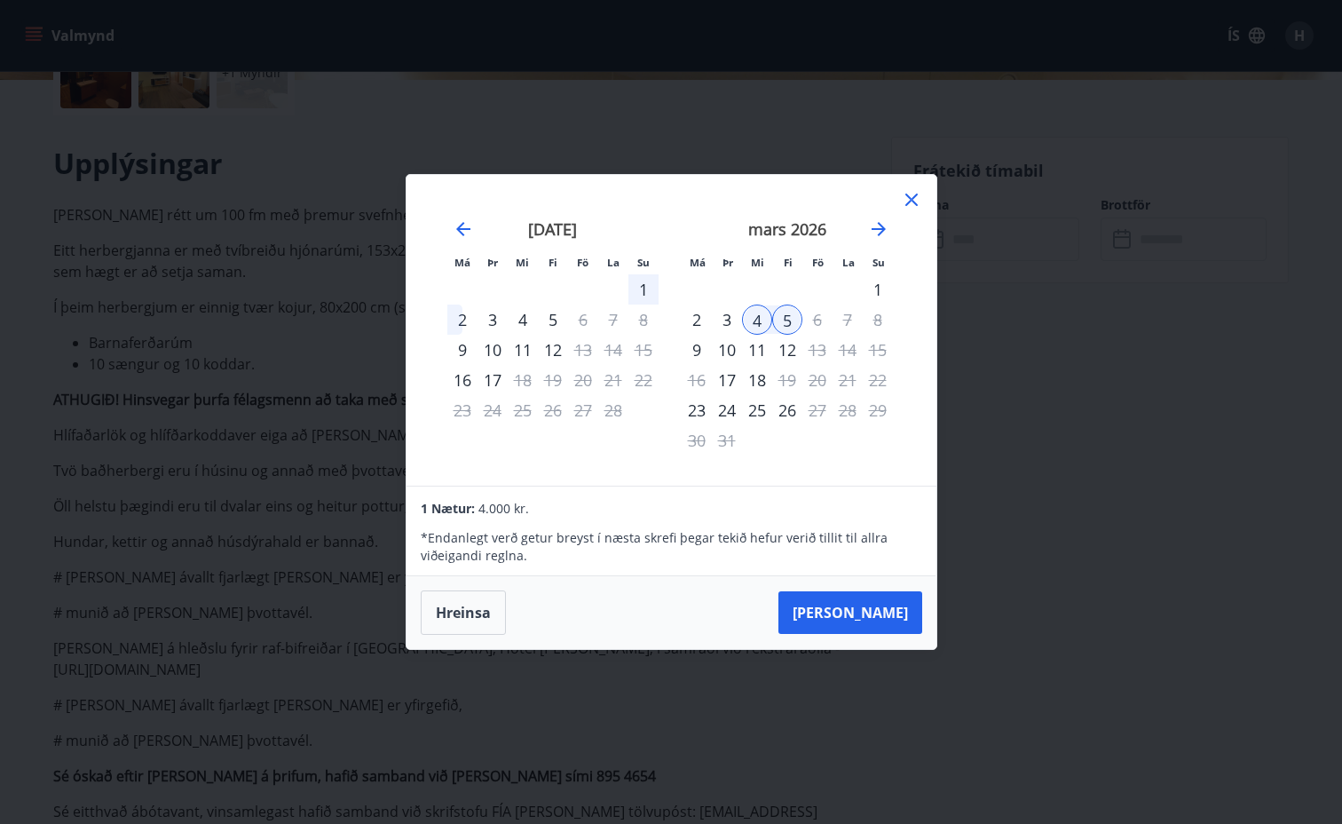
click at [911, 194] on icon at bounding box center [911, 199] width 21 height 21
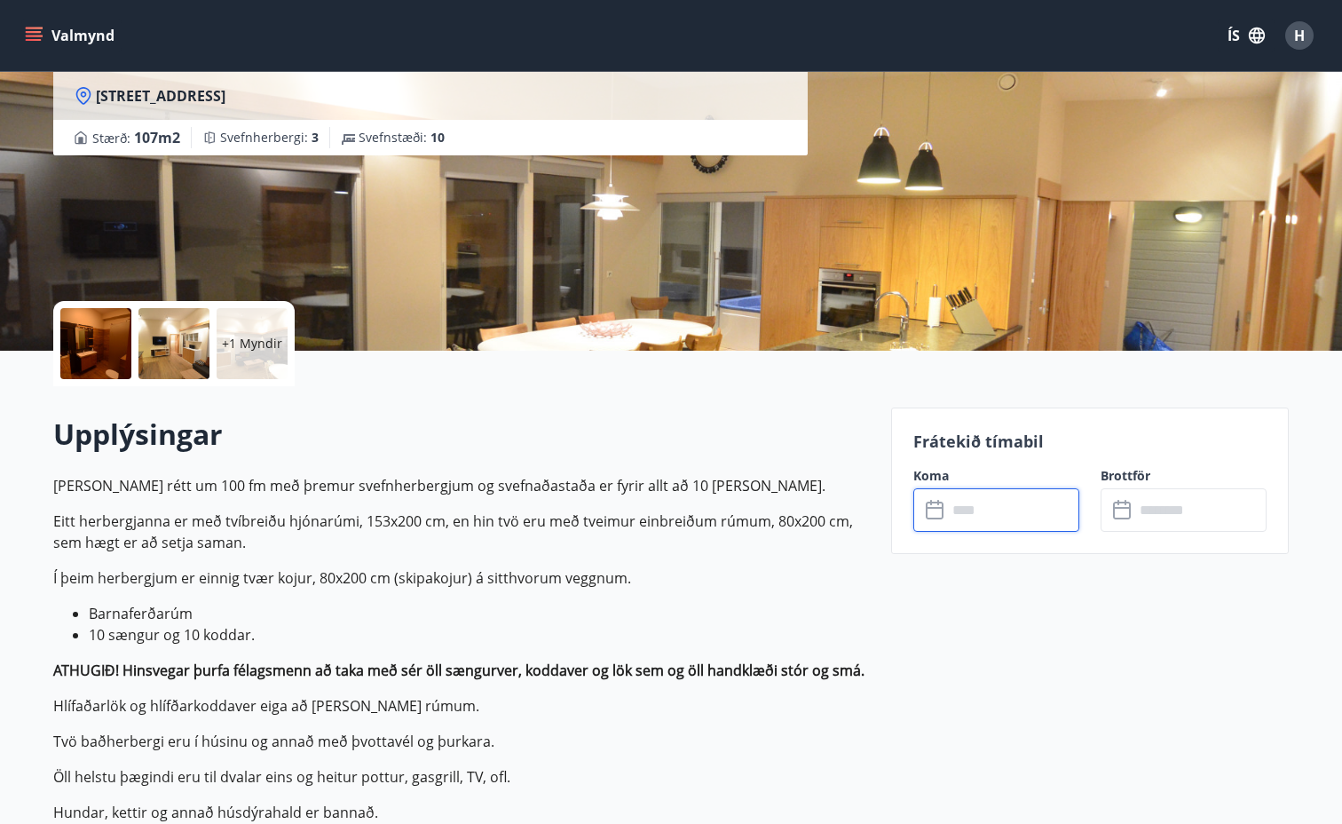
scroll to position [182, 0]
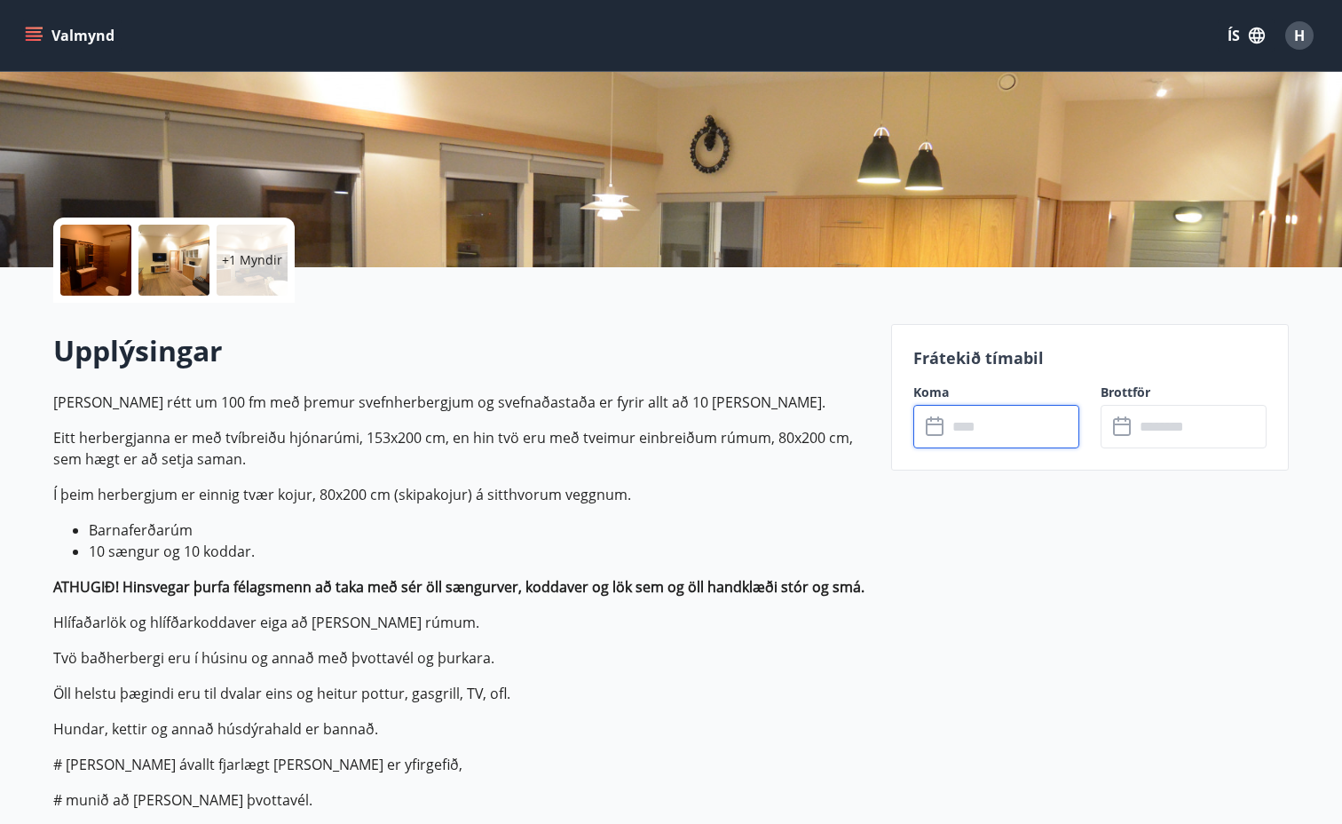
click at [1007, 424] on input "text" at bounding box center [1013, 427] width 132 height 44
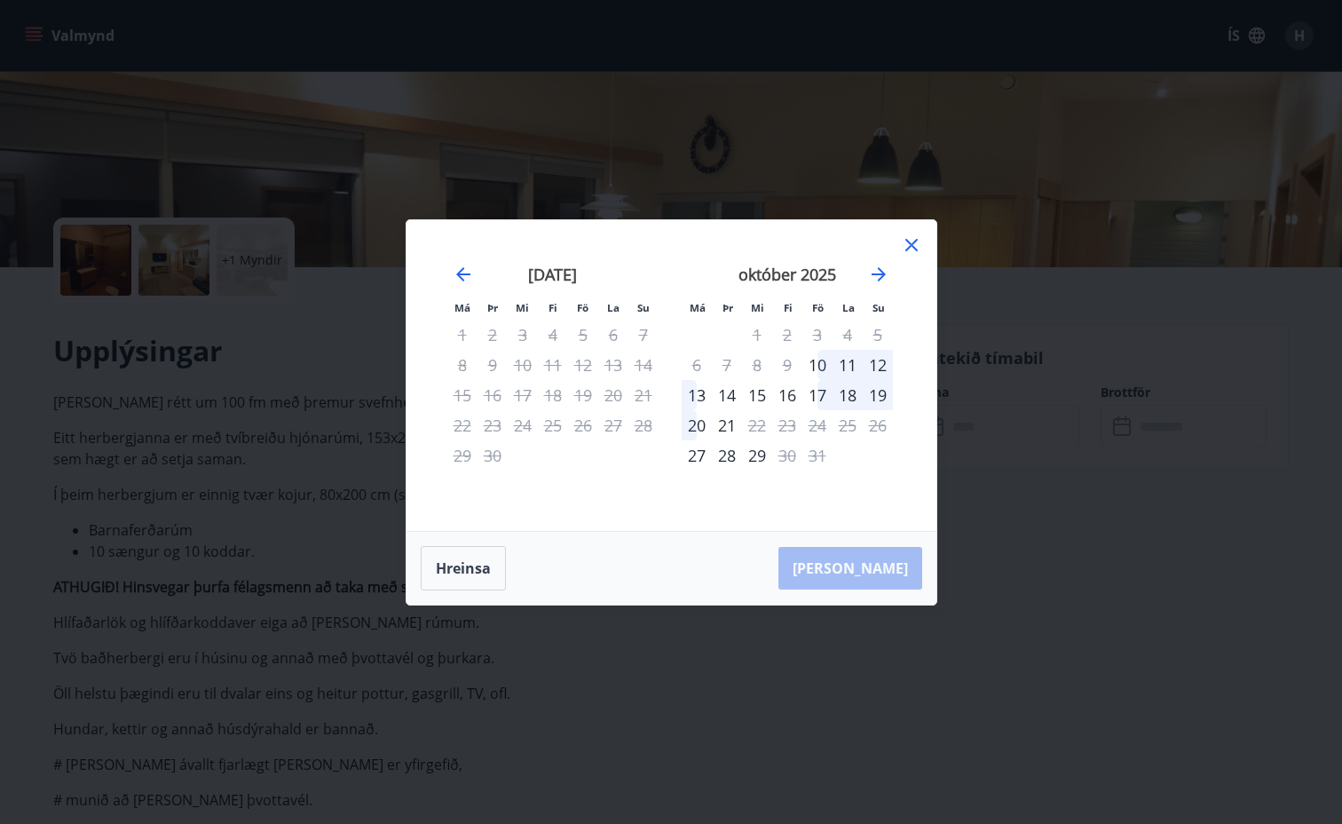
scroll to position [264, 0]
click at [877, 272] on icon "Move forward to switch to the next month." at bounding box center [878, 274] width 21 height 21
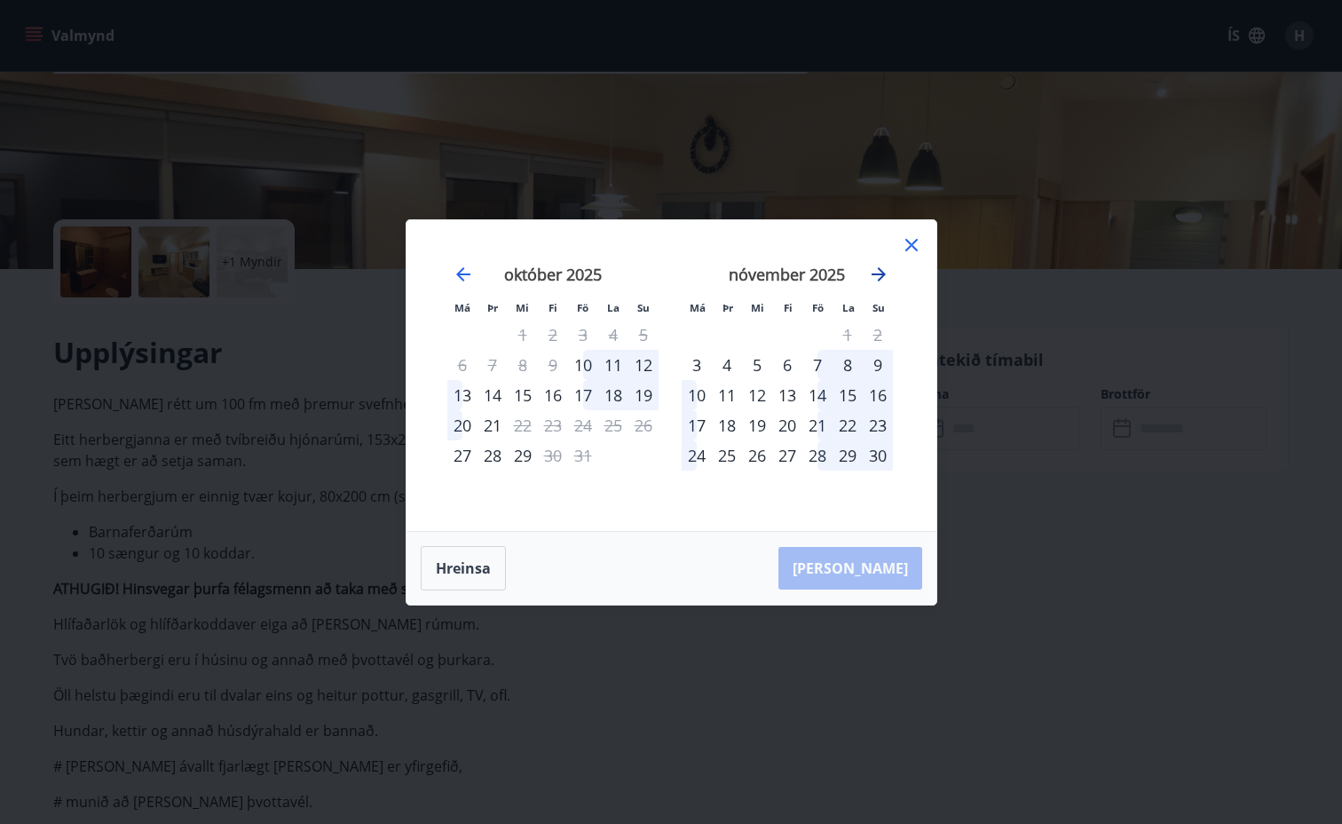
click at [877, 272] on icon "Move forward to switch to the next month." at bounding box center [878, 274] width 21 height 21
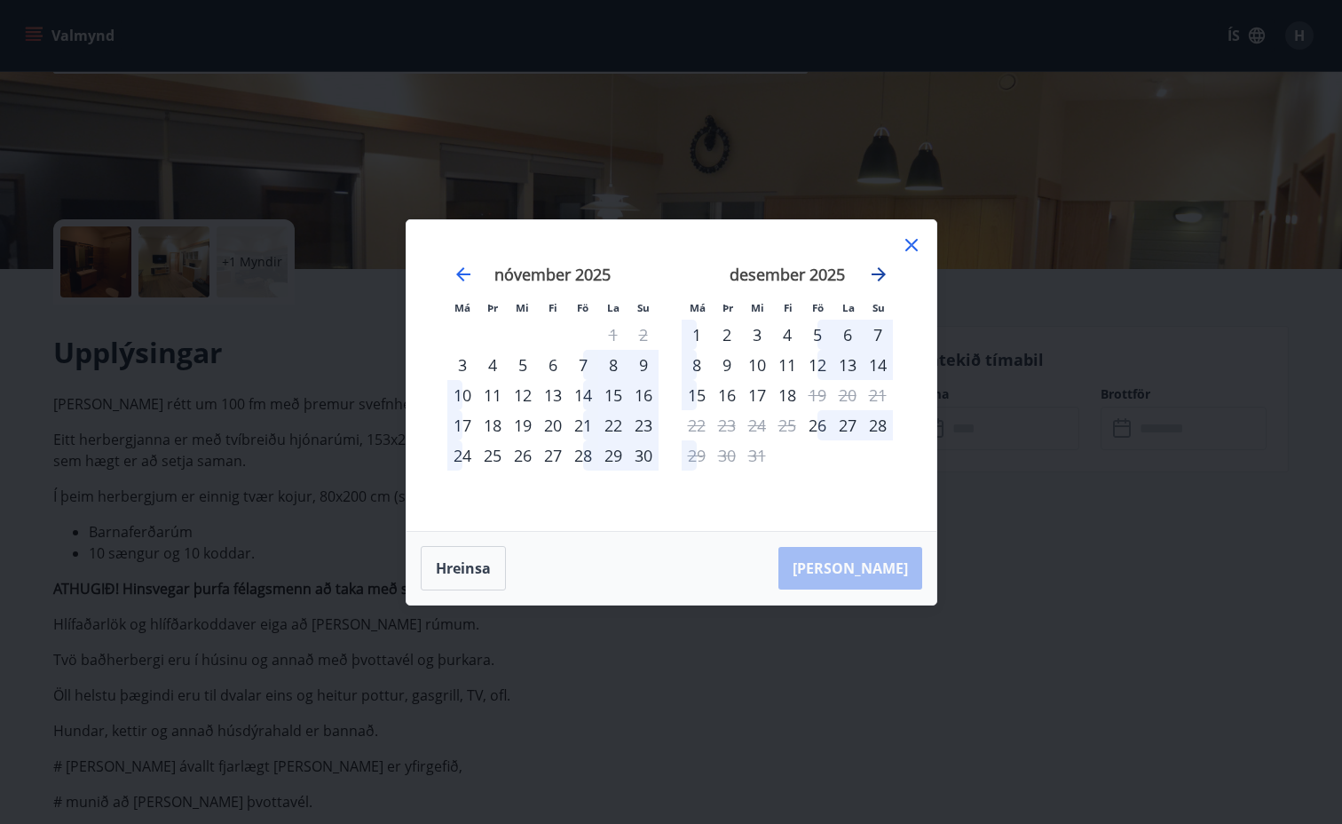
click at [877, 272] on icon "Move forward to switch to the next month." at bounding box center [878, 274] width 21 height 21
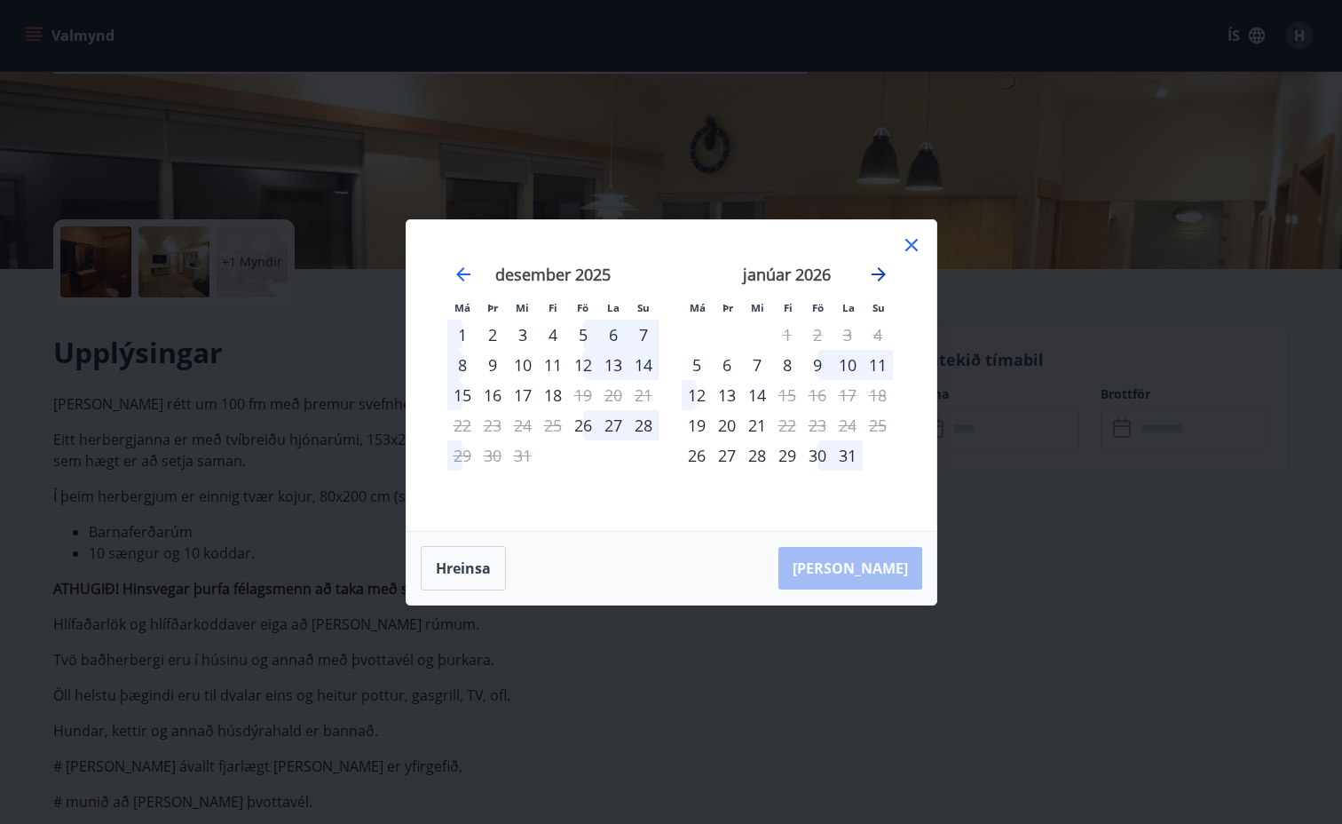
click at [877, 272] on icon "Move forward to switch to the next month." at bounding box center [878, 274] width 21 height 21
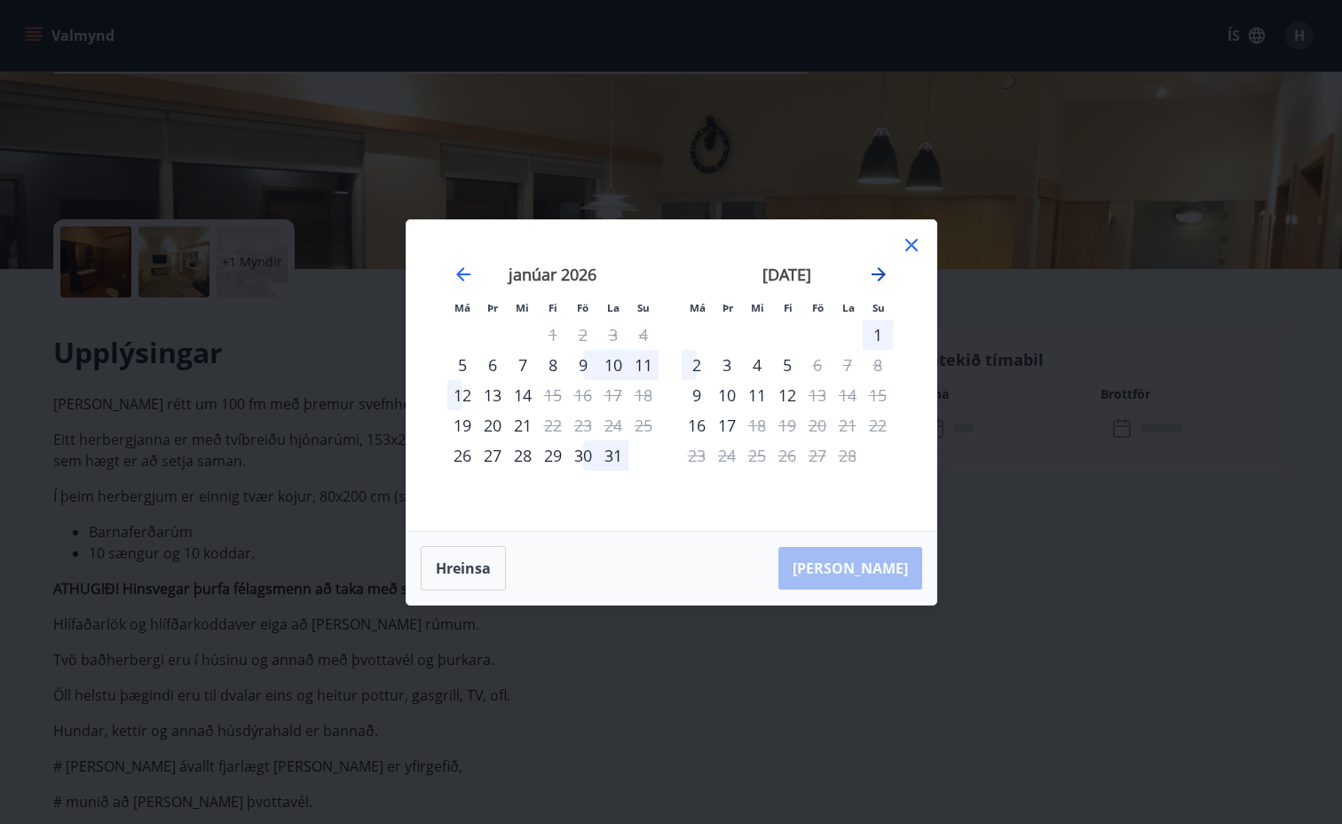
click at [877, 272] on icon "Move forward to switch to the next month." at bounding box center [878, 274] width 21 height 21
click at [756, 366] on div "4" at bounding box center [757, 365] width 30 height 30
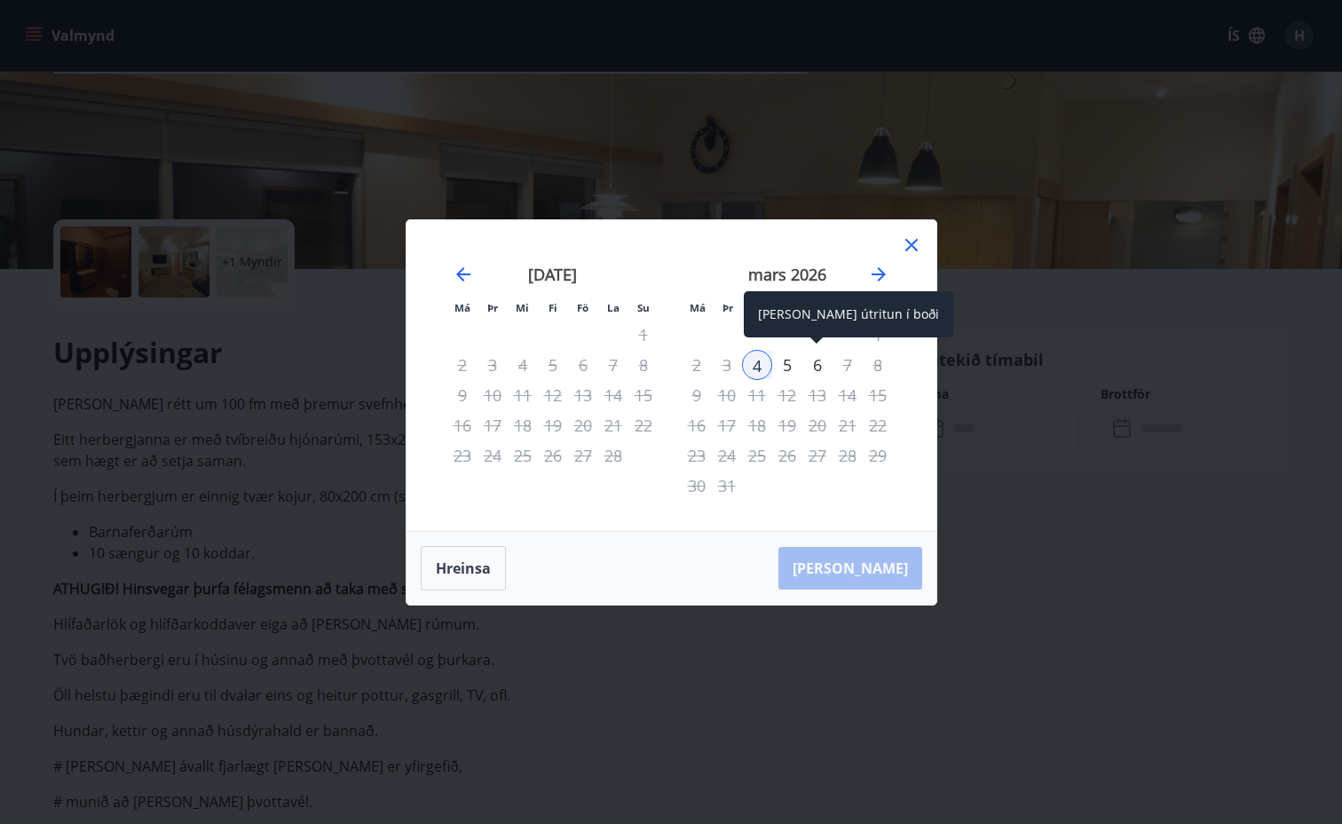
click at [816, 363] on div "6" at bounding box center [818, 365] width 30 height 30
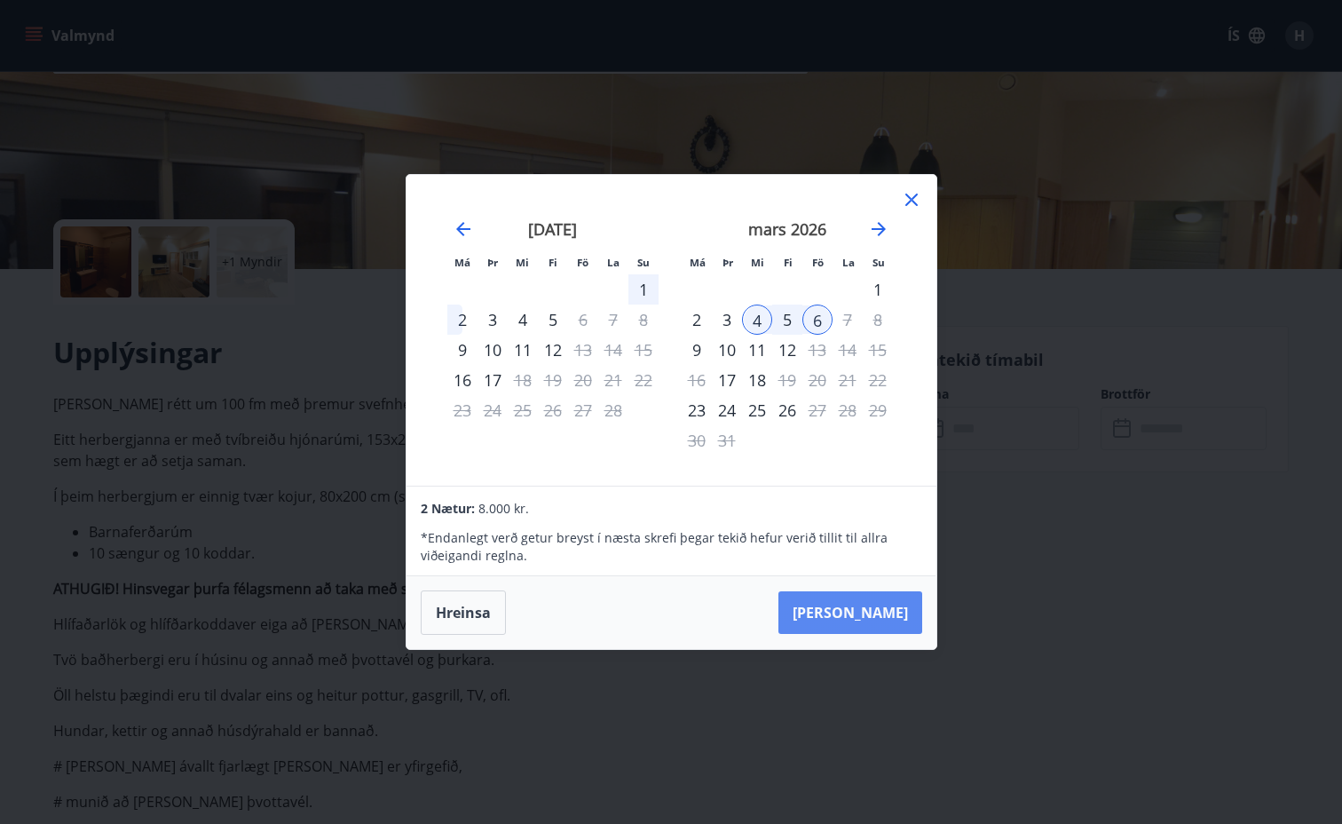
click at [881, 604] on button "[PERSON_NAME]" at bounding box center [851, 612] width 144 height 43
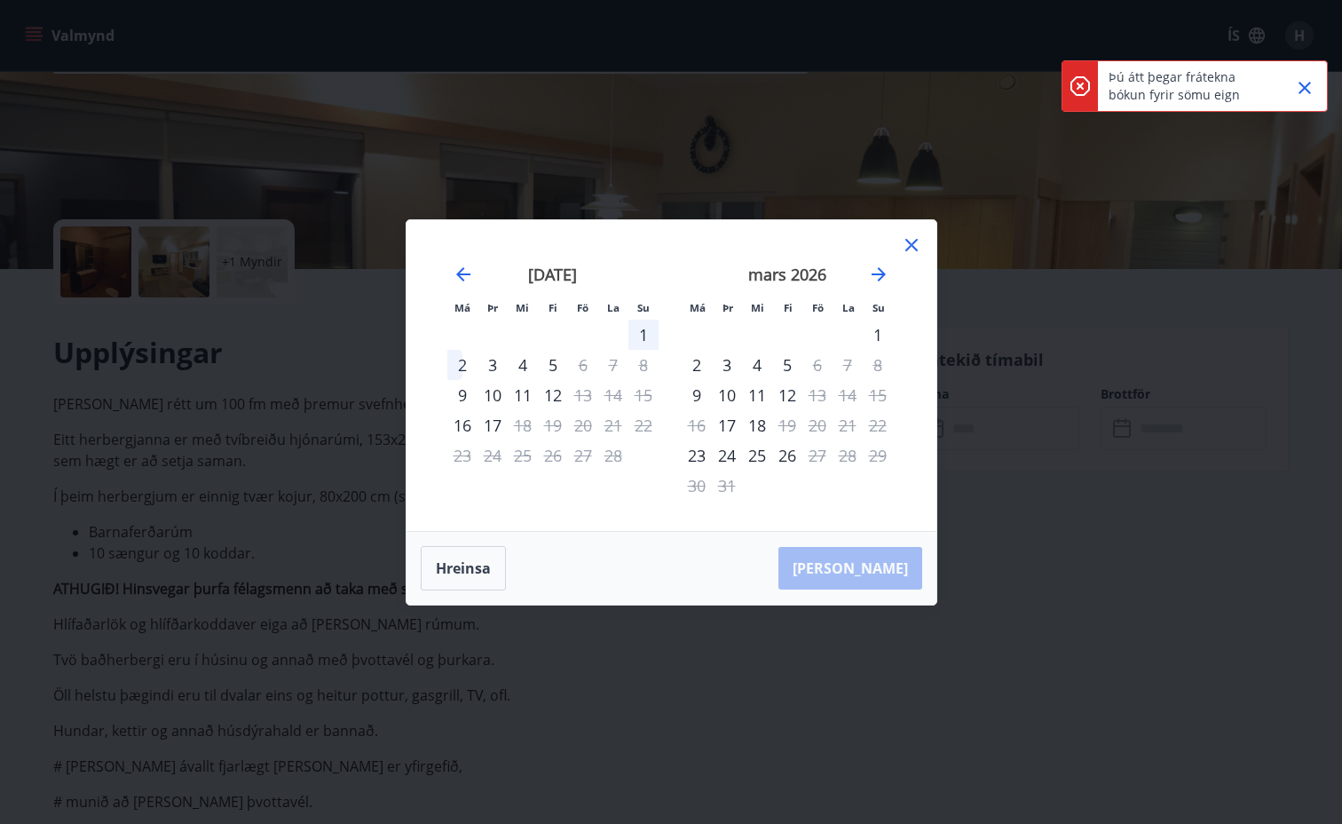
click at [1298, 83] on icon "Close" at bounding box center [1304, 87] width 21 height 21
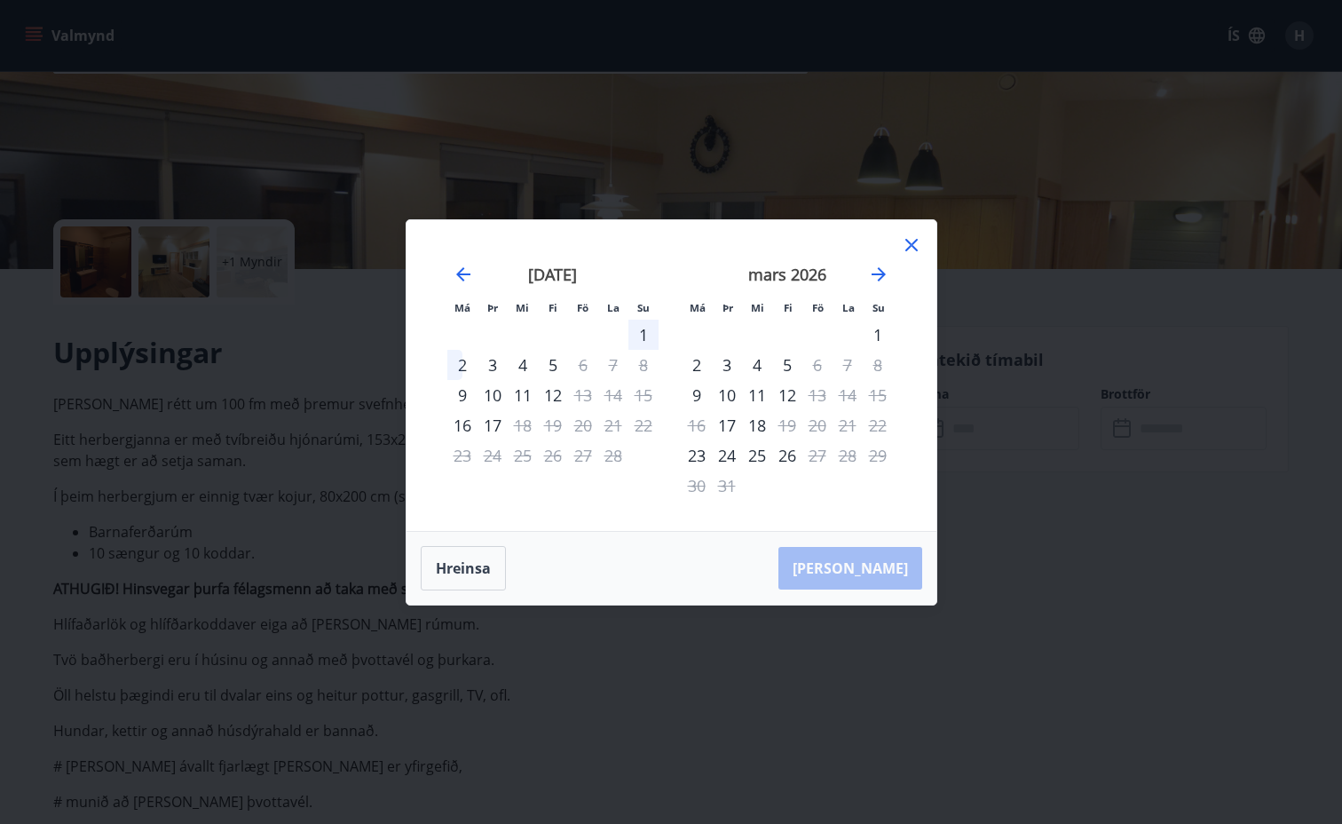
click at [911, 243] on icon at bounding box center [912, 245] width 12 height 12
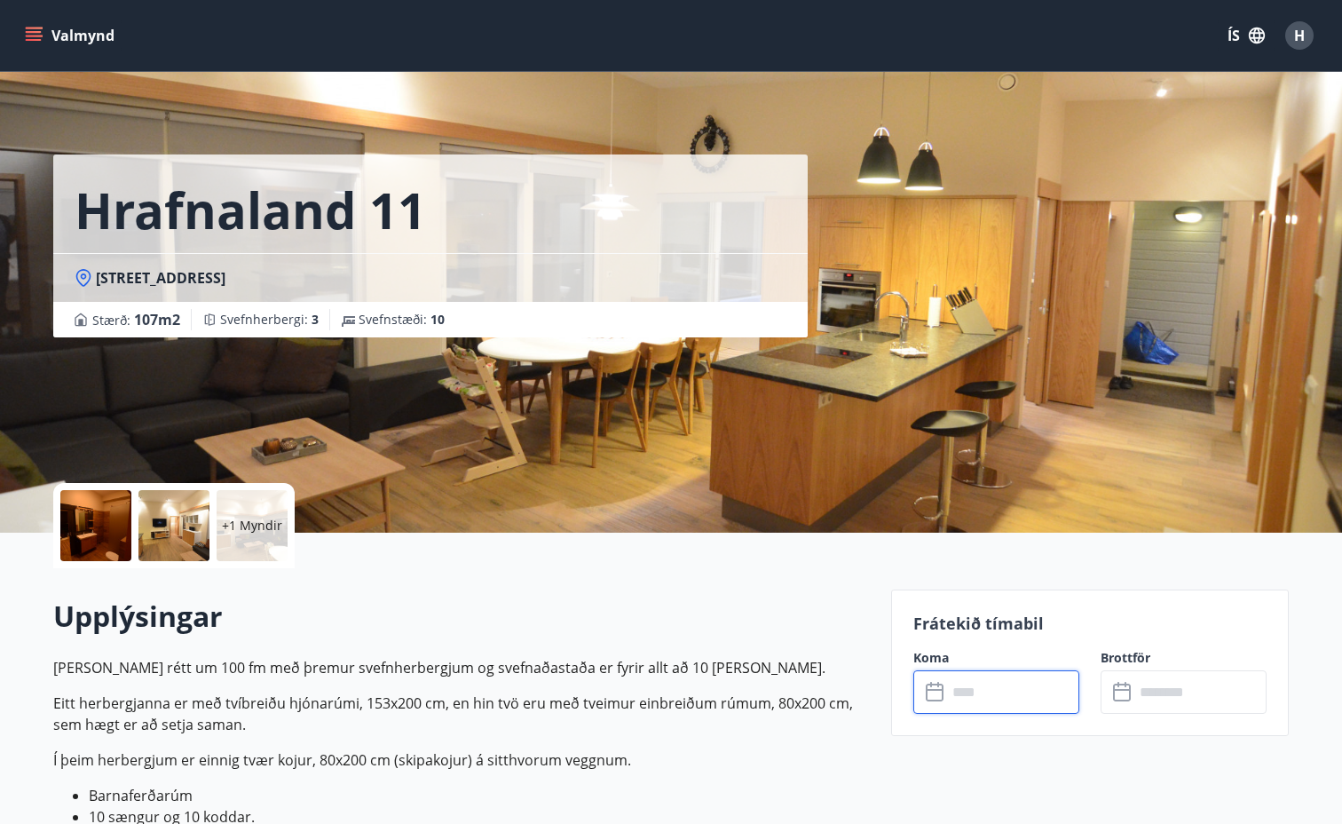
scroll to position [0, 0]
click at [65, 32] on button "Valmynd" at bounding box center [71, 36] width 100 height 32
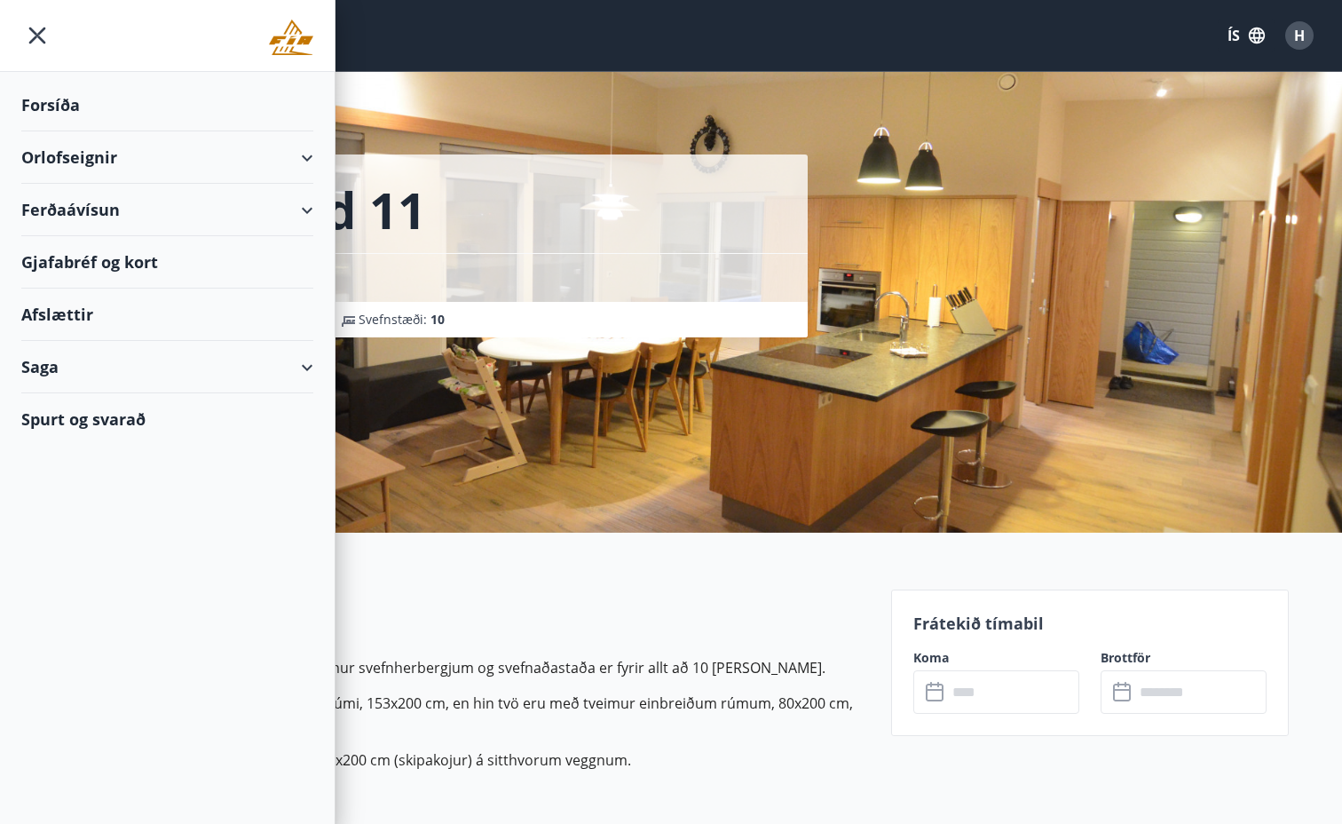
click at [651, 164] on div "Hrafnaland 11" at bounding box center [430, 203] width 755 height 99
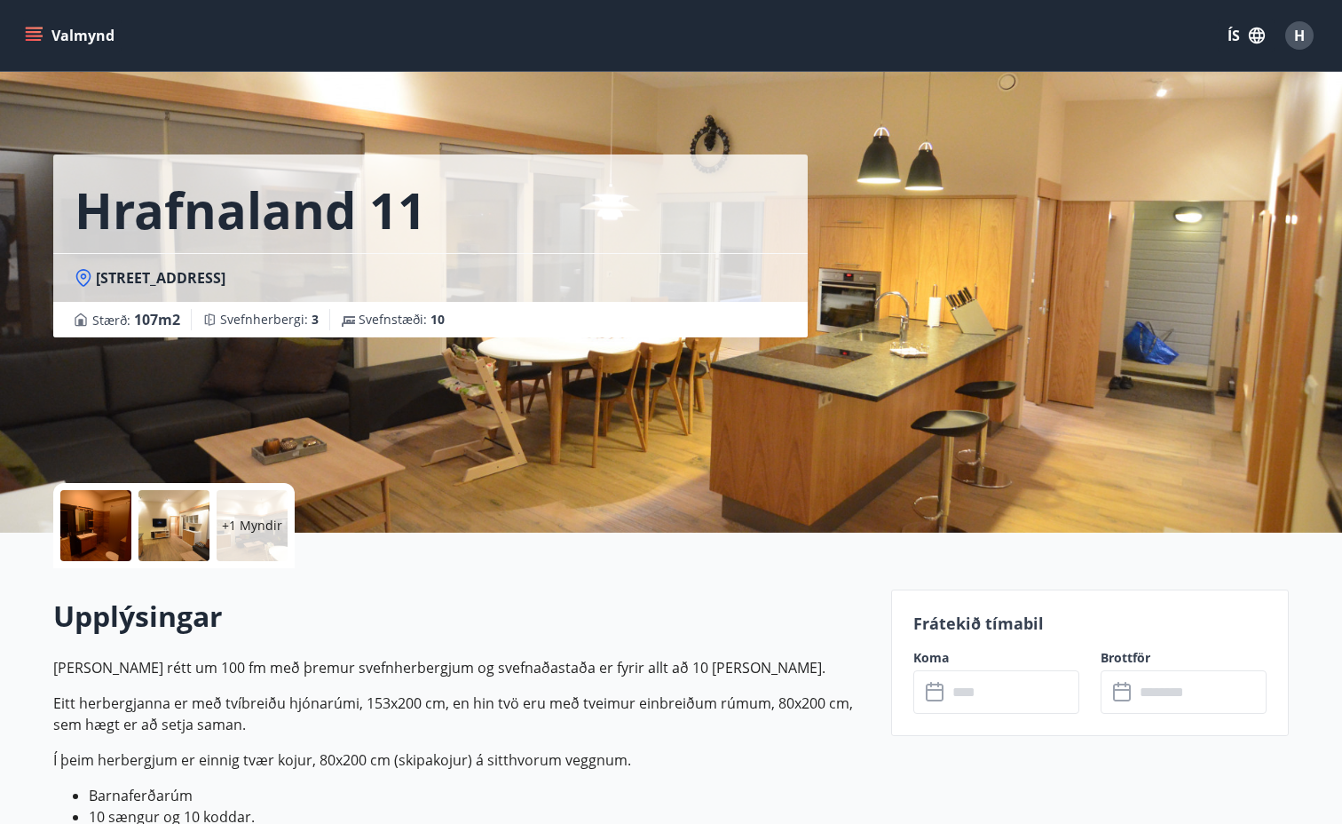
click at [28, 34] on icon "menu" at bounding box center [34, 36] width 18 height 18
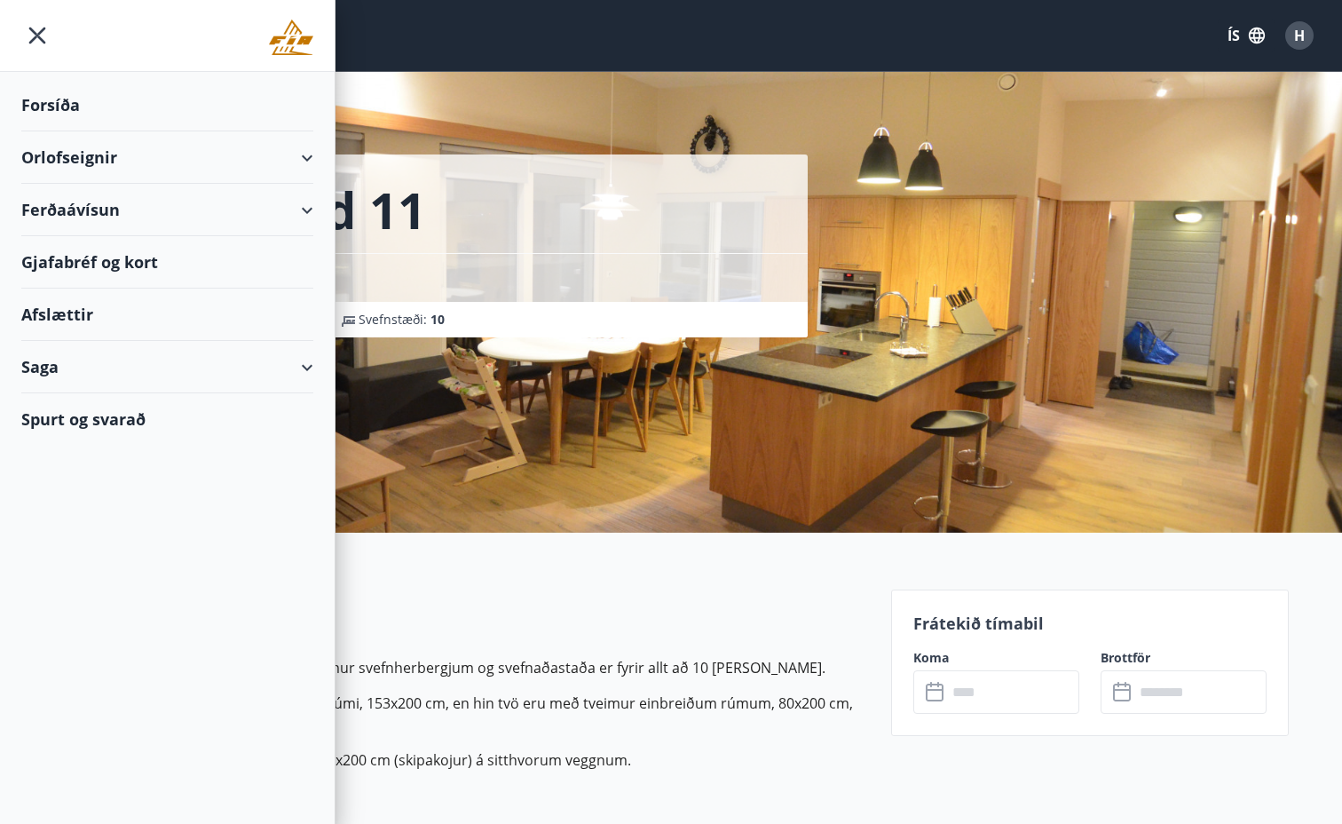
click at [67, 152] on div "Orlofseignir" at bounding box center [167, 157] width 292 height 52
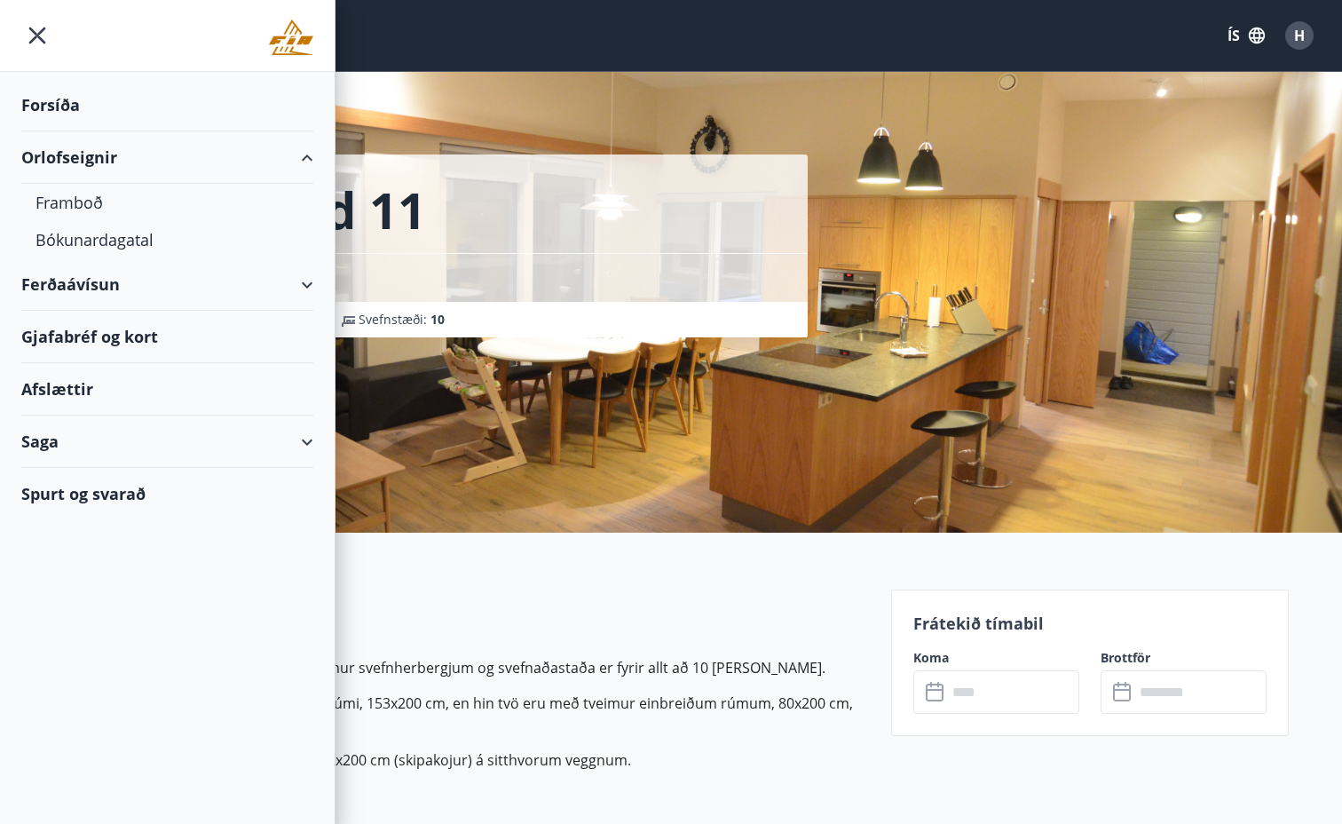
click at [460, 131] on div "Hrafnaland 11 Hrafnaland 11, 601 Akureyri Stærð : 107 m2 Svefnherbergi : 3 Svef…" at bounding box center [465, 168] width 824 height 337
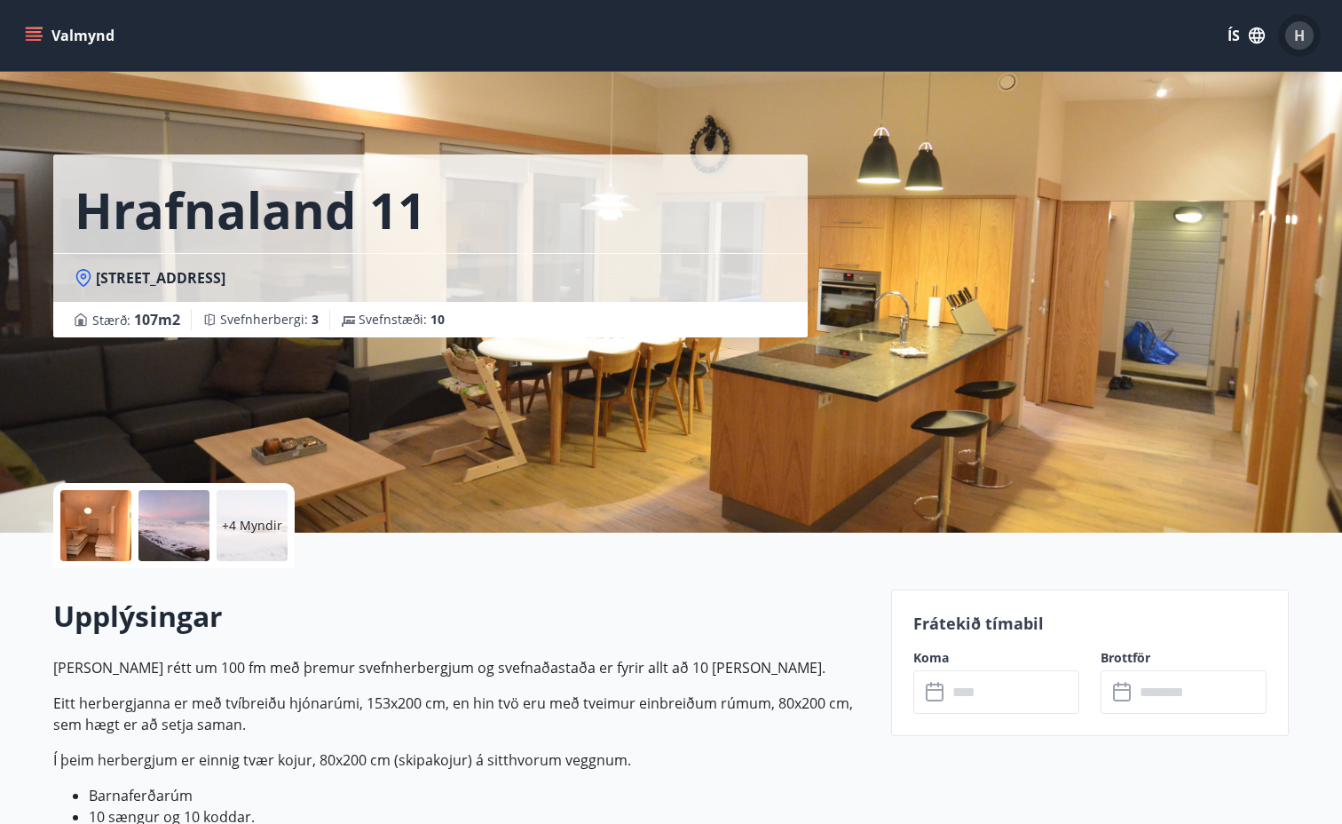
click at [1300, 36] on span "H" at bounding box center [1299, 36] width 11 height 20
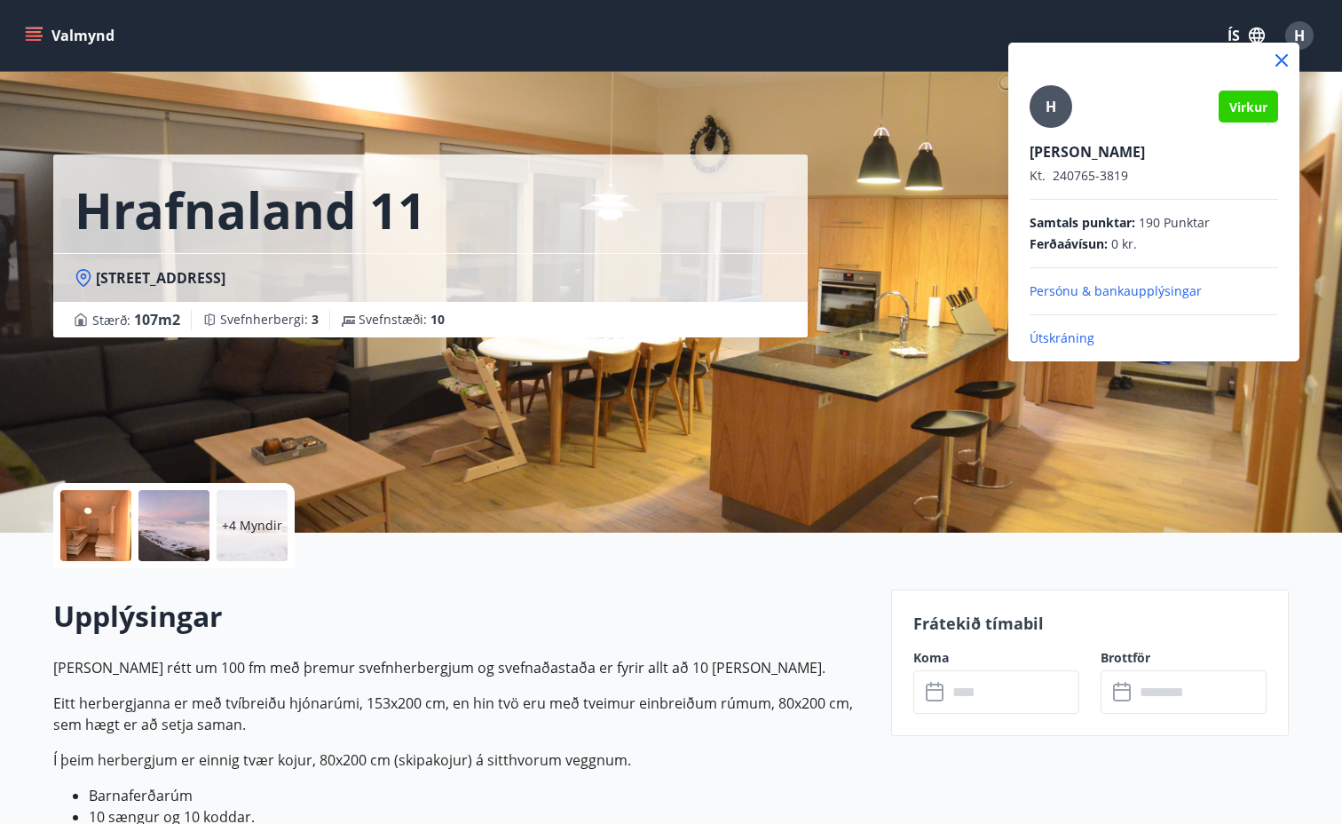
click at [955, 96] on div at bounding box center [671, 412] width 1342 height 824
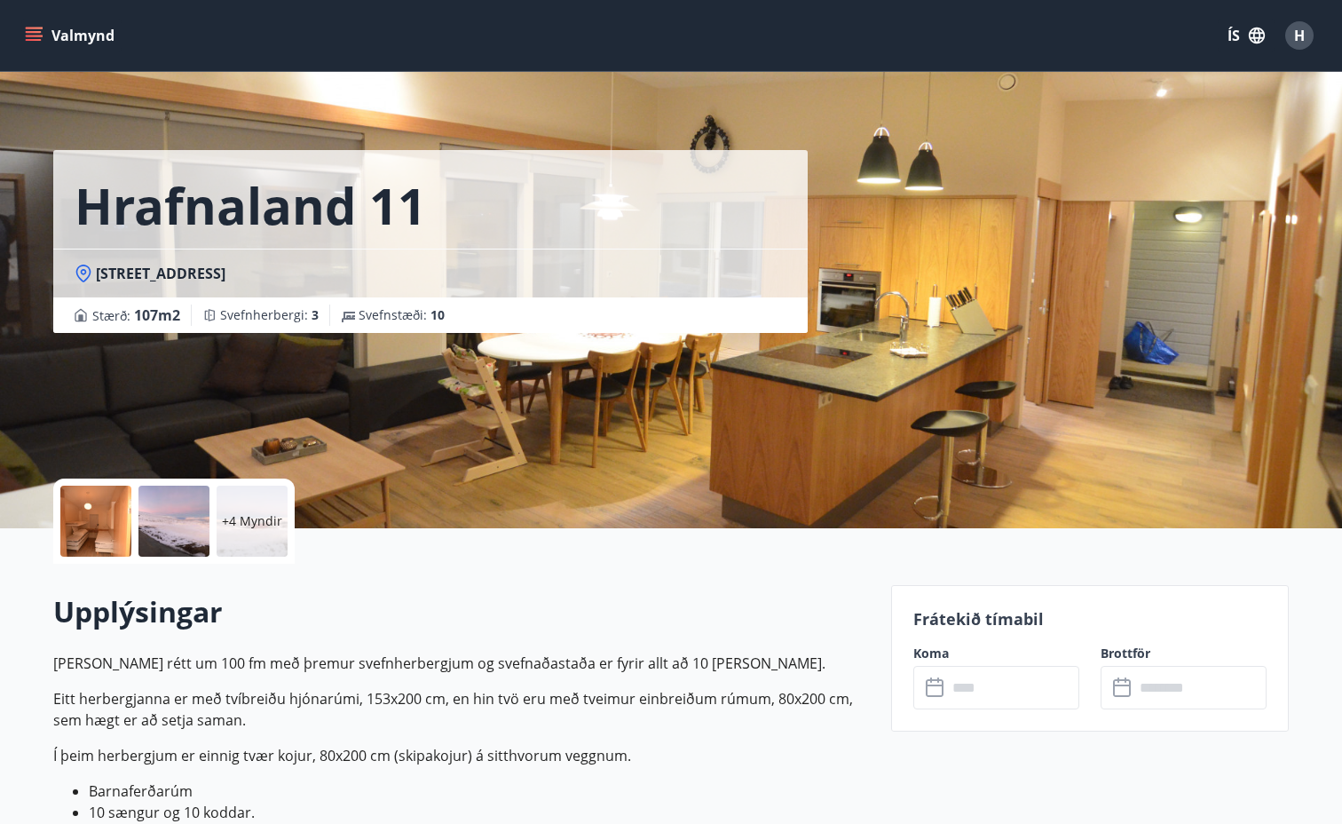
scroll to position [5, 0]
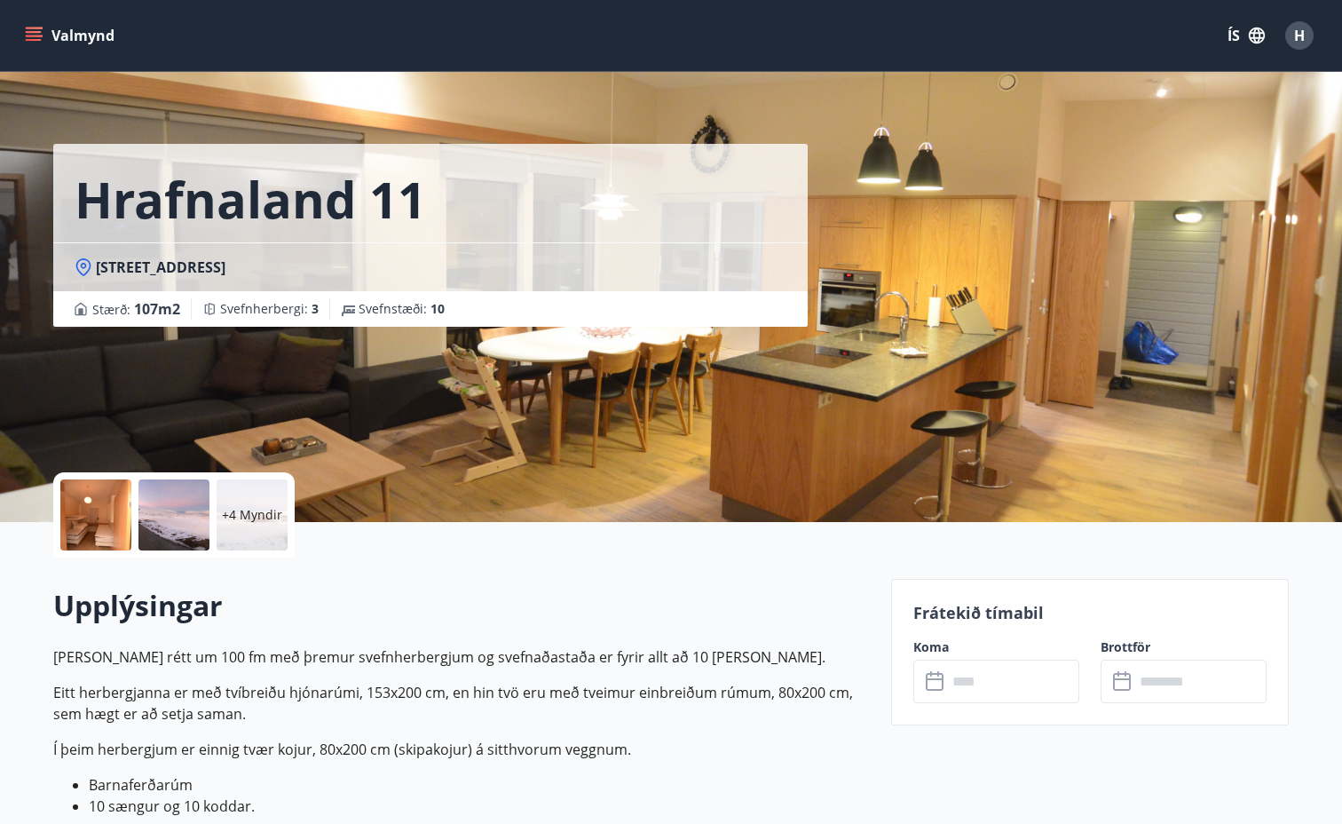
click at [1298, 36] on span "H" at bounding box center [1299, 36] width 11 height 20
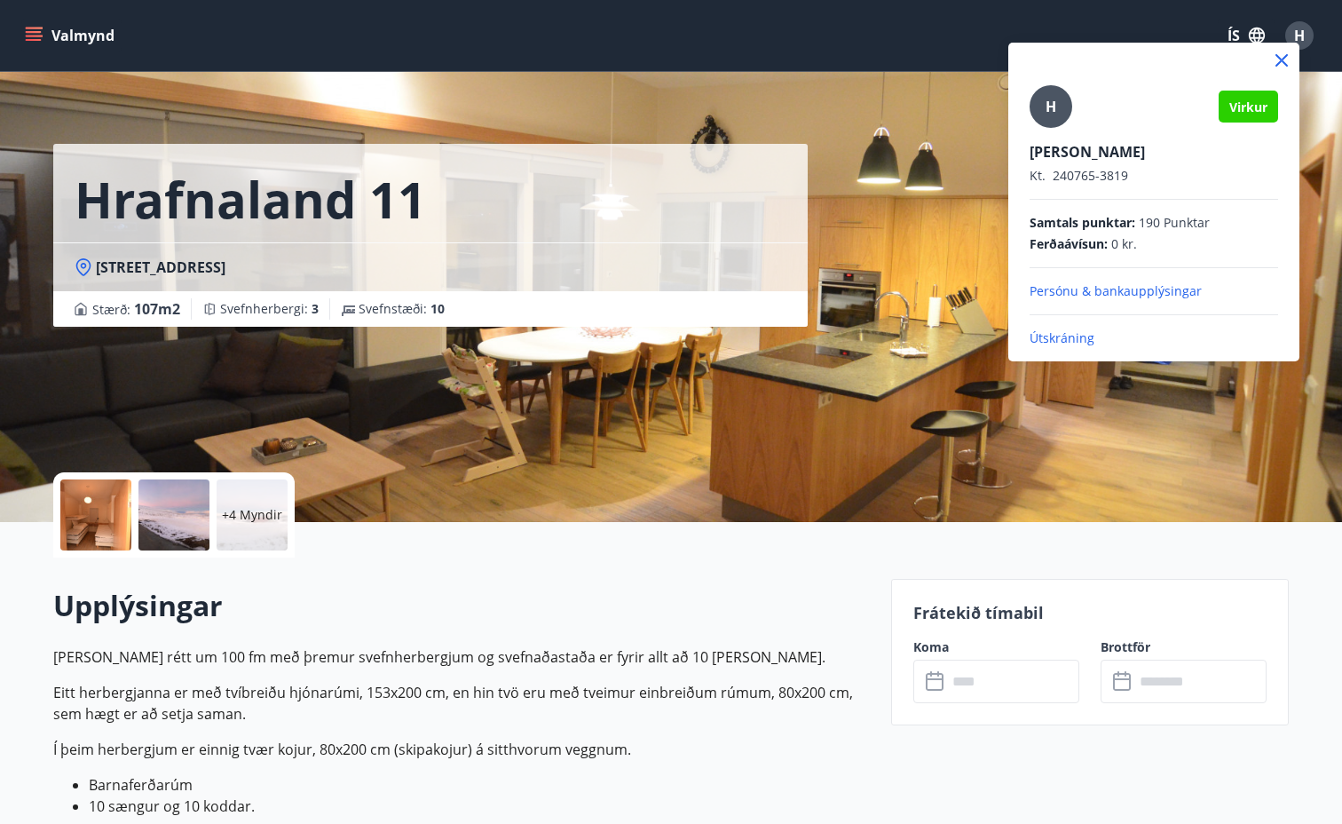
scroll to position [8, 1]
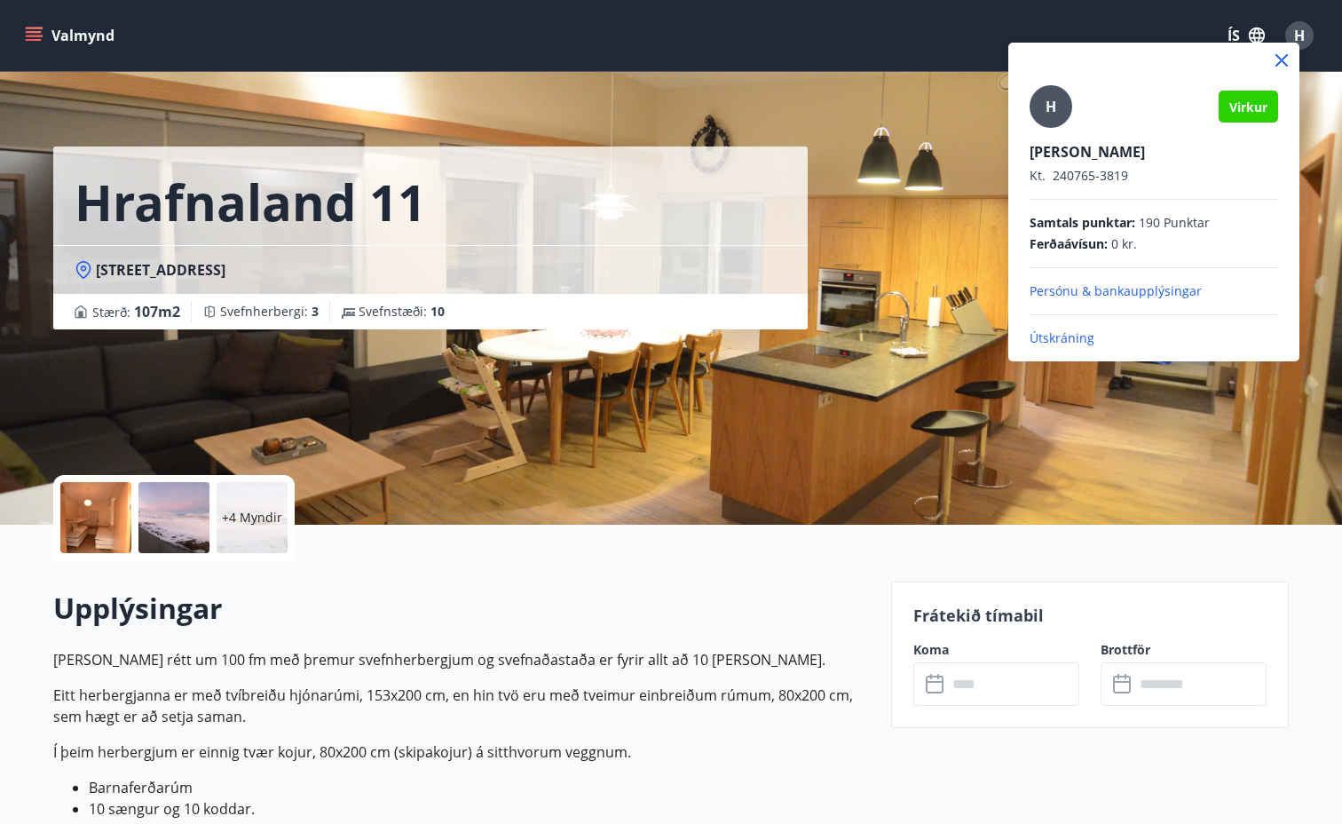
click at [948, 202] on div at bounding box center [671, 412] width 1342 height 824
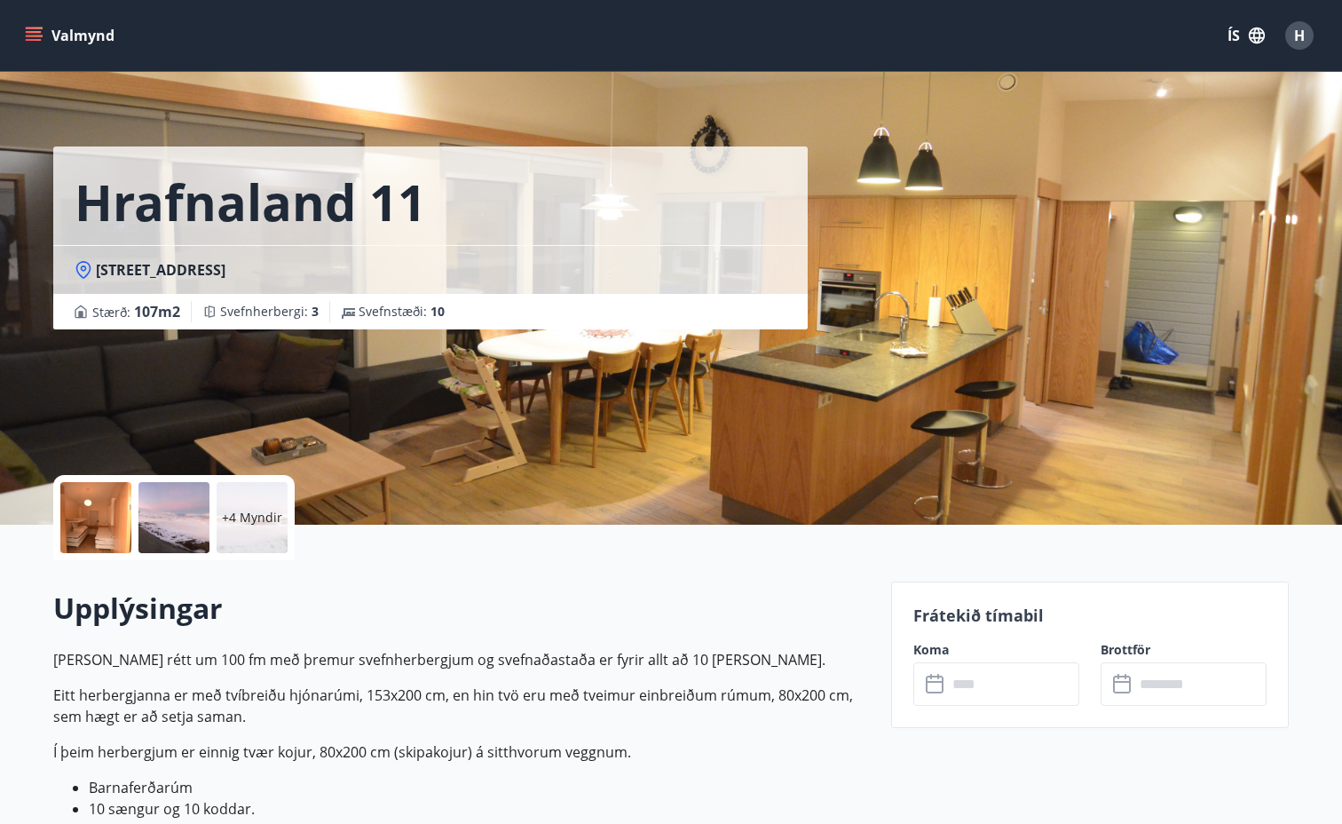
click at [31, 28] on icon "menu" at bounding box center [36, 29] width 20 height 2
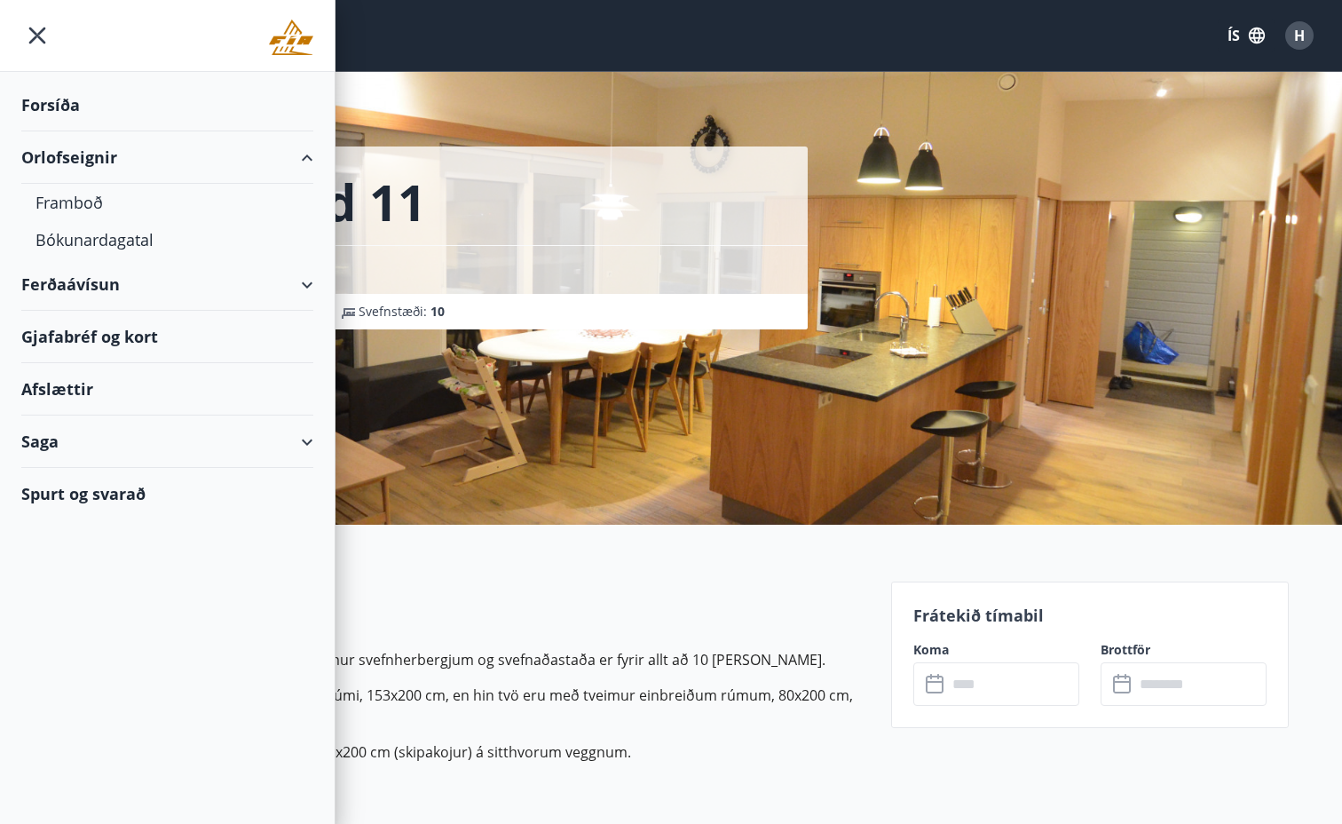
click at [70, 156] on div "Orlofseignir" at bounding box center [167, 157] width 292 height 52
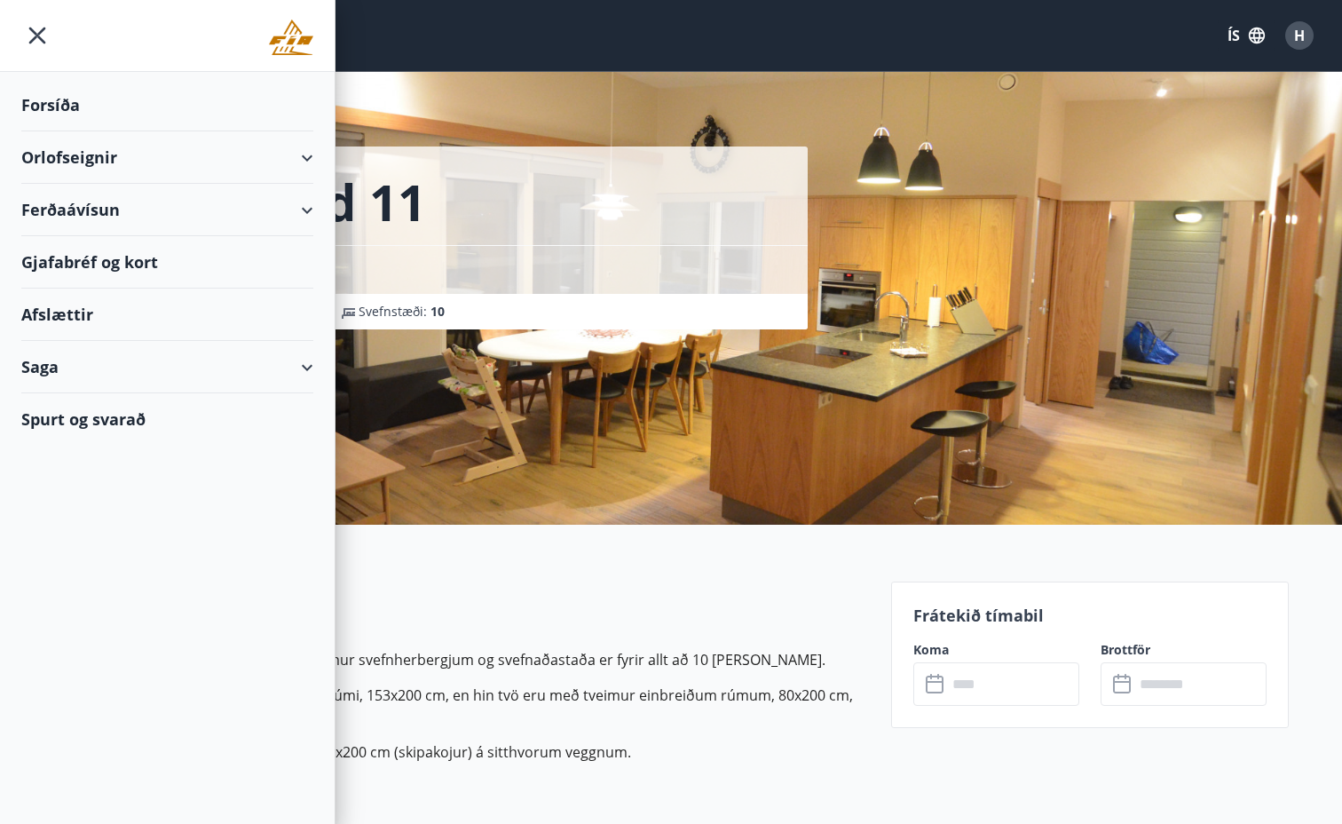
click at [45, 103] on div "Forsíða" at bounding box center [167, 105] width 292 height 52
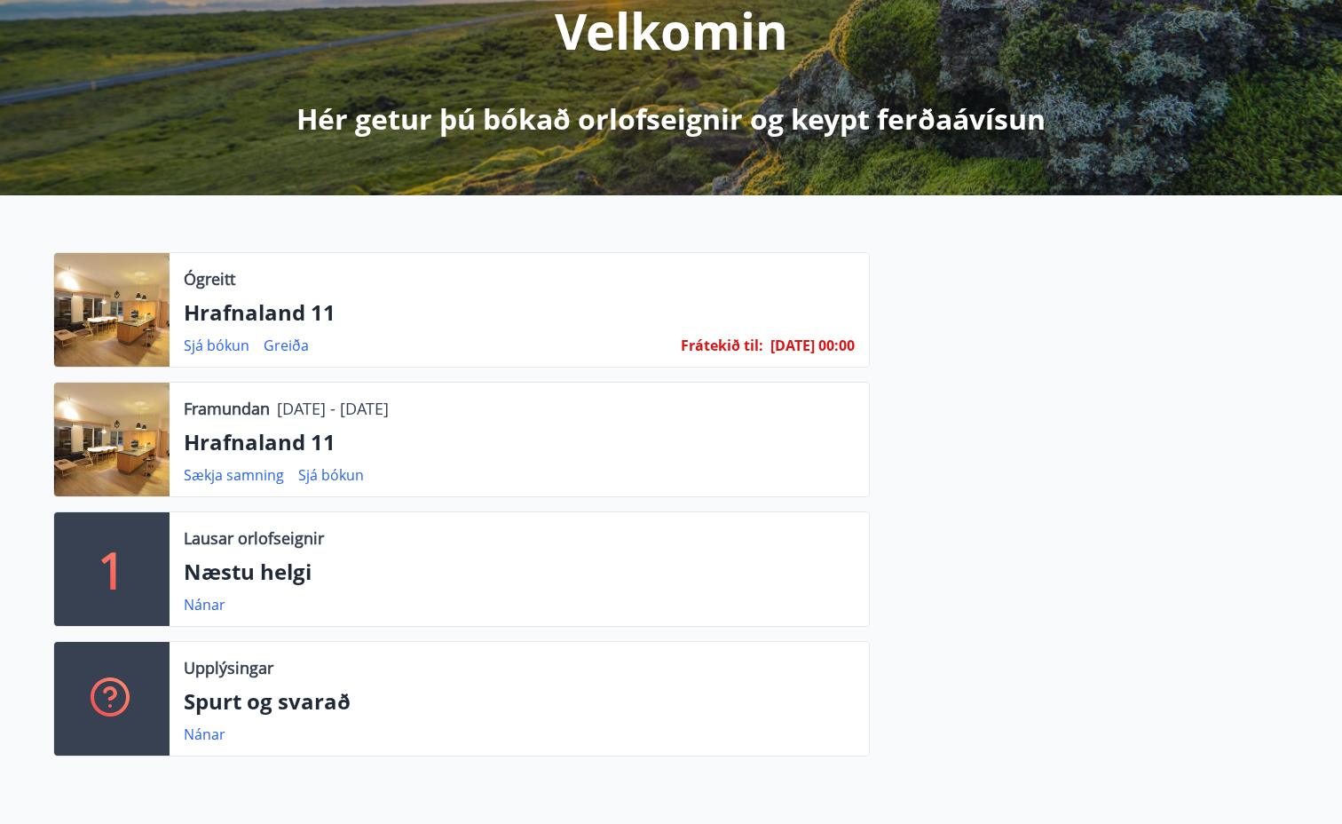
scroll to position [264, 0]
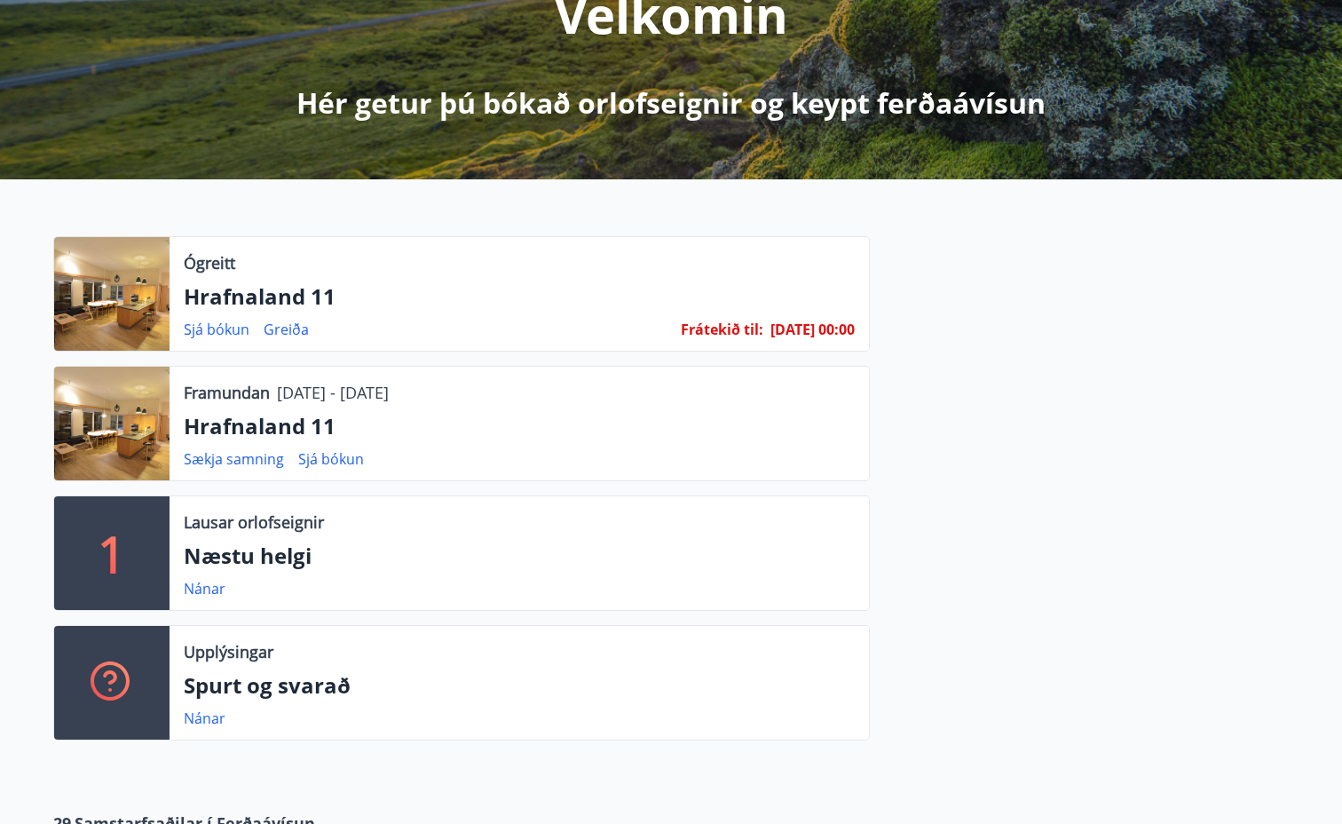
click at [439, 317] on div "Ógreitt Hrafnaland 11 Sjá bókun Greiða Frátekið til : 24.09.25 - 00:00" at bounding box center [520, 294] width 700 height 114
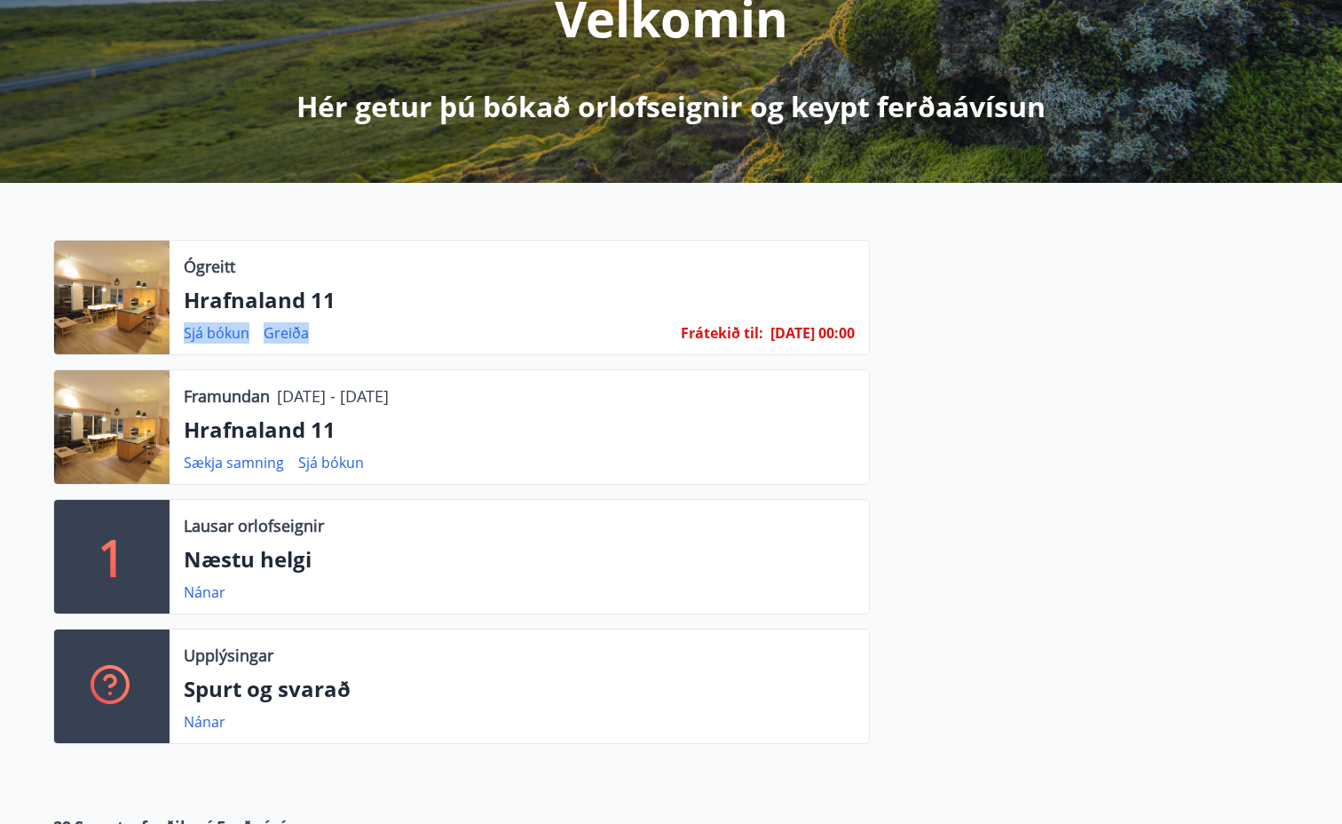
scroll to position [261, 0]
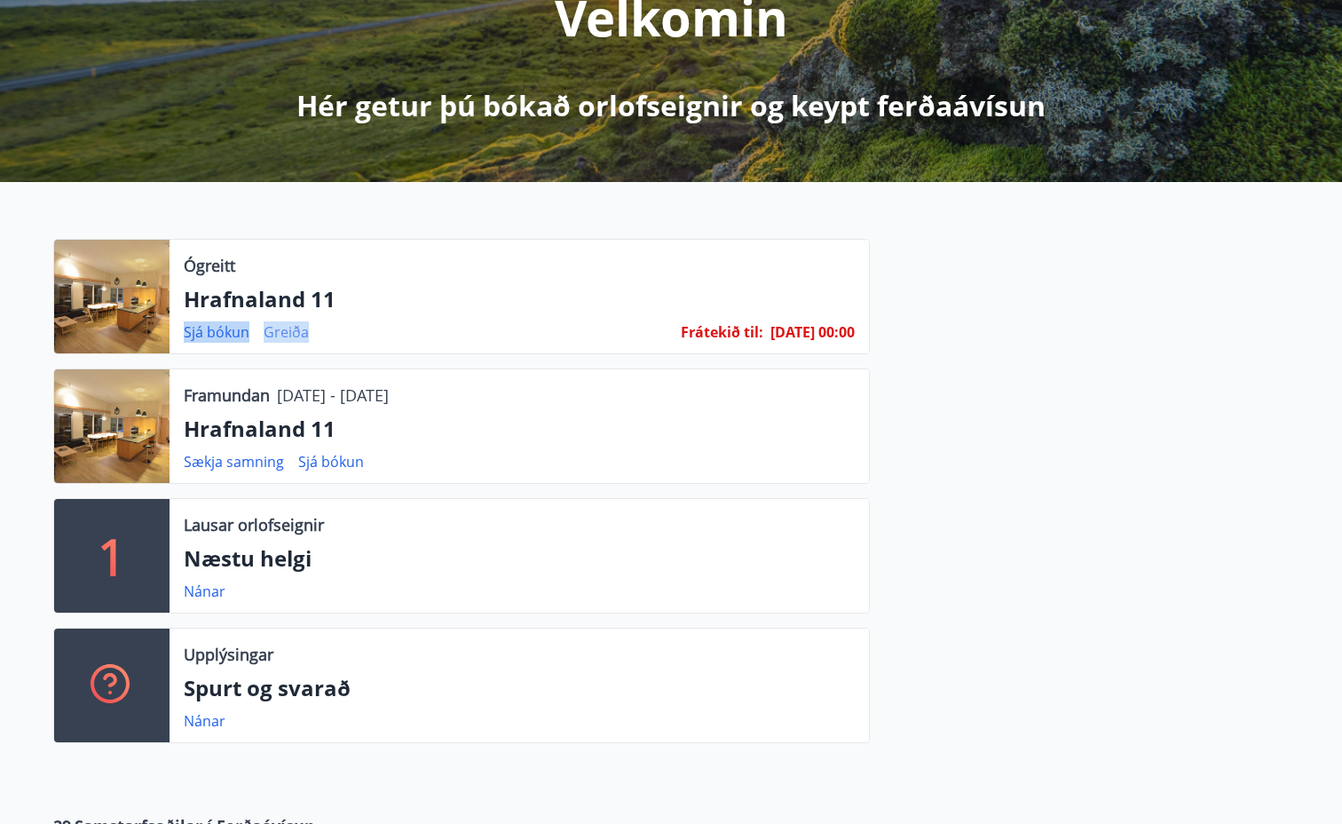
click at [287, 329] on link "Greiða" at bounding box center [286, 332] width 45 height 20
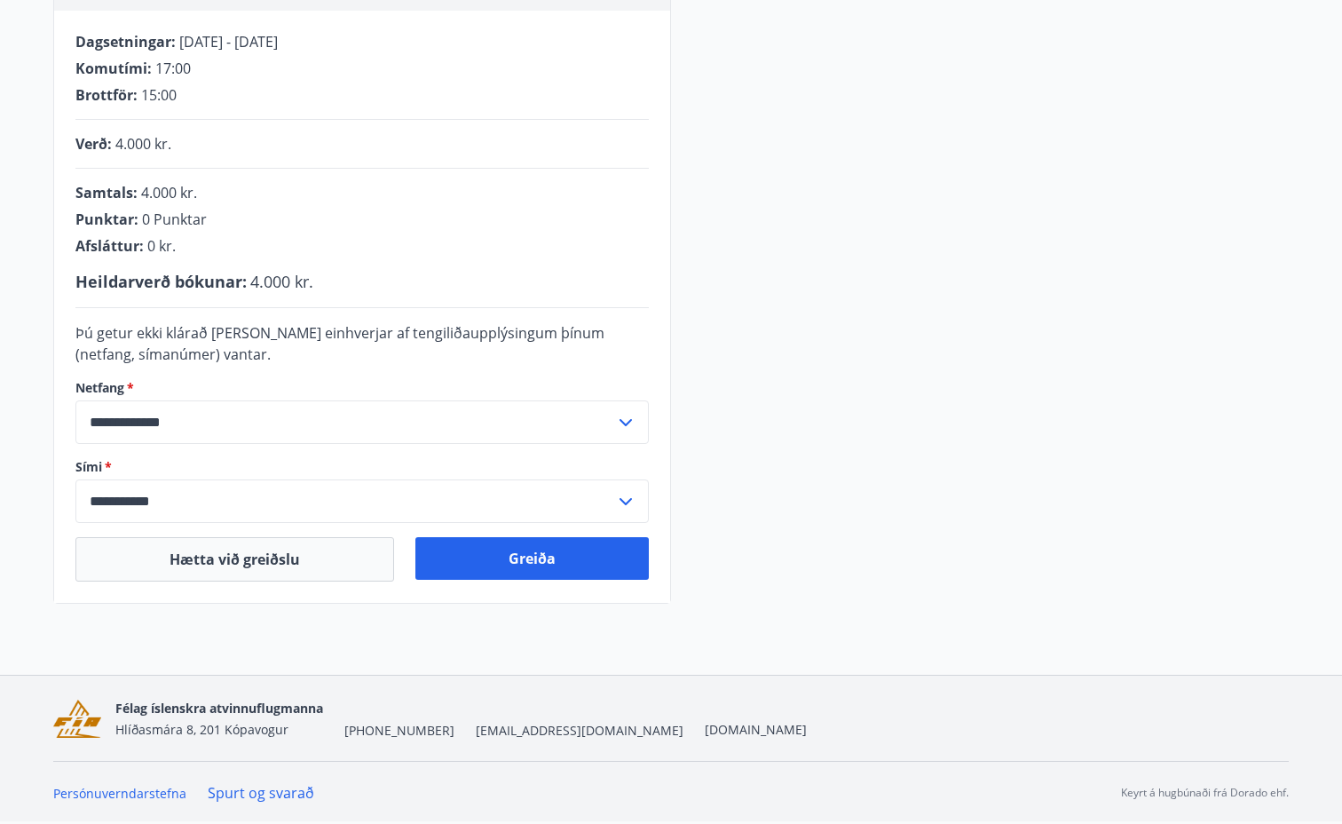
scroll to position [347, 0]
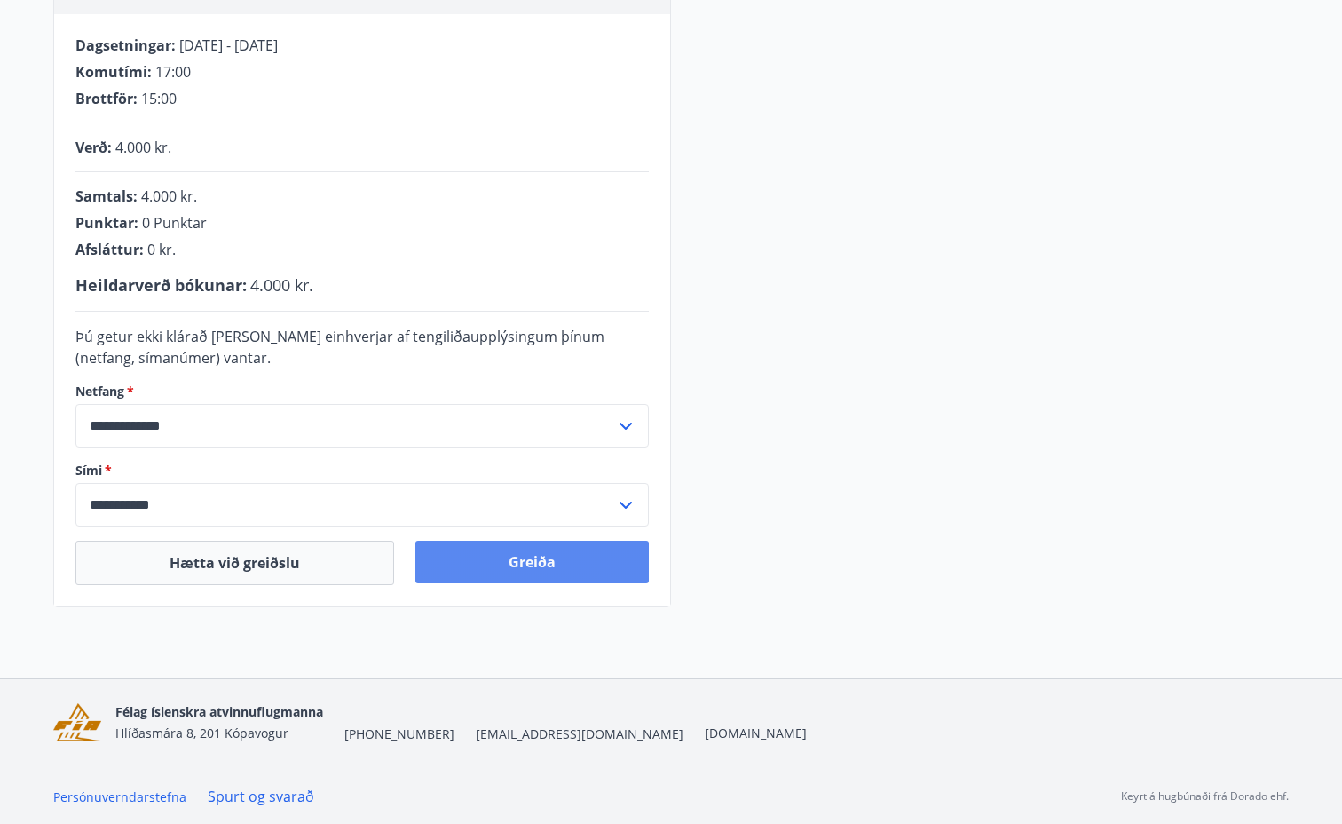
click at [523, 563] on button "Greiða" at bounding box center [533, 562] width 234 height 43
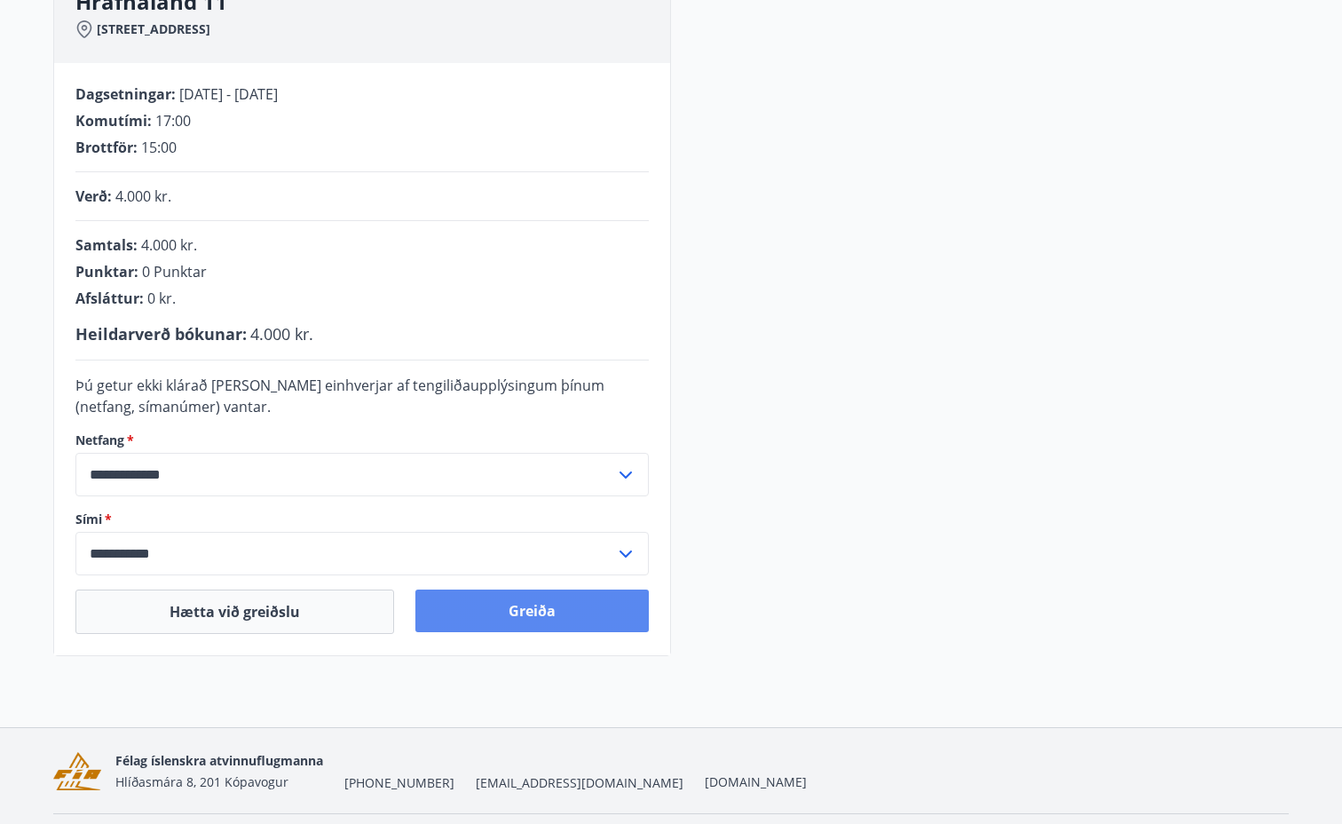
scroll to position [297, 0]
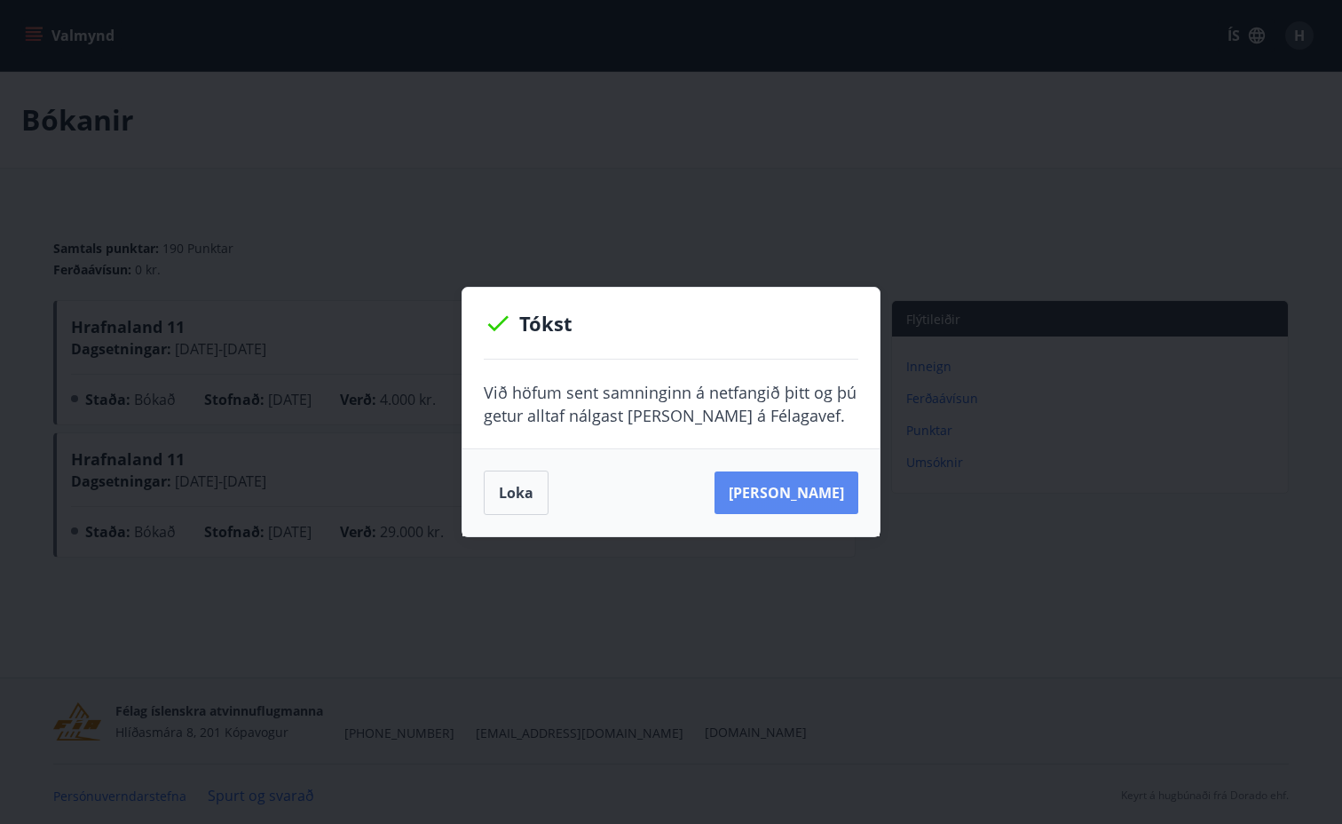
click at [811, 498] on button "[PERSON_NAME]" at bounding box center [787, 492] width 144 height 43
click at [528, 490] on button "Loka" at bounding box center [516, 493] width 65 height 44
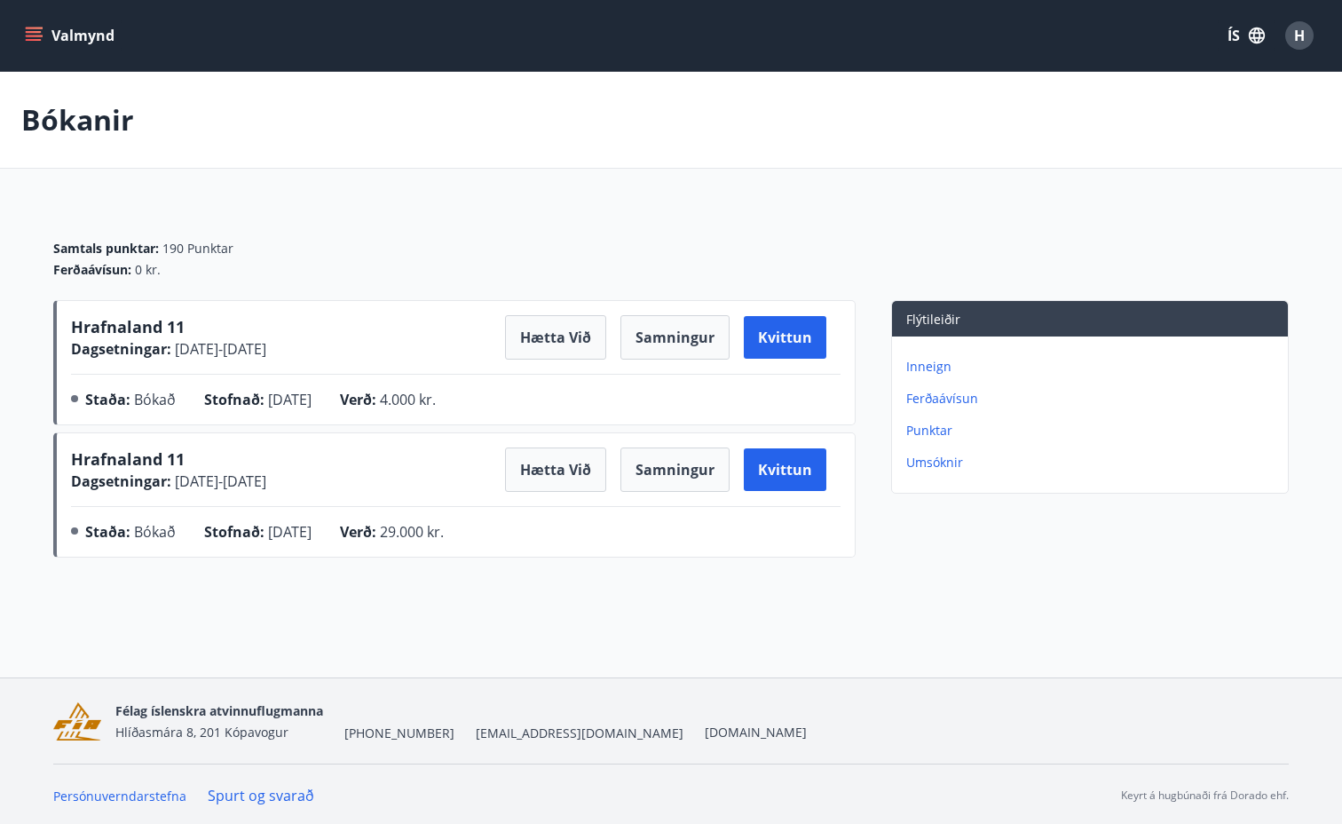
click at [49, 35] on button "Valmynd" at bounding box center [71, 36] width 100 height 32
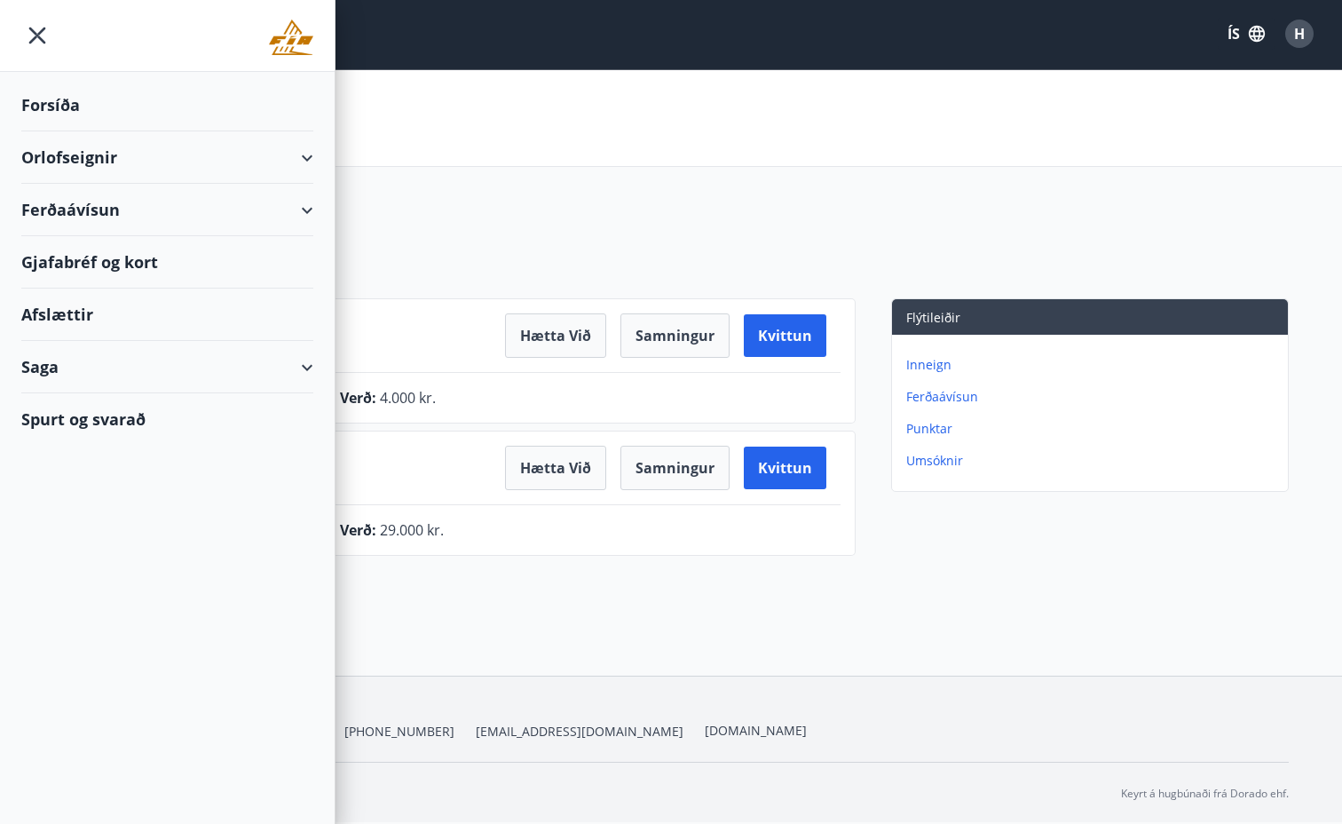
click at [60, 149] on div "Orlofseignir" at bounding box center [167, 157] width 292 height 52
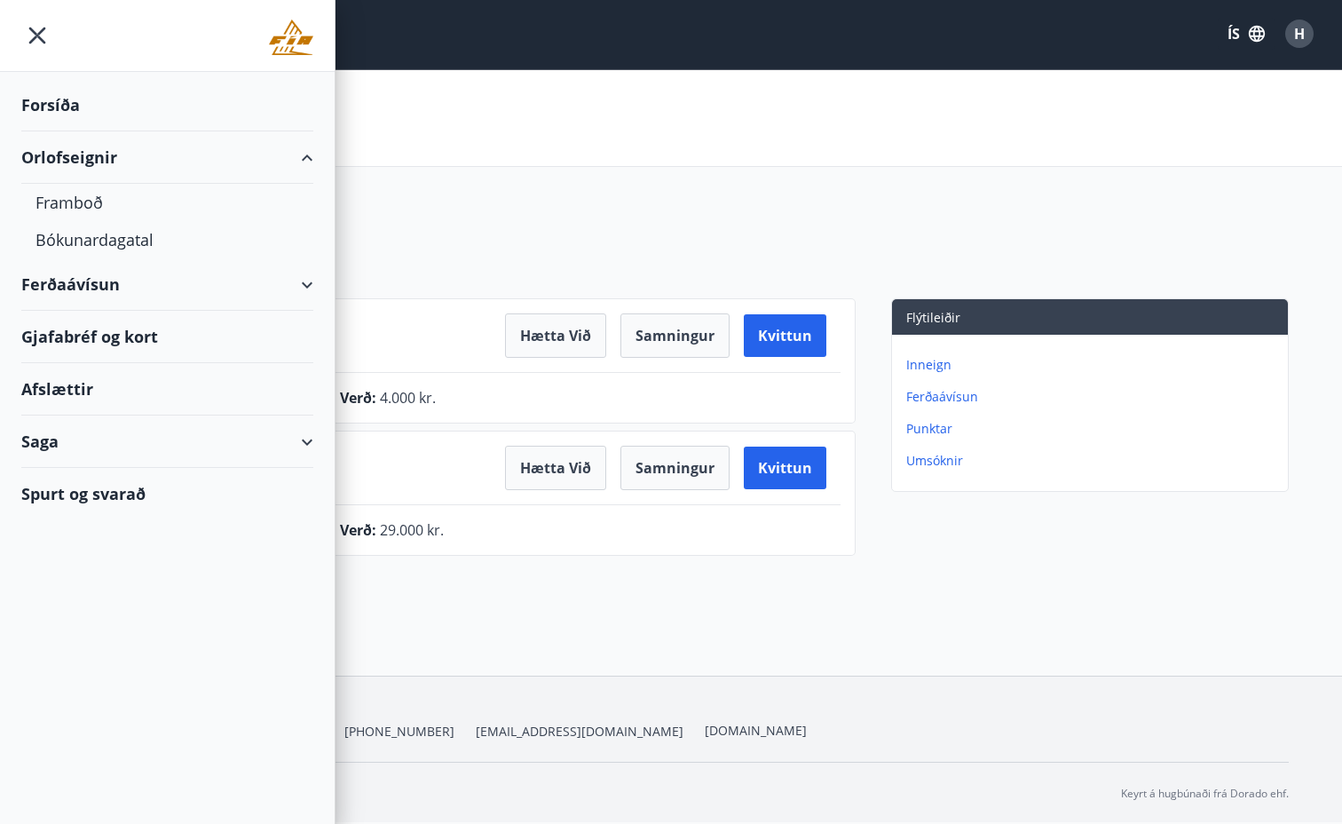
scroll to position [3, 0]
click at [73, 201] on div "Framboð" at bounding box center [168, 202] width 264 height 37
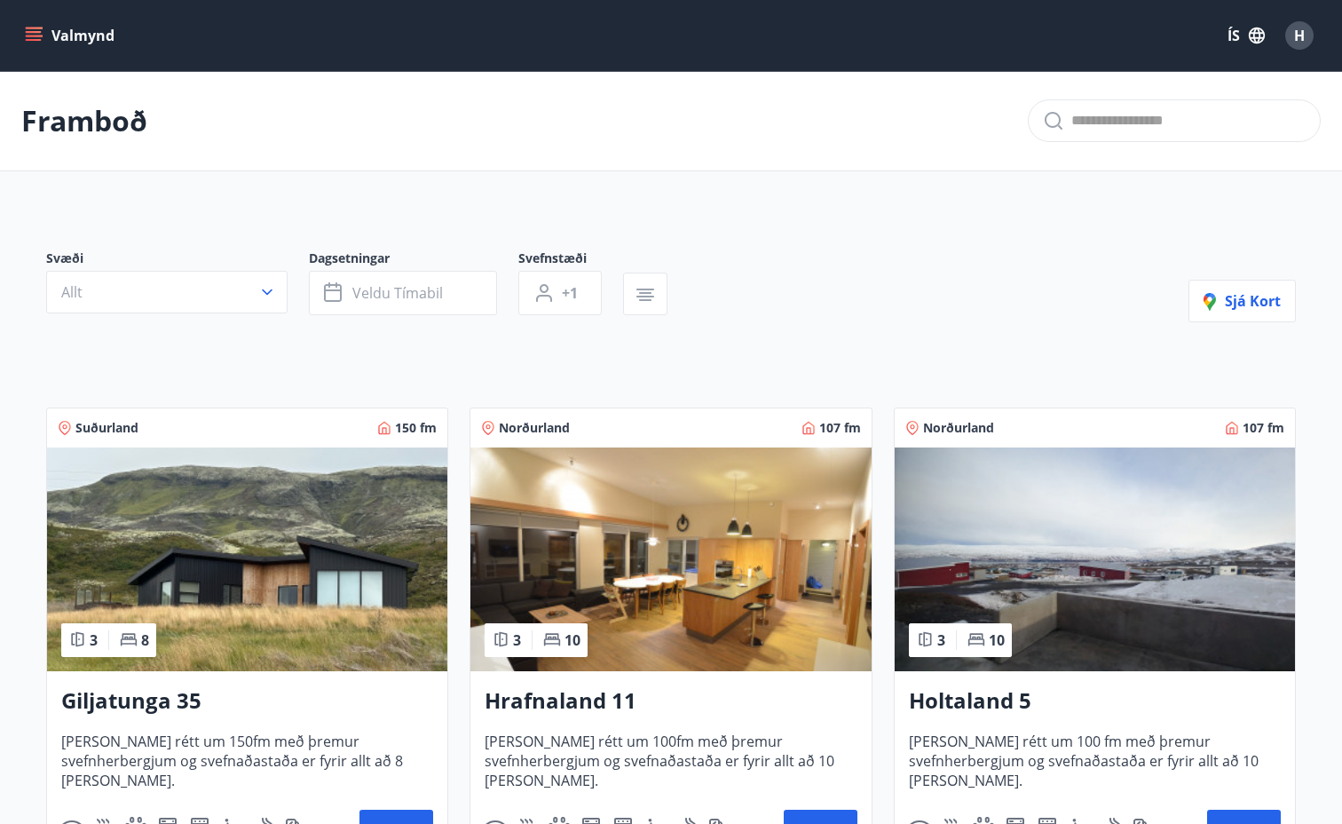
click at [601, 516] on img at bounding box center [671, 559] width 400 height 224
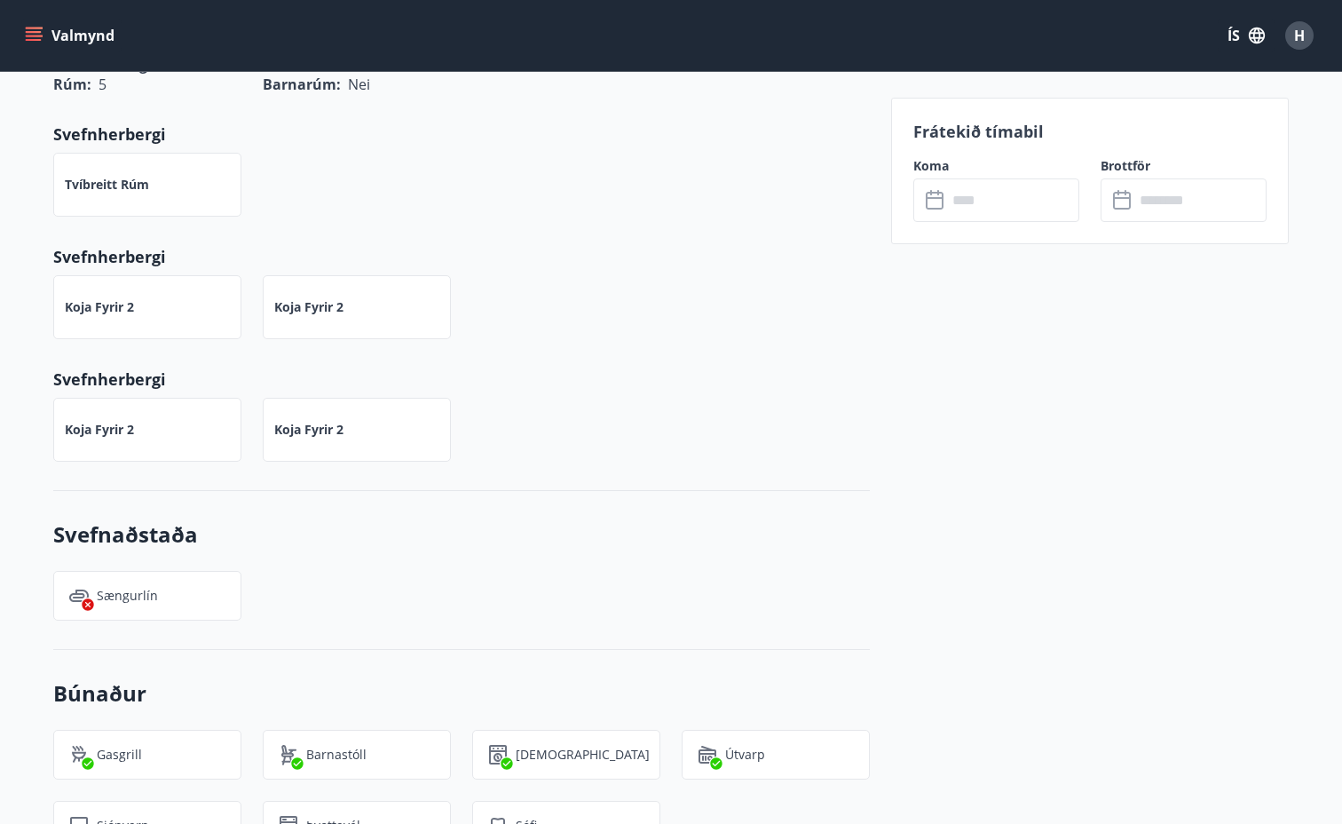
scroll to position [1401, 0]
